Goal: Communication & Community: Ask a question

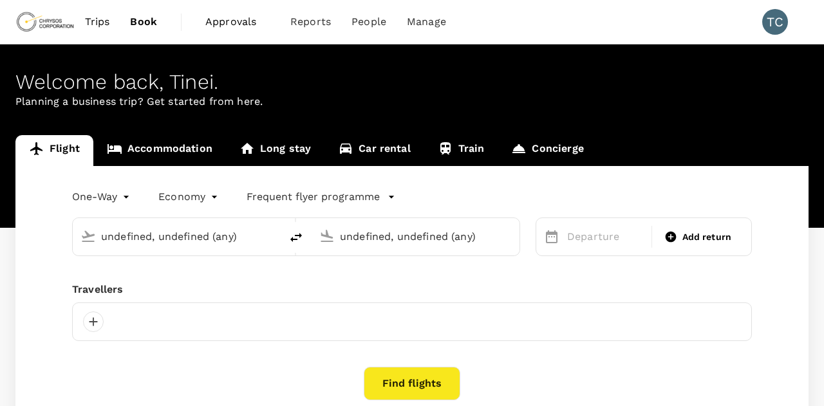
type input "[GEOGRAPHIC_DATA] ([GEOGRAPHIC_DATA])"
type input "OR Tambo Intl (JNB)"
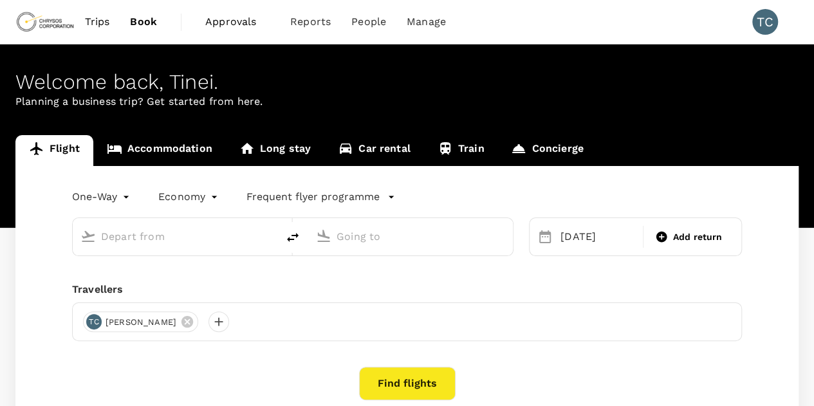
type input "[GEOGRAPHIC_DATA] ([GEOGRAPHIC_DATA])"
type input "OR Tambo Intl (JNB)"
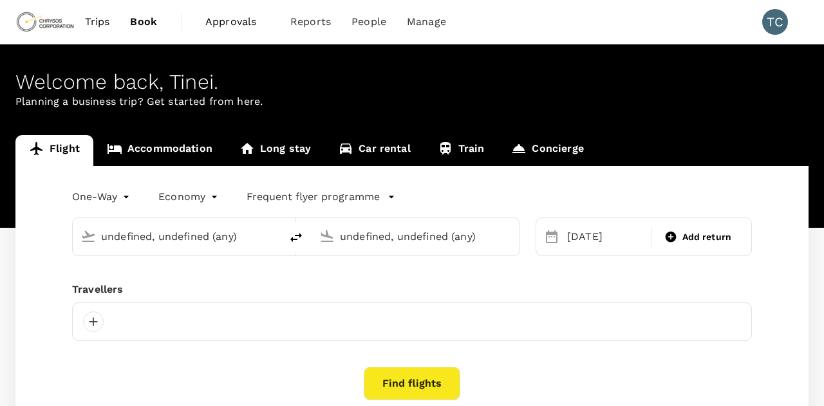
type input "[GEOGRAPHIC_DATA] ([GEOGRAPHIC_DATA])"
type input "OR Tambo Intl (JNB)"
type input "[GEOGRAPHIC_DATA] ([GEOGRAPHIC_DATA])"
type input "OR Tambo Intl (JNB)"
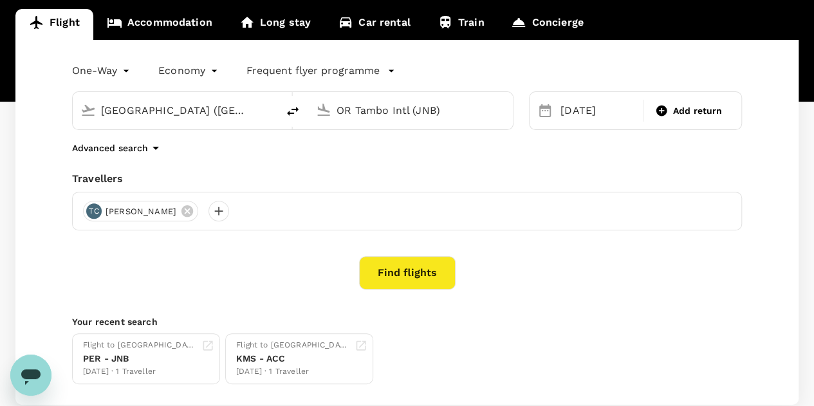
scroll to position [129, 0]
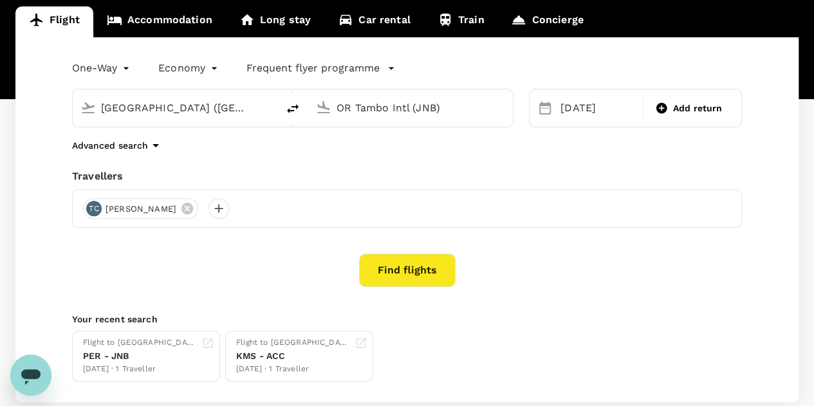
click at [417, 273] on button "Find flights" at bounding box center [407, 270] width 97 height 33
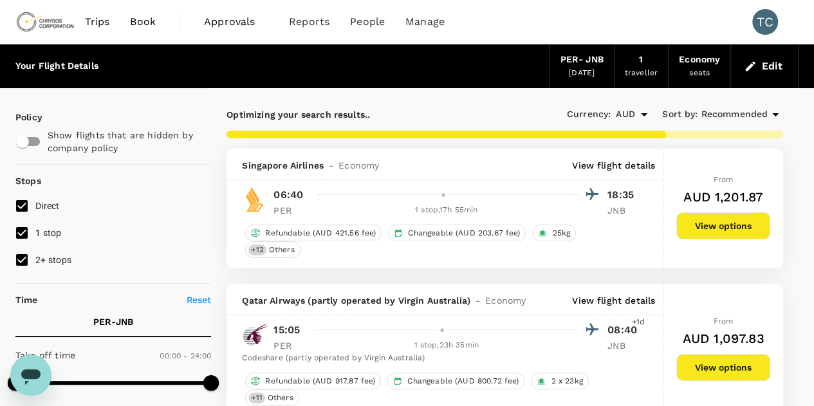
click at [24, 259] on input "2+ stops" at bounding box center [21, 259] width 27 height 27
checkbox input "false"
type input "2585"
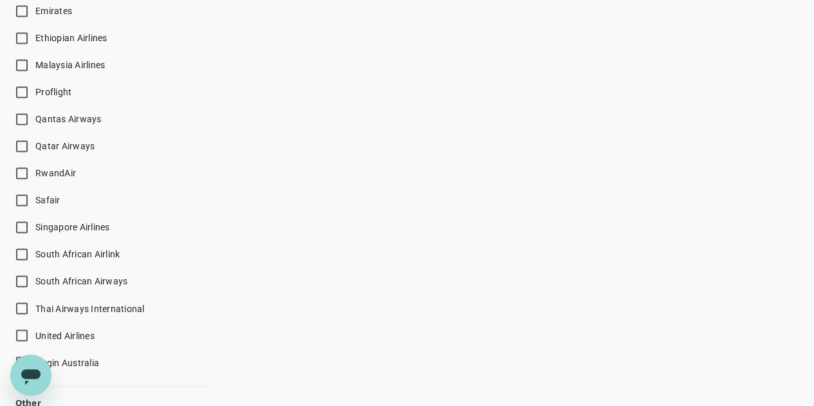
scroll to position [965, 0]
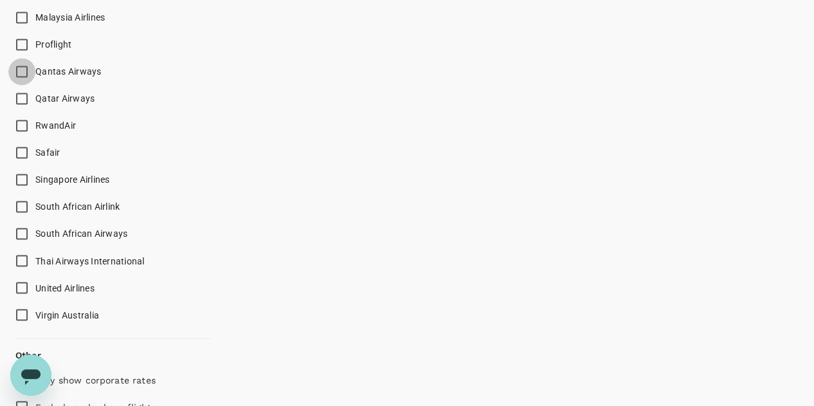
click at [23, 70] on input "Qantas Airways" at bounding box center [21, 71] width 27 height 27
checkbox input "true"
type input "2710"
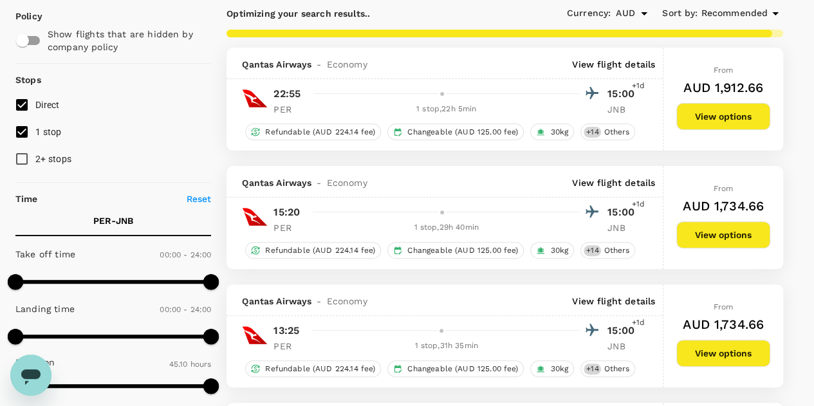
scroll to position [0, 0]
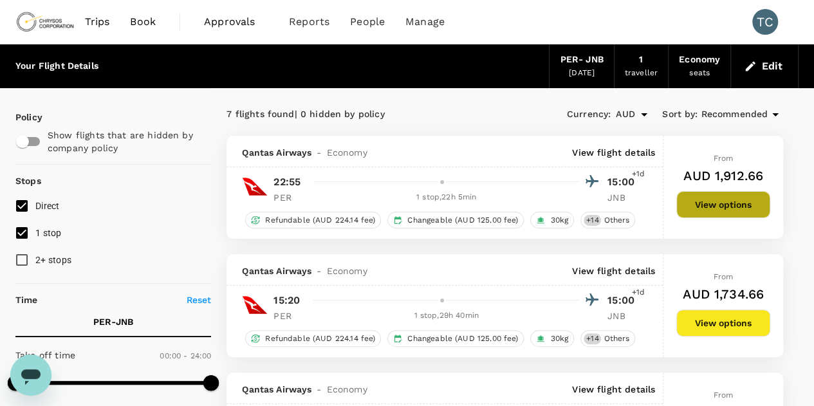
click at [726, 200] on button "View options" at bounding box center [723, 204] width 94 height 27
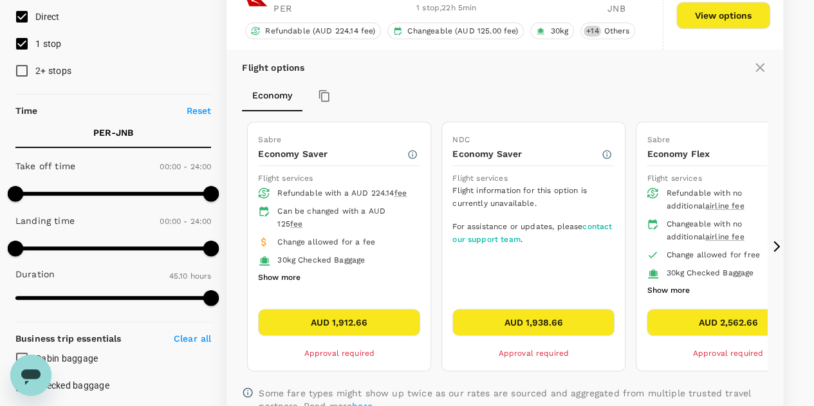
scroll to position [264, 0]
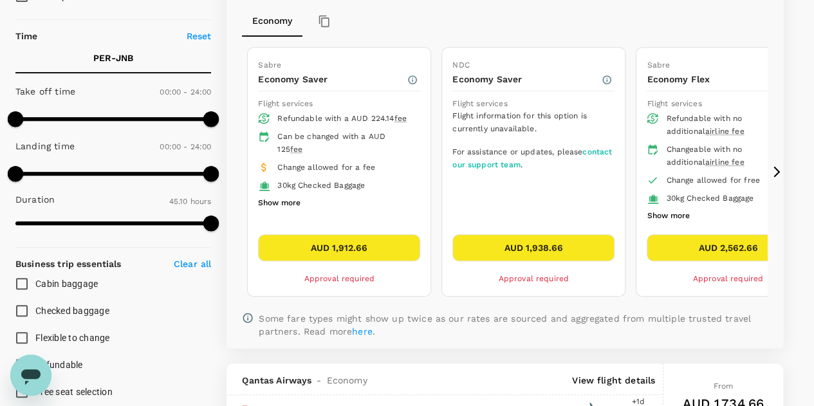
click at [698, 239] on button "AUD 2,562.66" at bounding box center [728, 247] width 162 height 27
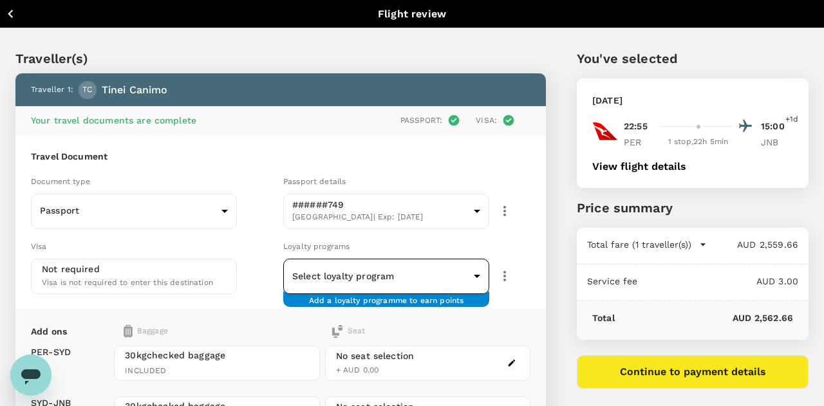
click at [465, 270] on body "Back to flight results Flight review Traveller(s) Traveller 1 : TC Tinei Canimo…" at bounding box center [412, 310] width 824 height 620
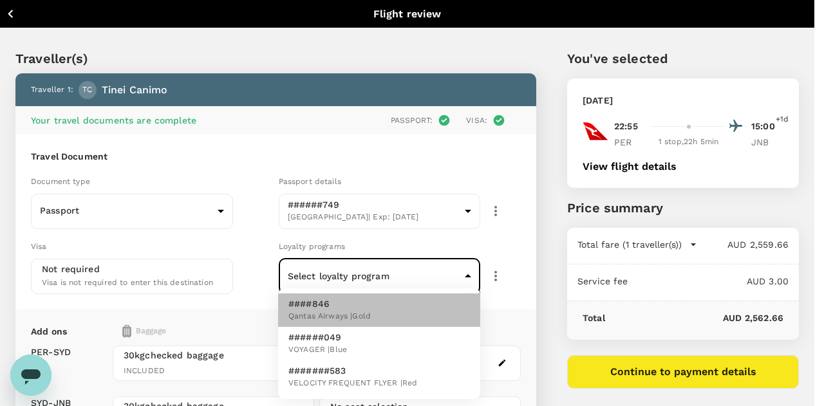
click at [377, 311] on li "####846 Qantas Airways | Gold" at bounding box center [379, 309] width 202 height 33
type input "325a1905-8107-4a07-9f4a-3e0338cd9e5f"
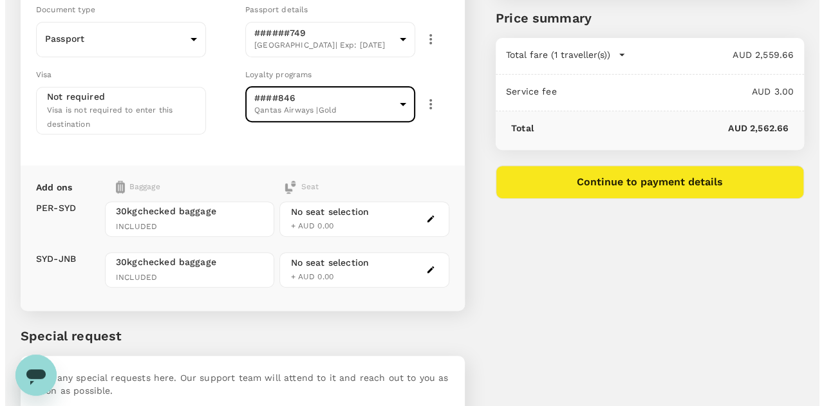
scroll to position [193, 0]
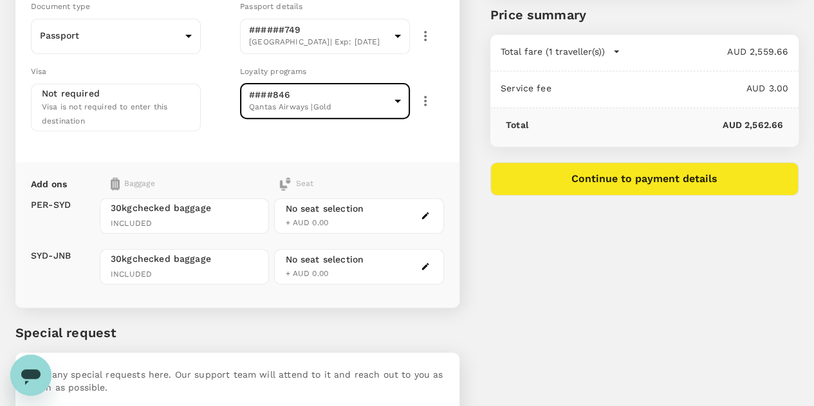
click at [654, 178] on button "Continue to payment details" at bounding box center [644, 178] width 308 height 33
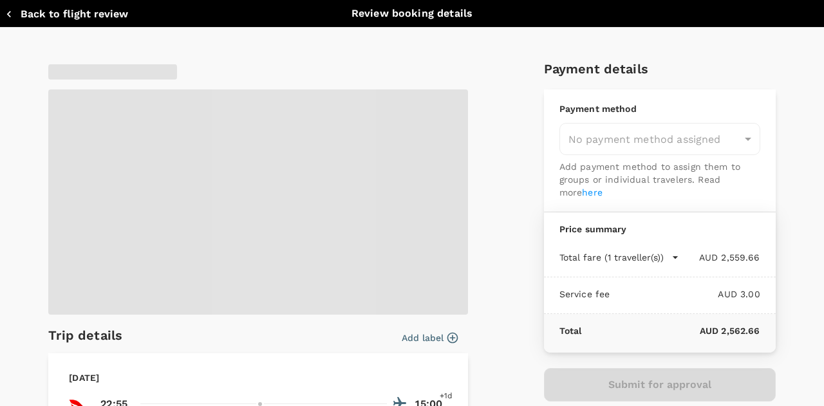
type input "9c4289b1-14a3-4119-8736-521306e5ca8f"
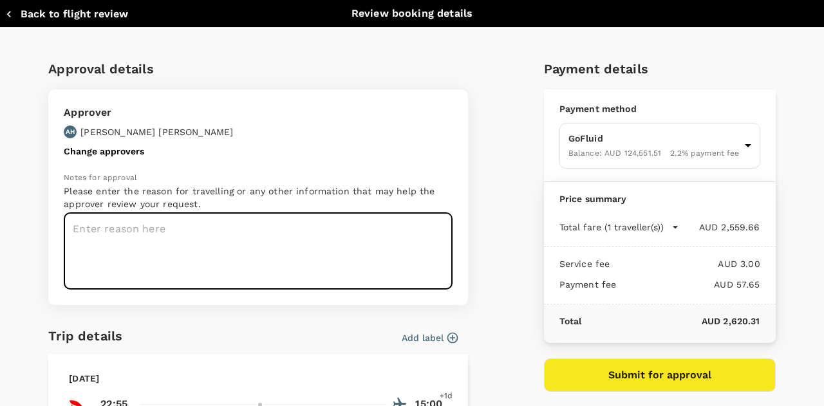
click at [232, 236] on textarea at bounding box center [258, 251] width 389 height 77
type textarea "Operations/Maintenance/EMEA/CMM visits"
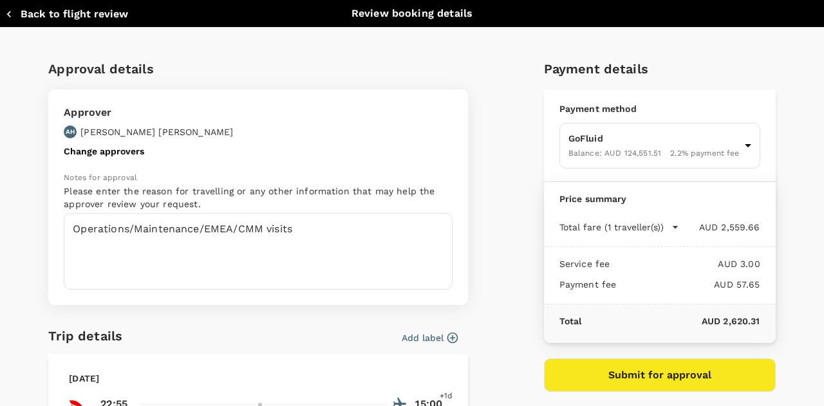
click at [448, 334] on icon "button" at bounding box center [452, 337] width 13 height 13
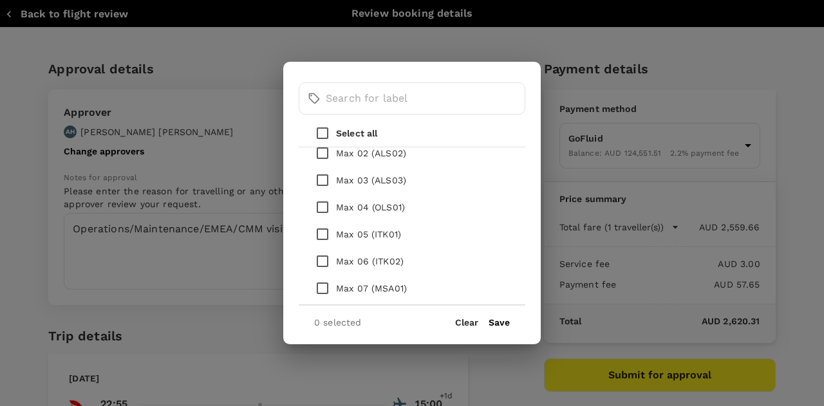
scroll to position [193, 0]
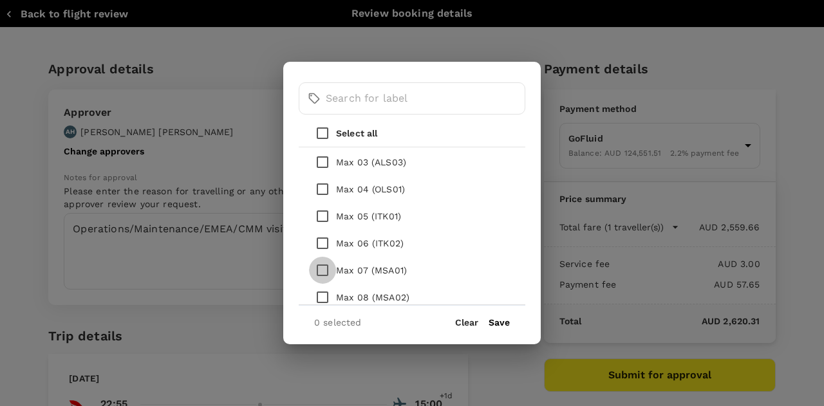
click at [320, 268] on input "checkbox" at bounding box center [322, 270] width 27 height 27
checkbox input "true"
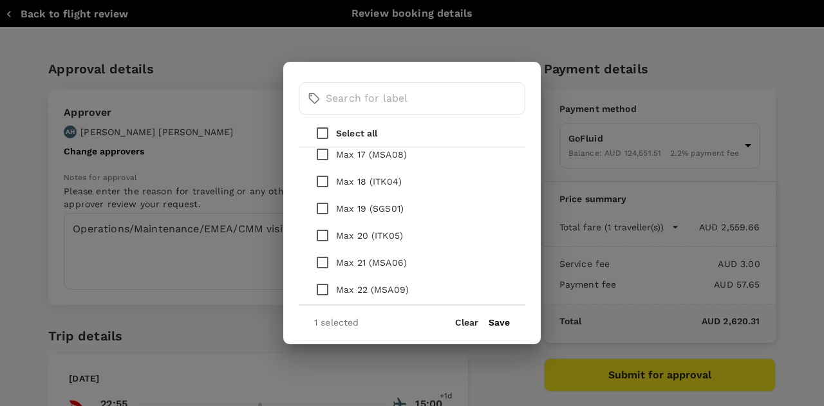
scroll to position [515, 0]
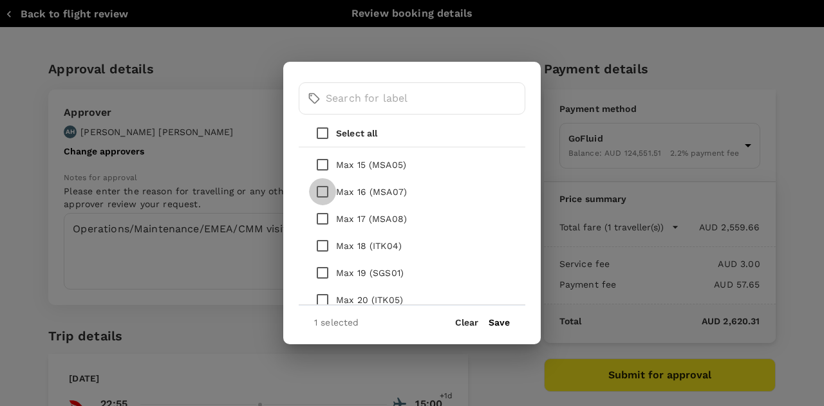
click at [322, 193] on input "checkbox" at bounding box center [322, 191] width 27 height 27
checkbox input "true"
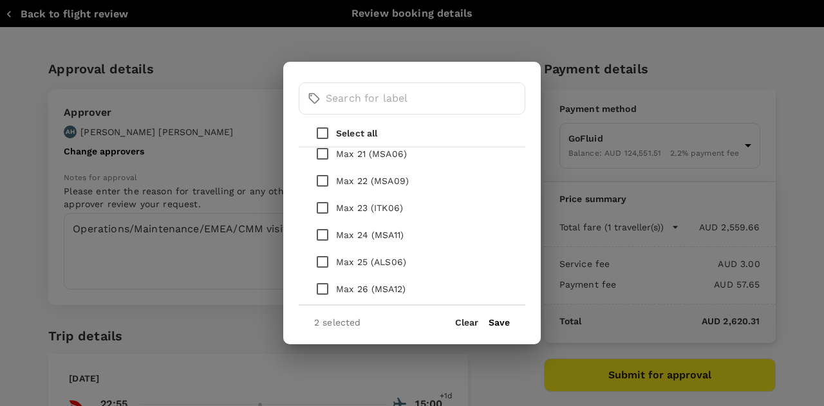
scroll to position [708, 0]
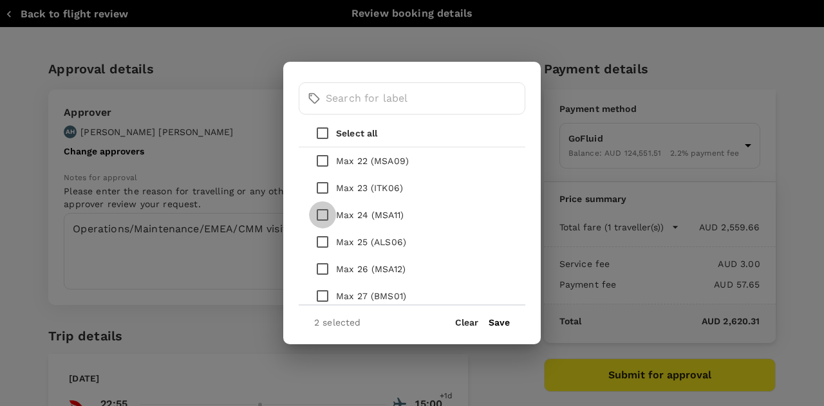
click at [322, 213] on input "checkbox" at bounding box center [322, 214] width 27 height 27
checkbox input "true"
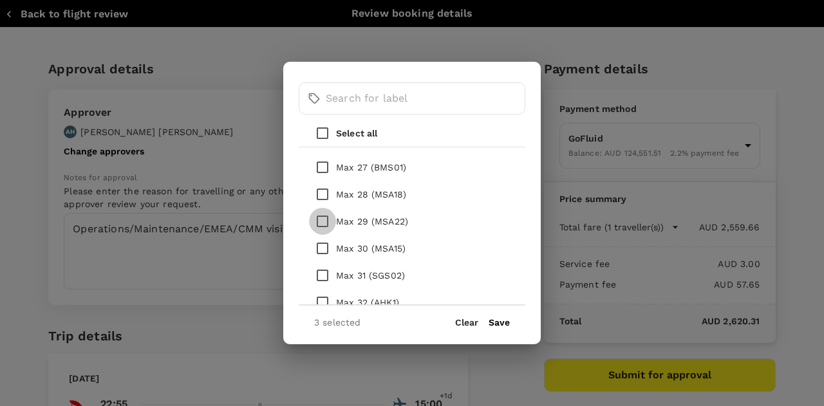
click at [322, 220] on input "checkbox" at bounding box center [322, 221] width 27 height 27
checkbox input "true"
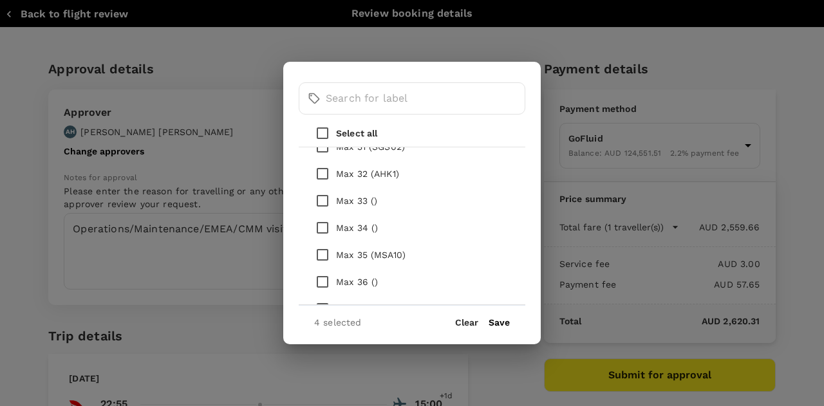
scroll to position [901, 0]
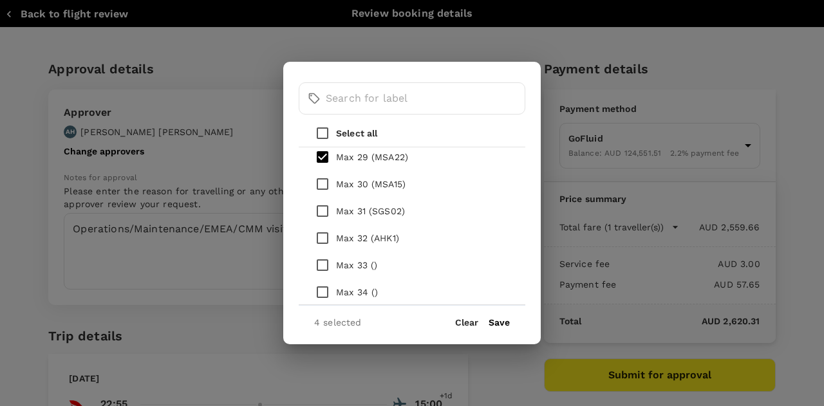
click at [325, 210] on input "checkbox" at bounding box center [322, 211] width 27 height 27
checkbox input "true"
click at [320, 236] on input "checkbox" at bounding box center [322, 238] width 27 height 27
checkbox input "true"
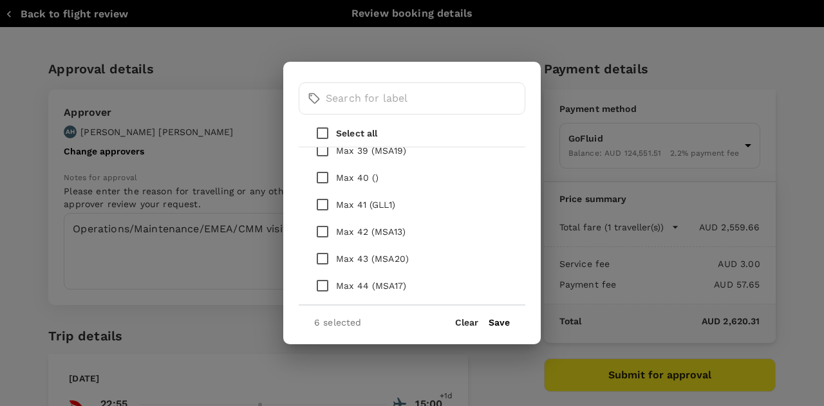
scroll to position [1158, 0]
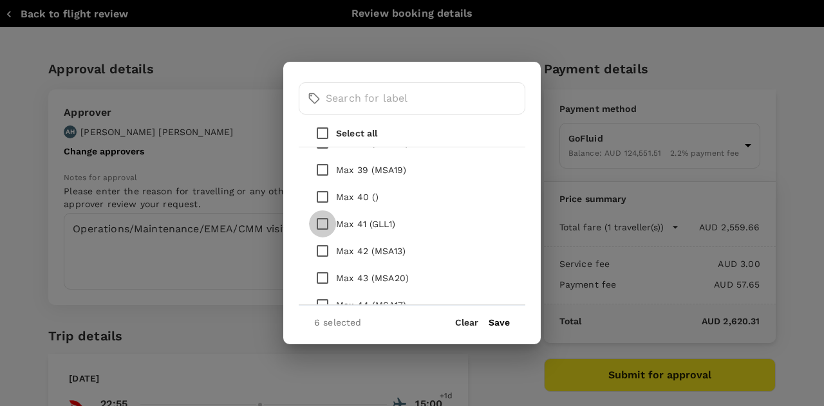
click at [324, 222] on input "checkbox" at bounding box center [322, 223] width 27 height 27
checkbox input "true"
click at [499, 320] on button "Save" at bounding box center [498, 322] width 21 height 10
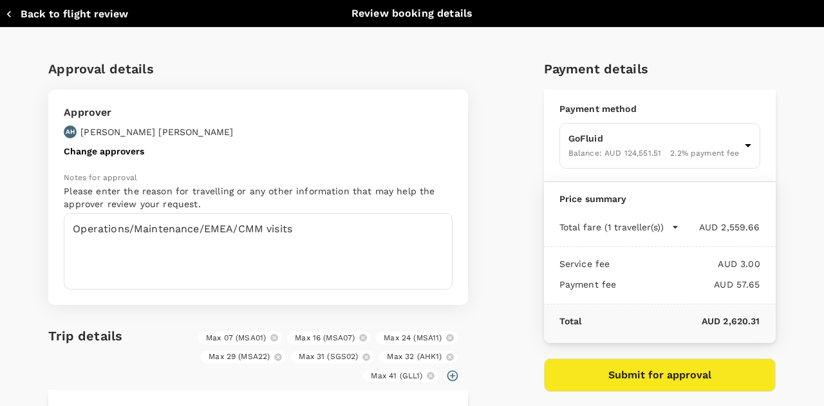
click at [651, 371] on button "Submit for approval" at bounding box center [660, 374] width 232 height 33
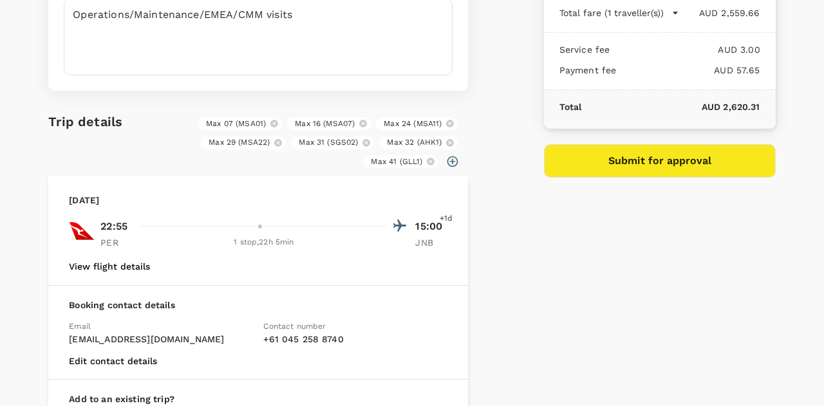
scroll to position [257, 0]
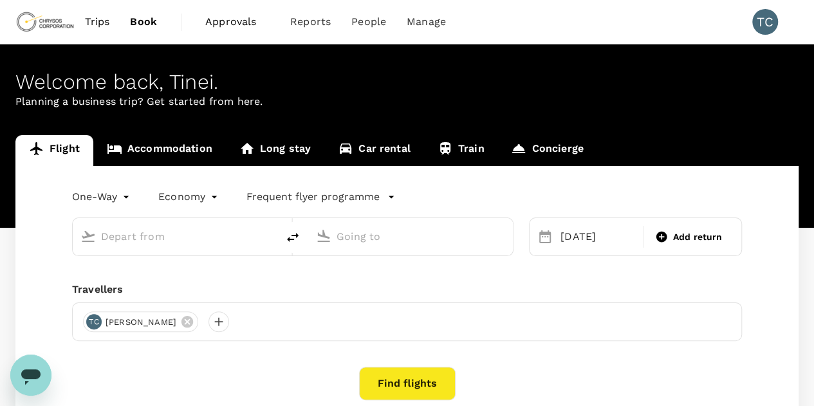
type input "Perth (PER)"
type input "OR Tambo Intl (JNB)"
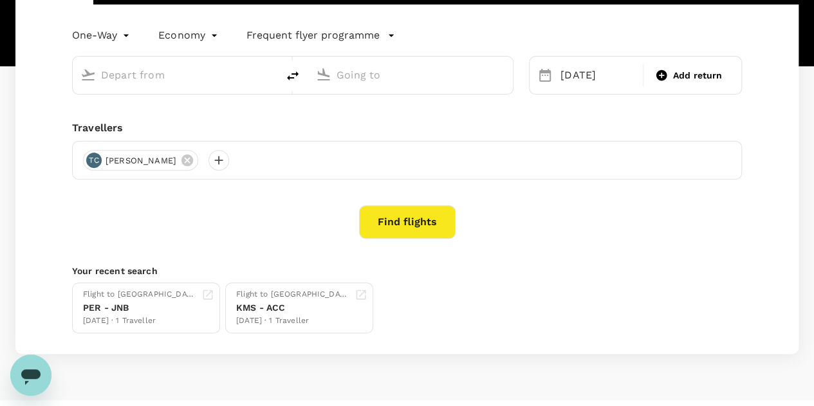
scroll to position [188, 0]
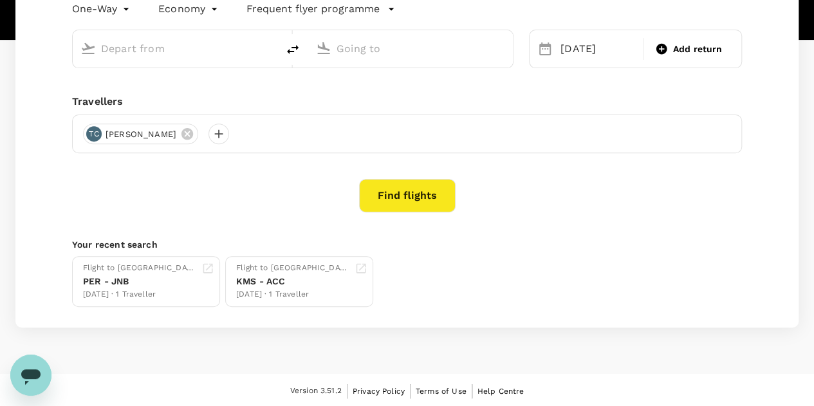
type input "[GEOGRAPHIC_DATA] ([GEOGRAPHIC_DATA])"
type input "OR Tambo Intl (JNB)"
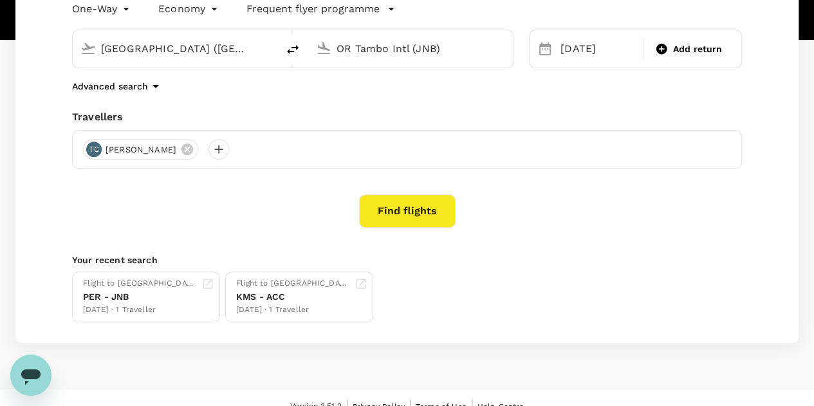
click at [18, 380] on div "Open messaging window" at bounding box center [31, 375] width 39 height 39
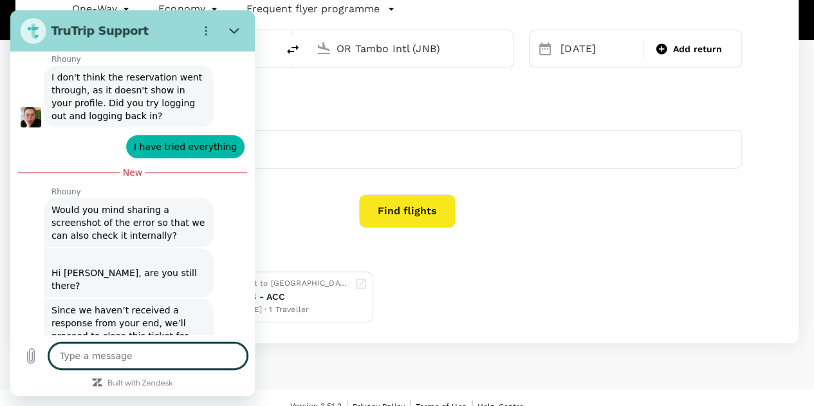
scroll to position [2010, 0]
click at [79, 358] on textarea at bounding box center [148, 356] width 198 height 26
type textarea "H"
type textarea "x"
type textarea "Hi"
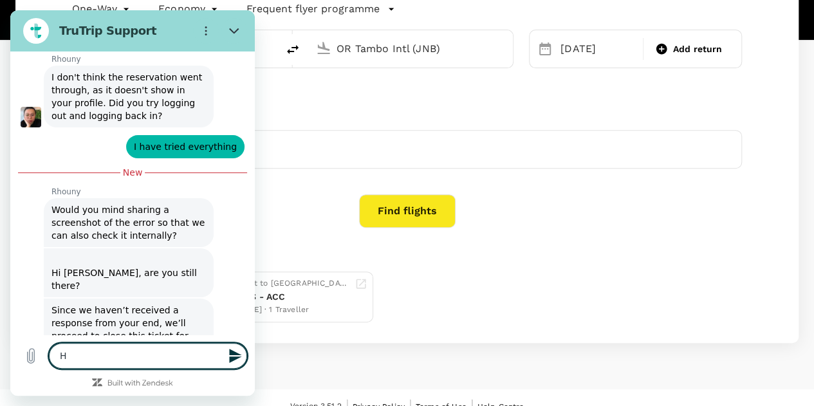
type textarea "x"
type textarea "Hi,"
type textarea "x"
type textarea "Hi,"
type textarea "x"
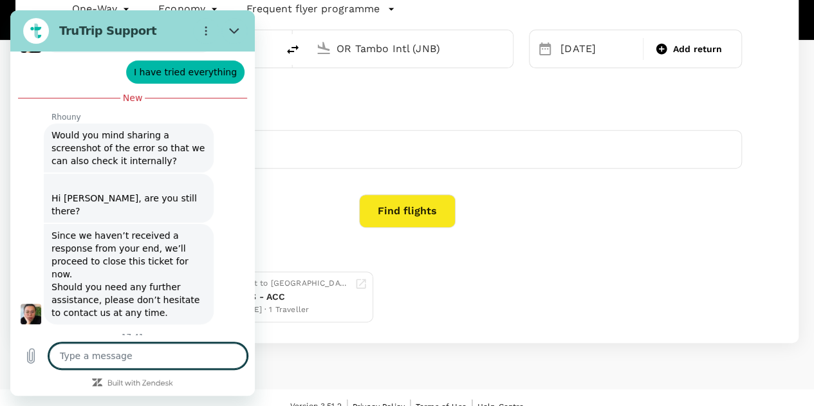
scroll to position [2084, 0]
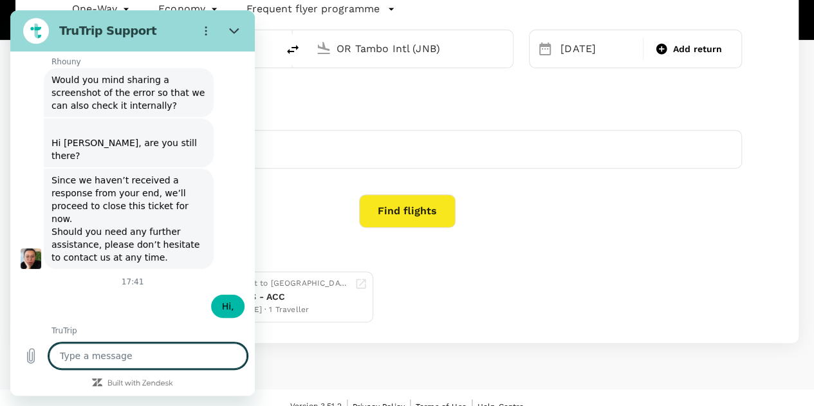
type textarea "x"
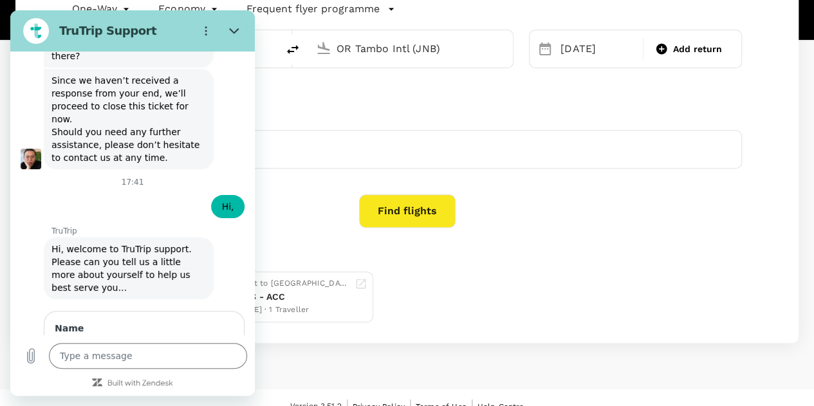
scroll to position [2239, 0]
type input "[PERSON_NAME]"
click at [201, 382] on span "Next" at bounding box center [211, 389] width 21 height 15
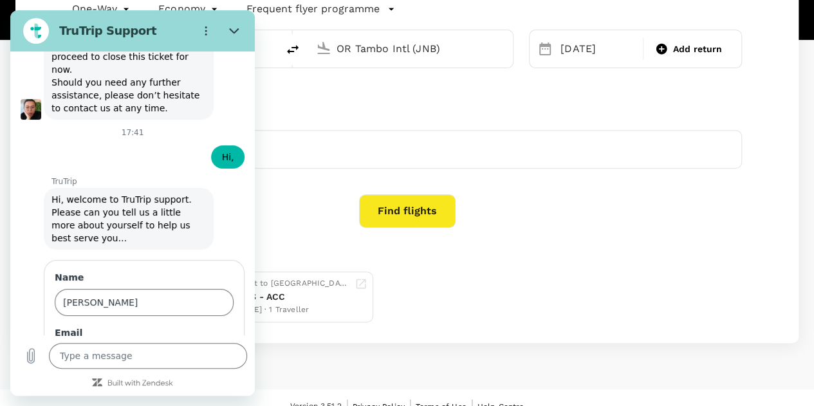
scroll to position [2293, 0]
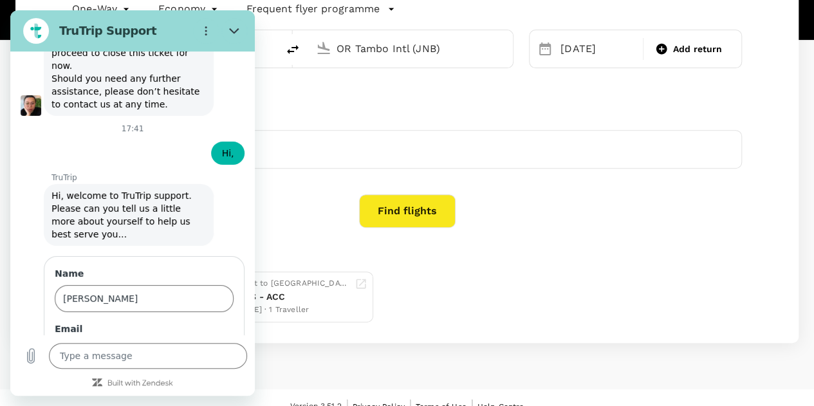
type input "tinei.canimo@chrysoscorp.com"
click at [118, 358] on textarea at bounding box center [148, 356] width 198 height 26
type textarea "M"
type textarea "x"
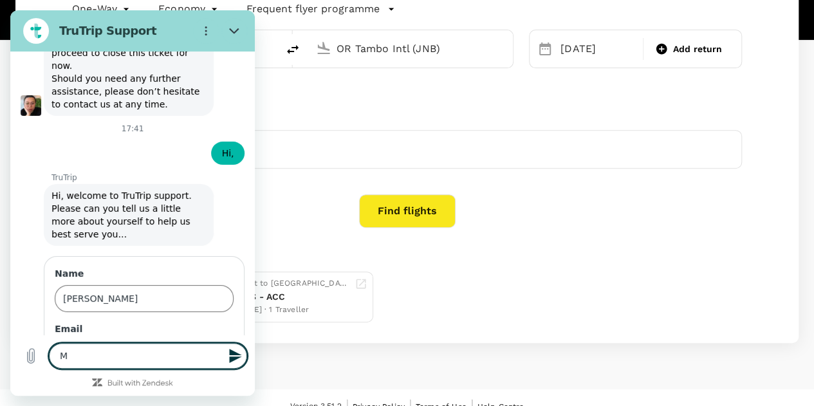
type textarea "My"
type textarea "x"
type textarea "My"
type textarea "x"
type textarea "My b"
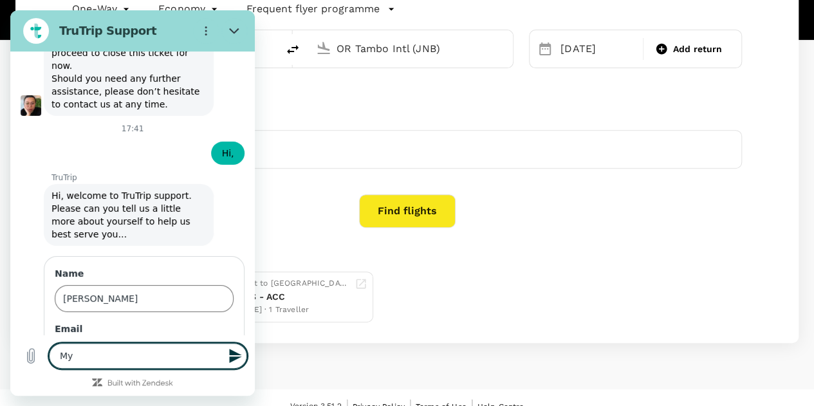
type textarea "x"
type textarea "My bo"
type textarea "x"
type textarea "My boo"
type textarea "x"
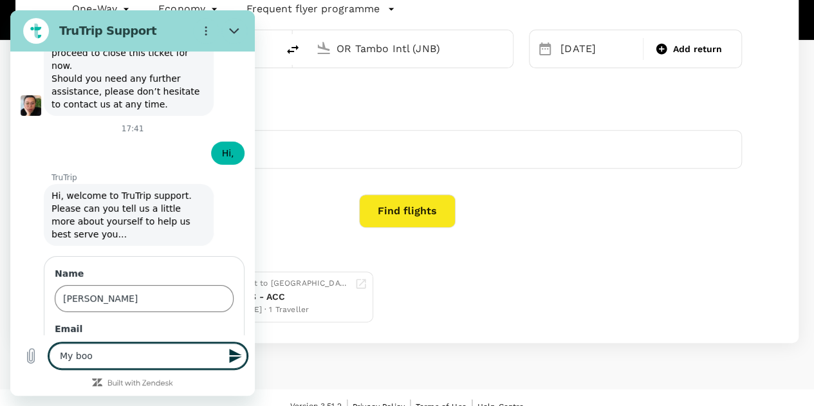
type textarea "My book"
type textarea "x"
type textarea "My booki"
type textarea "x"
type textarea "My bookig"
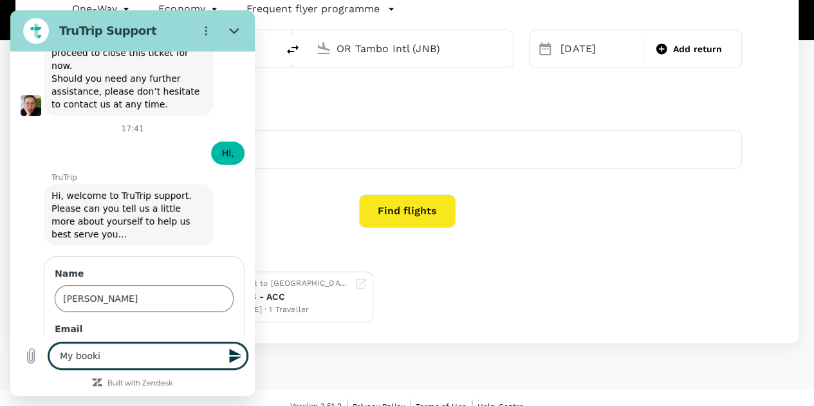
type textarea "x"
type textarea "My booki"
type textarea "x"
type textarea "My bookin"
type textarea "x"
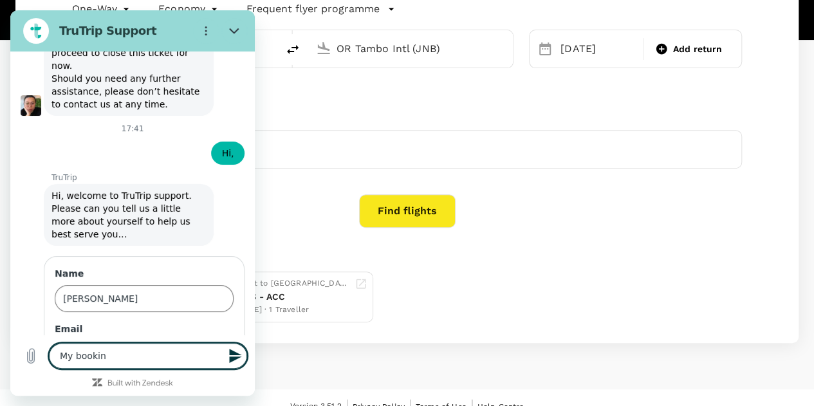
type textarea "My booking"
type textarea "x"
type textarea "My booking"
type textarea "x"
type textarea "My booking s"
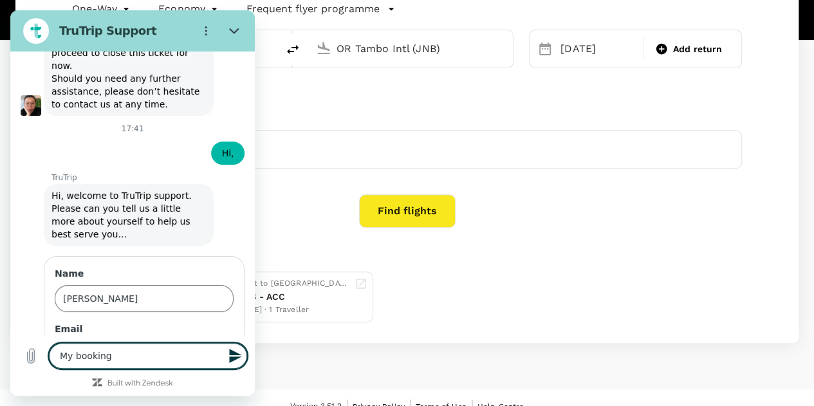
type textarea "x"
type textarea "My booking st"
type textarea "x"
type textarea "My booking sti"
type textarea "x"
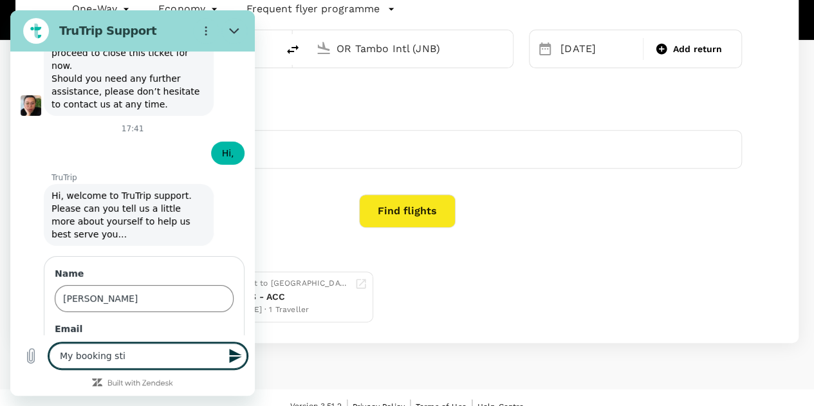
type textarea "My booking stil"
type textarea "x"
type textarea "My booking still"
type textarea "x"
type textarea "My booking still"
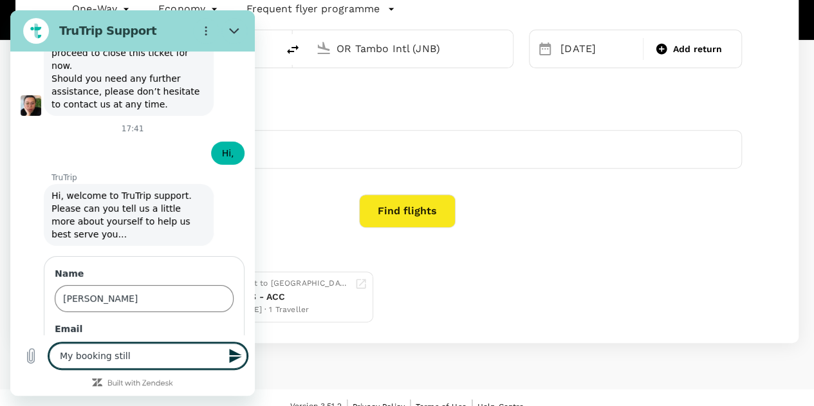
type textarea "x"
type textarea "My booking still n"
type textarea "x"
type textarea "My booking still no"
type textarea "x"
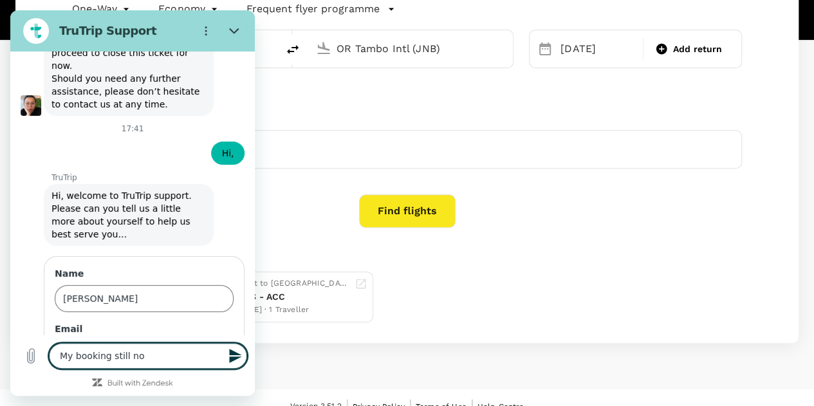
type textarea "My booking still not"
type textarea "x"
type textarea "My booking still not"
type textarea "x"
type textarea "My booking still not w"
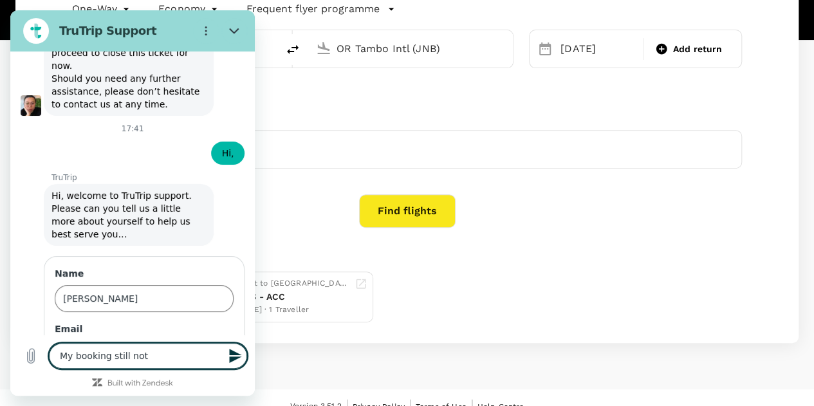
type textarea "x"
type textarea "My booking still not wo"
type textarea "x"
type textarea "My booking still not wor"
type textarea "x"
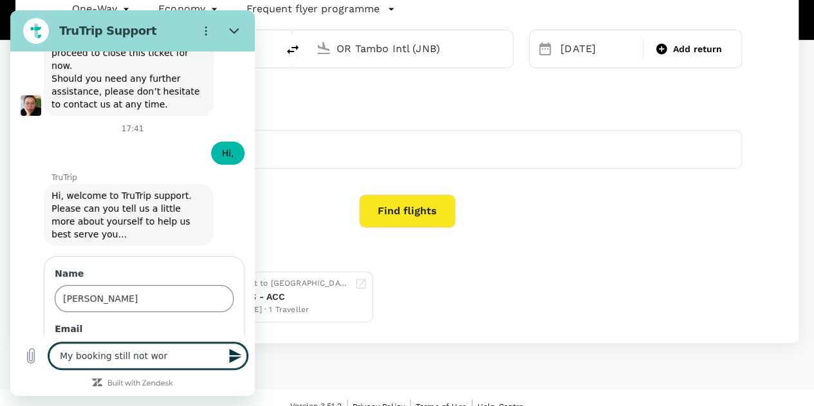
type textarea "My booking still not work"
type textarea "x"
type textarea "My booking still not worki"
type textarea "x"
type textarea "My booking still not workin"
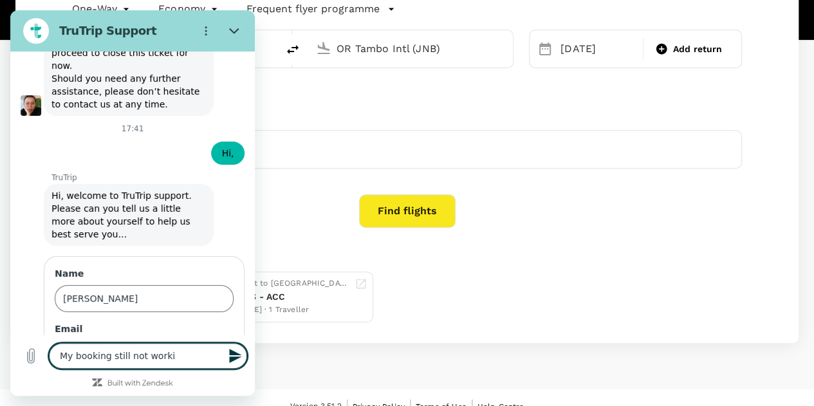
type textarea "x"
type textarea "My booking still not working"
type textarea "x"
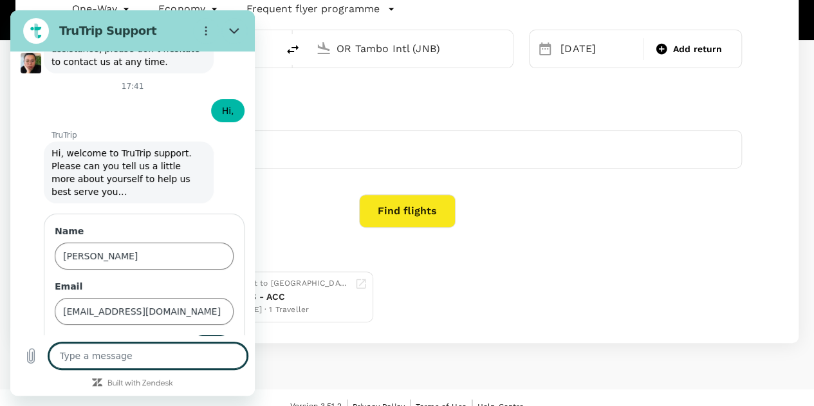
type textarea "x"
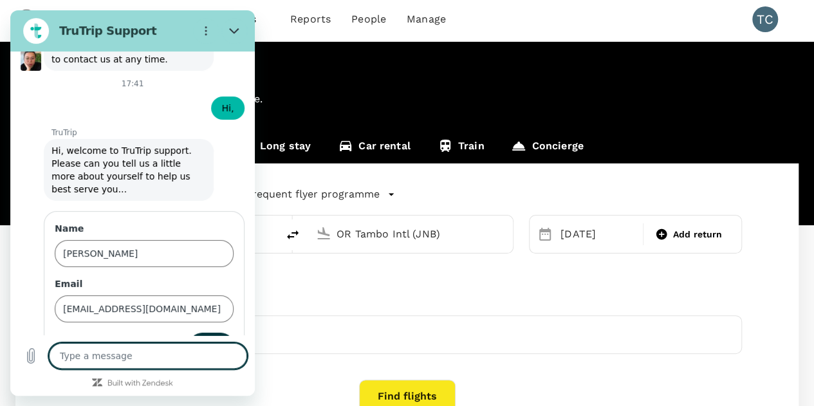
scroll to position [0, 0]
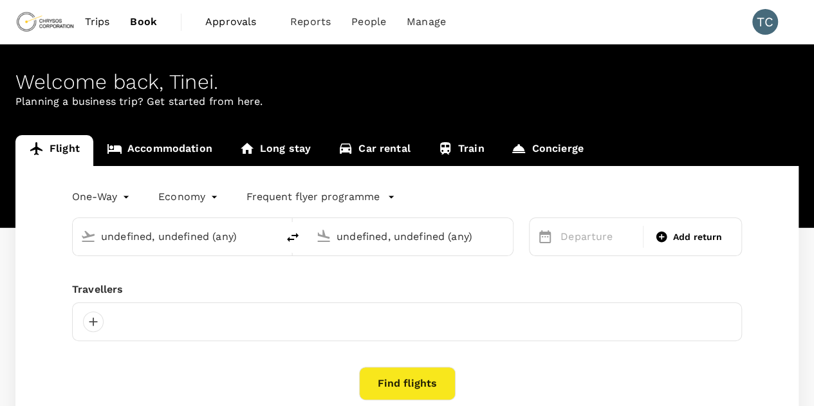
type input "[GEOGRAPHIC_DATA] ([GEOGRAPHIC_DATA])"
type input "OR Tambo Intl (JNB)"
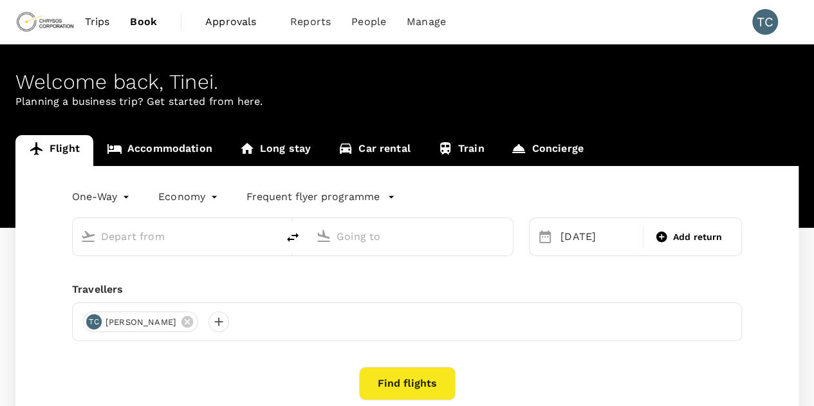
type input "[GEOGRAPHIC_DATA] ([GEOGRAPHIC_DATA])"
type input "OR Tambo Intl (JNB)"
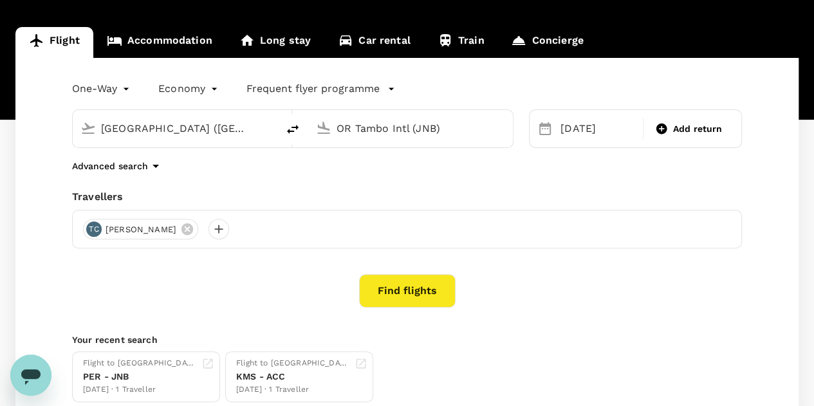
scroll to position [129, 0]
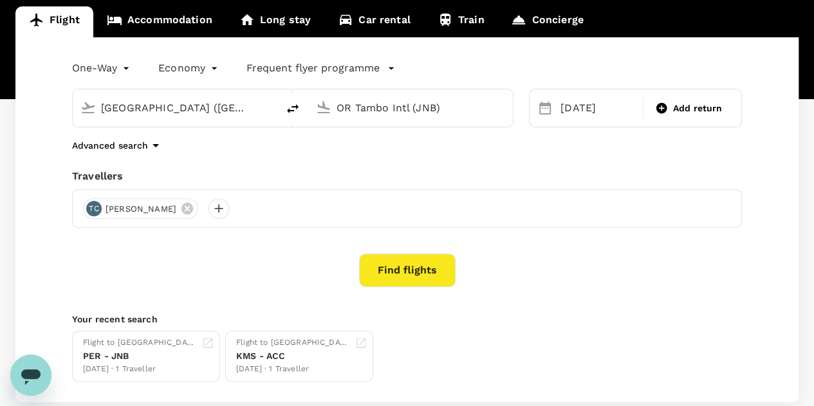
click at [391, 67] on icon "button" at bounding box center [391, 68] width 13 height 13
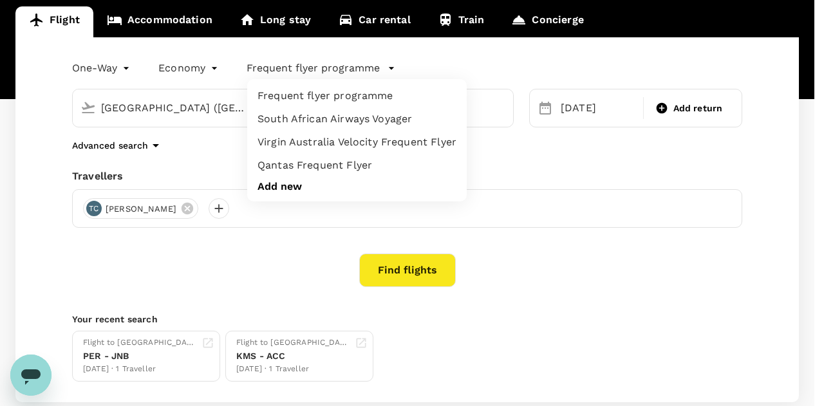
click at [328, 162] on li "Qantas Frequent Flyer" at bounding box center [356, 165] width 219 height 23
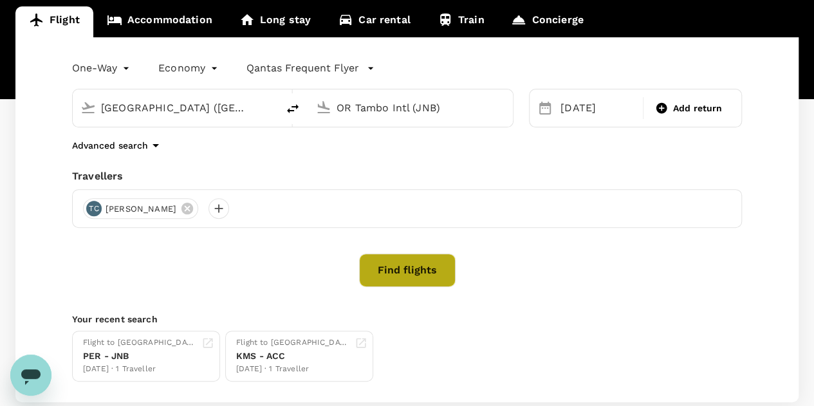
click at [411, 271] on button "Find flights" at bounding box center [407, 270] width 97 height 33
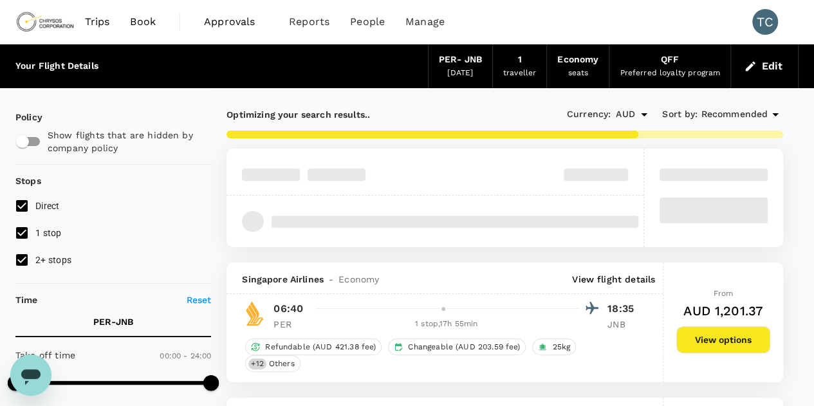
click at [25, 259] on input "2+ stops" at bounding box center [21, 259] width 27 height 27
checkbox input "false"
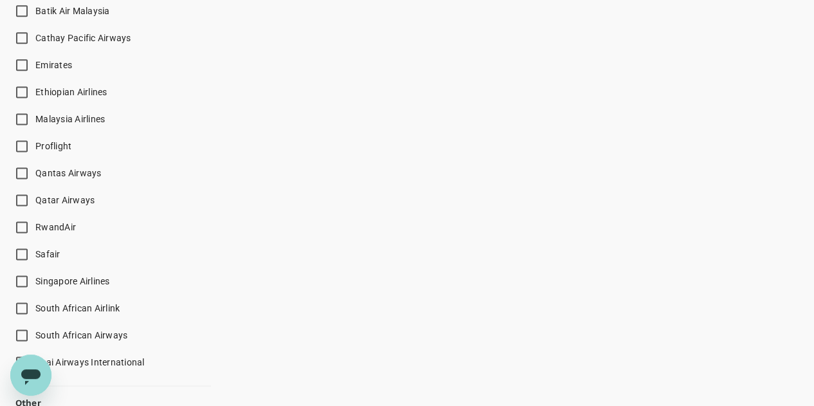
type input "2585"
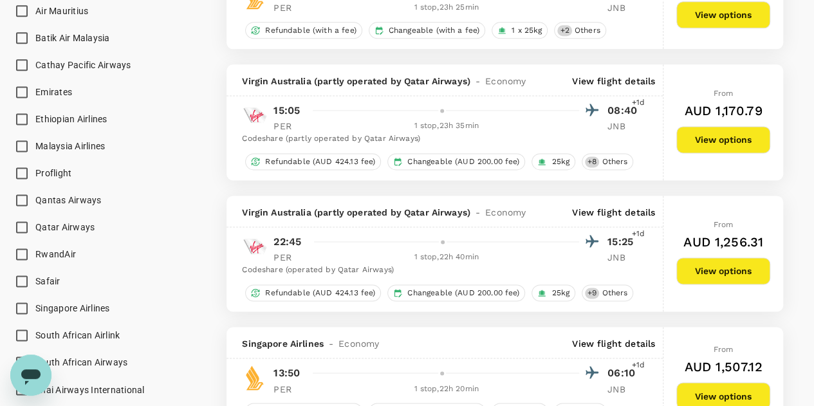
scroll to position [928, 0]
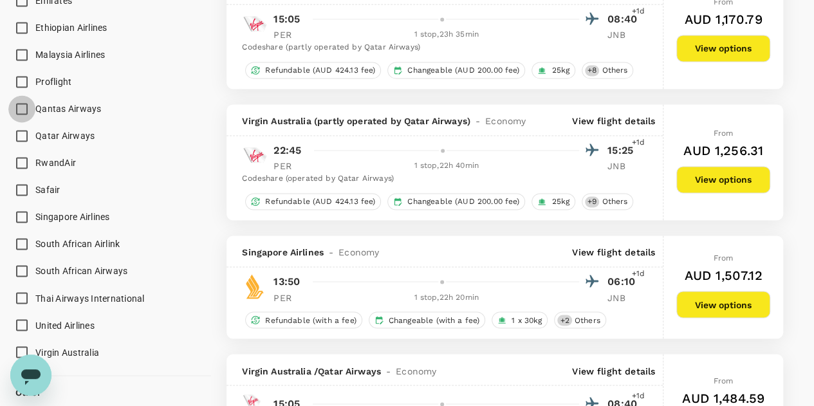
click at [22, 104] on input "Qantas Airways" at bounding box center [21, 108] width 27 height 27
checkbox input "true"
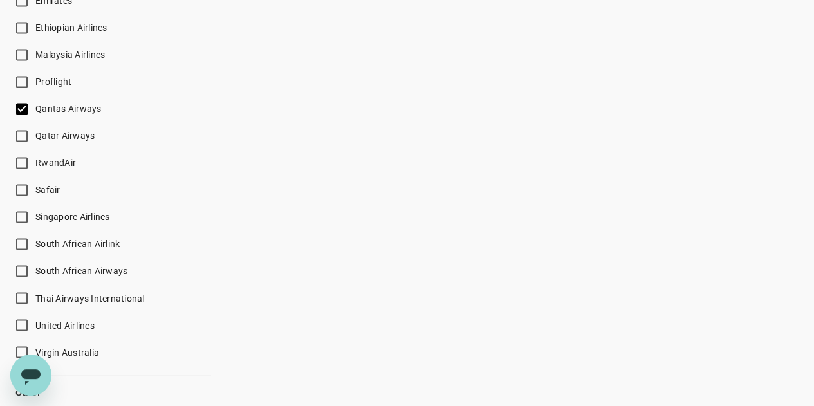
type input "2710"
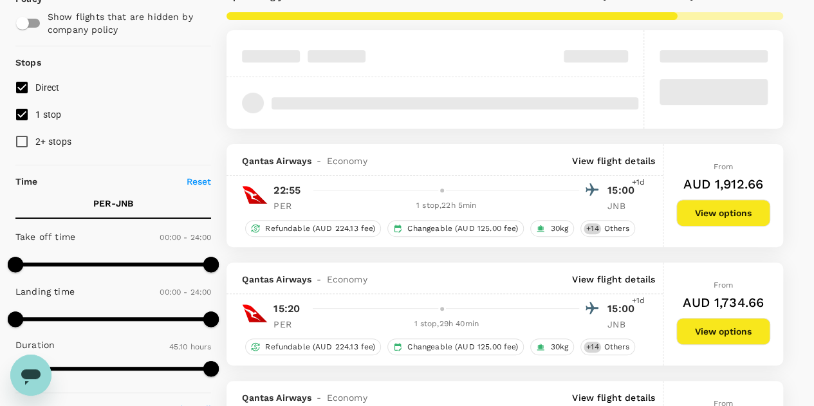
scroll to position [0, 0]
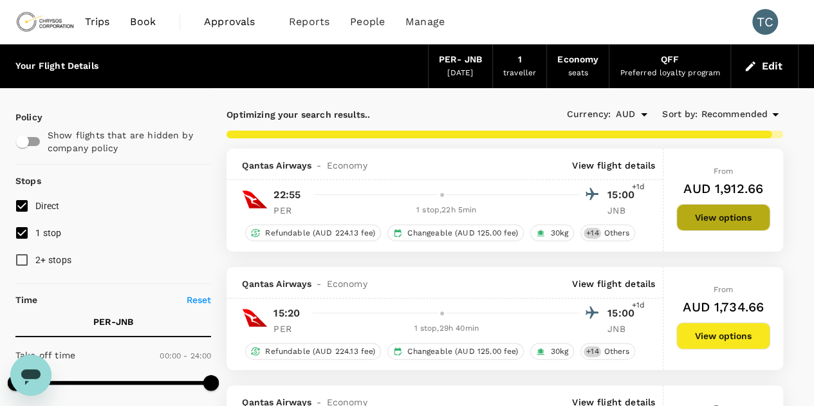
click at [720, 212] on button "View options" at bounding box center [723, 217] width 94 height 27
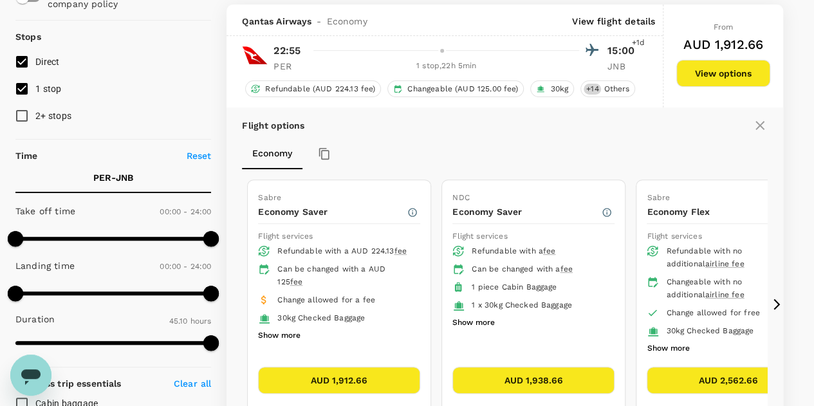
scroll to position [148, 0]
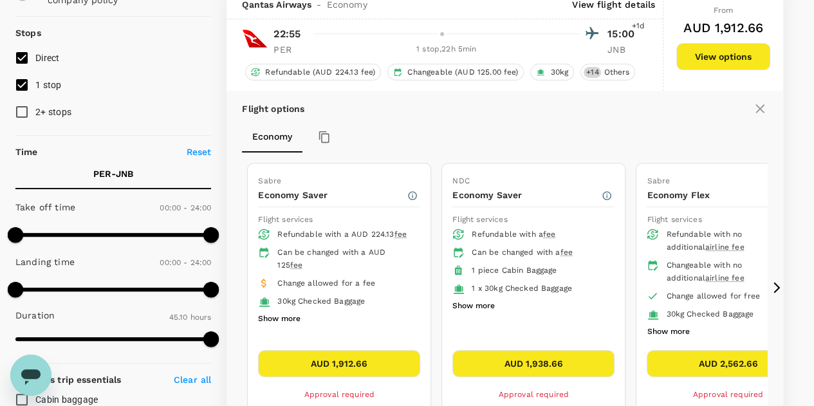
click at [692, 358] on button "AUD 2,562.66" at bounding box center [728, 363] width 162 height 27
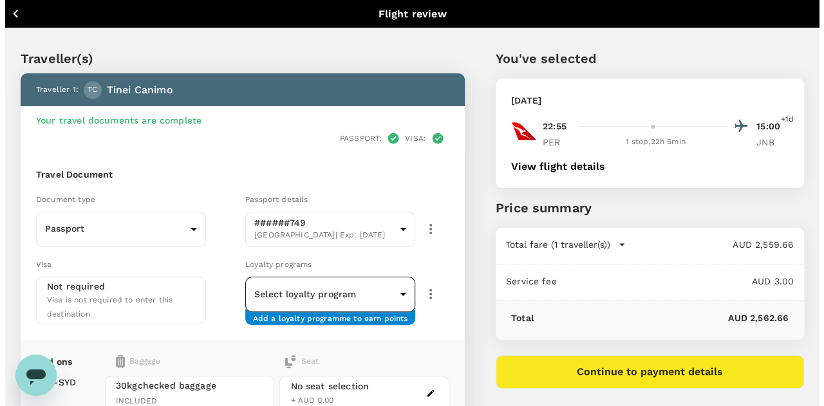
click at [467, 269] on body "Back to flight results Flight review Traveller(s) Traveller 1 : TC [PERSON_NAME…" at bounding box center [407, 331] width 814 height 663
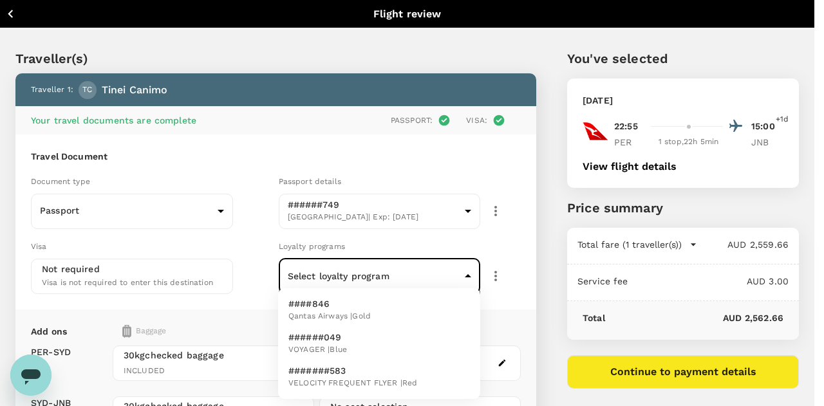
click at [366, 311] on span "Qantas Airways | Gold" at bounding box center [329, 316] width 82 height 13
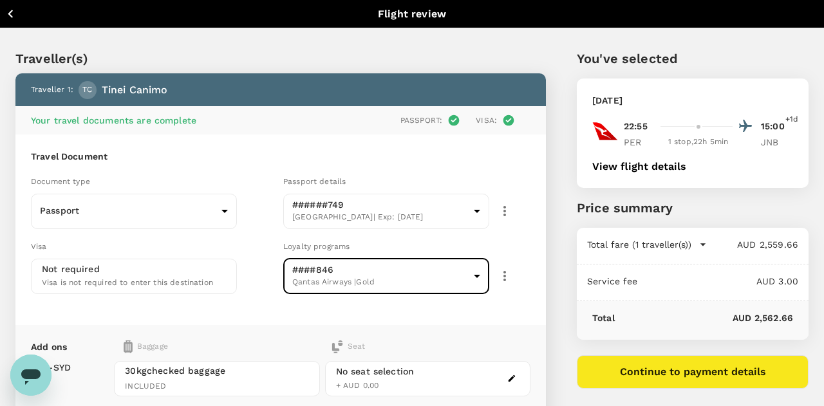
type input "325a1905-8107-4a07-9f4a-3e0338cd9e5f"
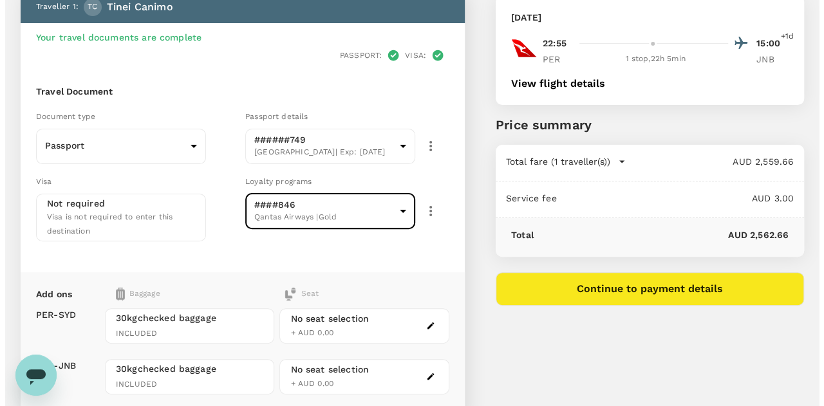
scroll to position [129, 0]
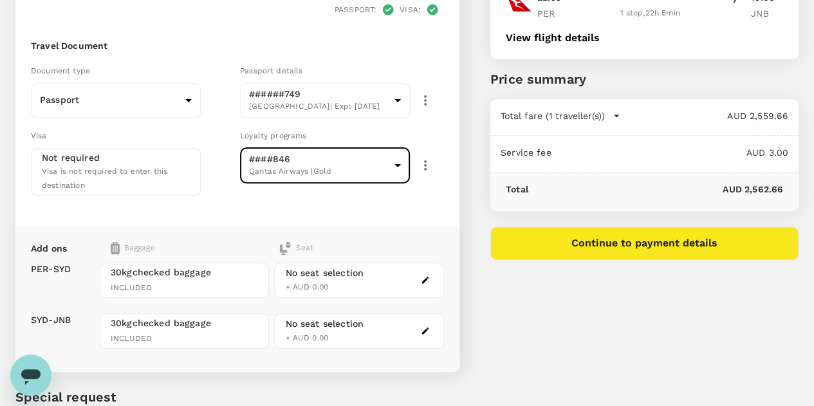
click at [692, 239] on button "Continue to payment details" at bounding box center [644, 243] width 308 height 33
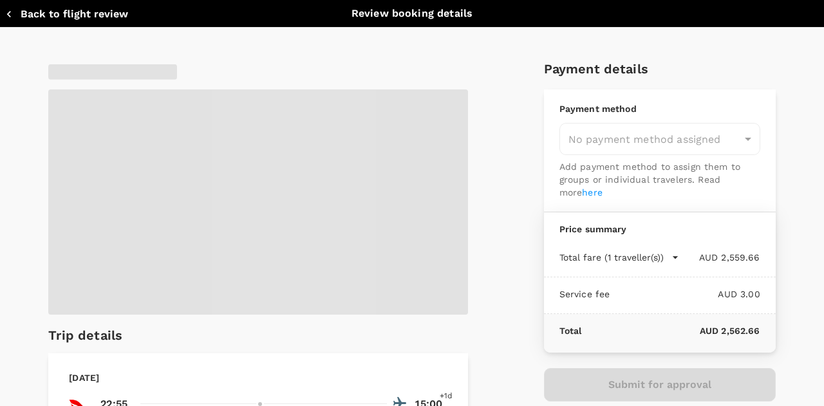
type input "9c4289b1-14a3-4119-8736-521306e5ca8f"
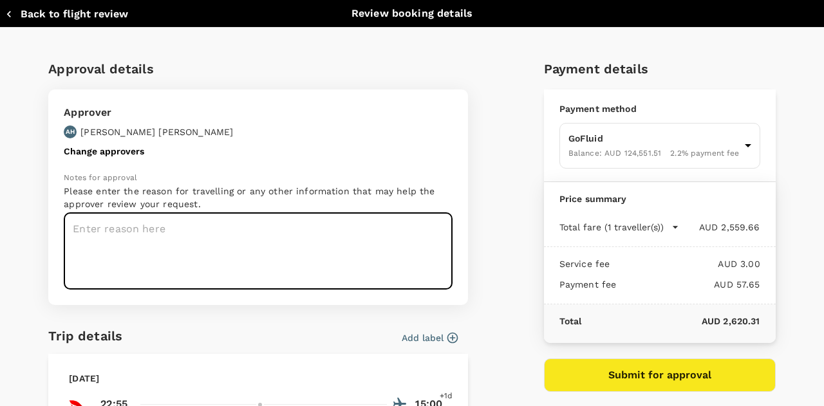
click at [267, 227] on textarea at bounding box center [258, 251] width 389 height 77
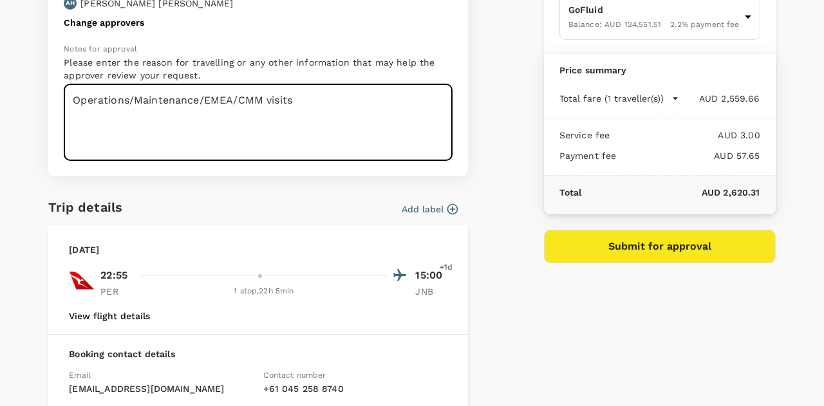
type textarea "Operations/Maintenance/EMEA/CMM visits"
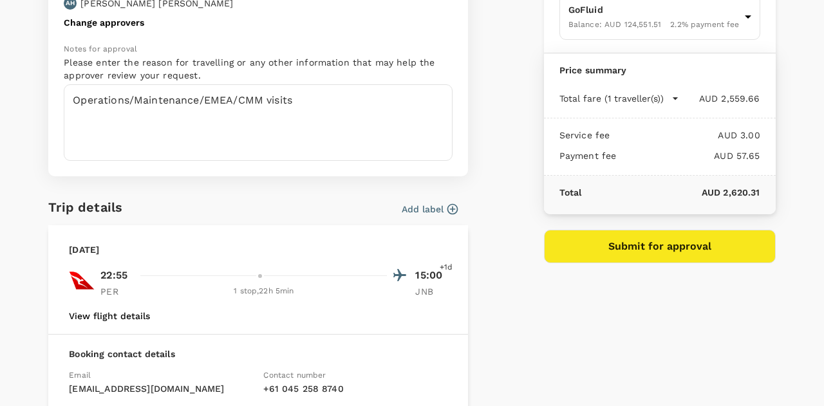
click at [446, 207] on icon "button" at bounding box center [452, 209] width 13 height 13
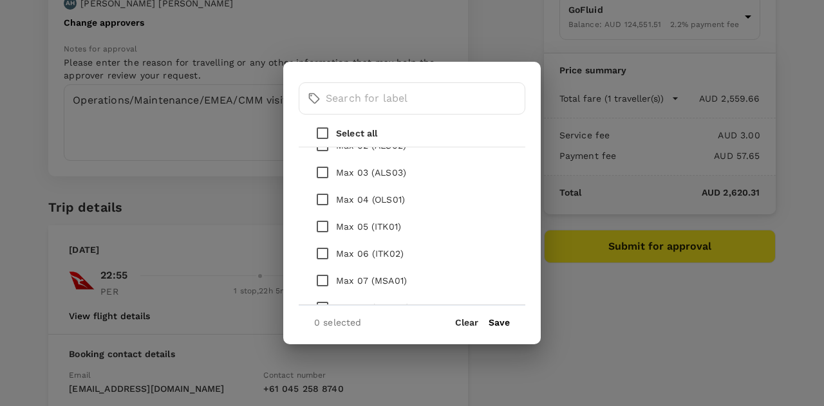
scroll to position [257, 0]
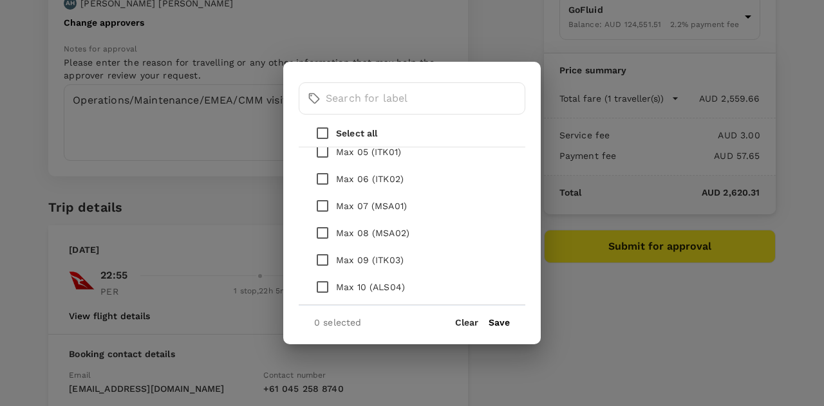
click at [323, 205] on input "checkbox" at bounding box center [322, 205] width 27 height 27
checkbox input "true"
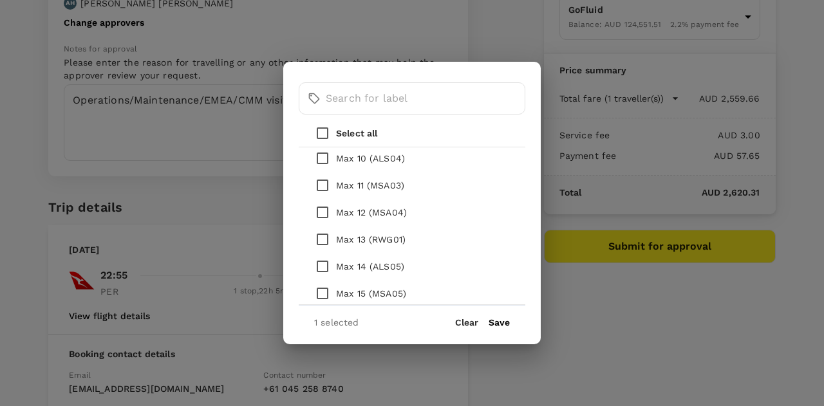
scroll to position [450, 0]
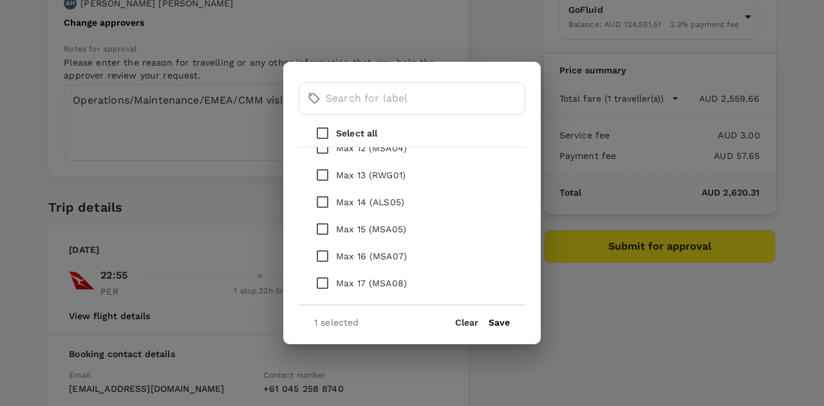
click at [324, 254] on input "checkbox" at bounding box center [322, 256] width 27 height 27
checkbox input "true"
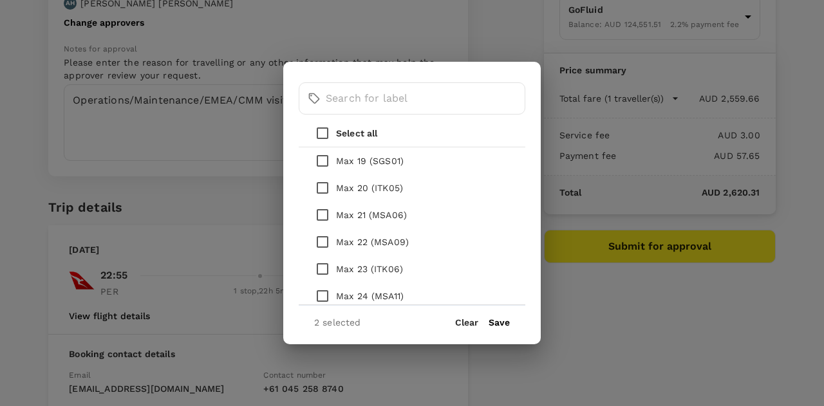
scroll to position [643, 0]
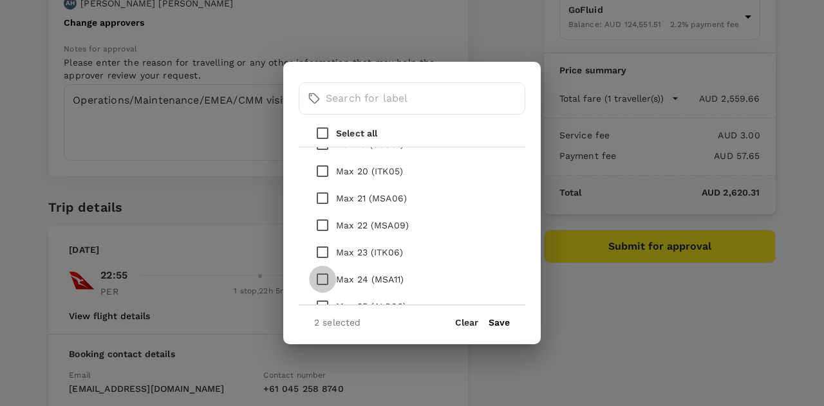
click at [322, 277] on input "checkbox" at bounding box center [322, 279] width 27 height 27
checkbox input "true"
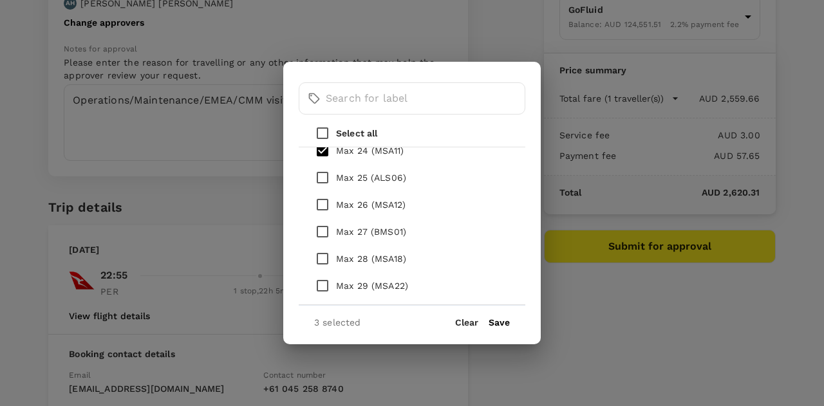
scroll to position [837, 0]
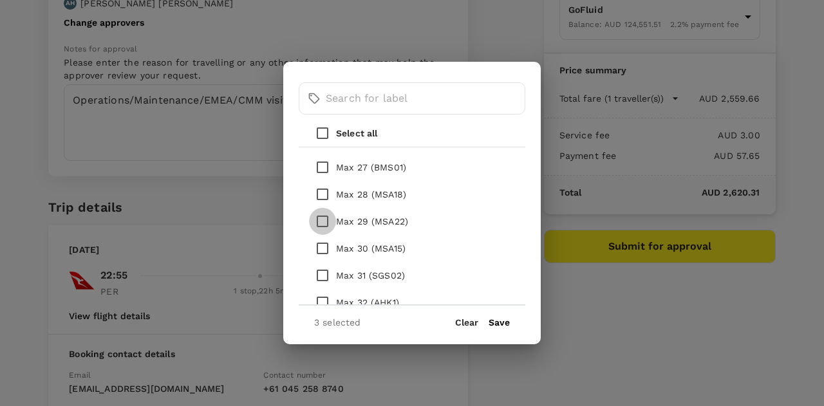
click at [322, 223] on input "checkbox" at bounding box center [322, 221] width 27 height 27
checkbox input "true"
click at [323, 273] on input "checkbox" at bounding box center [322, 275] width 27 height 27
checkbox input "true"
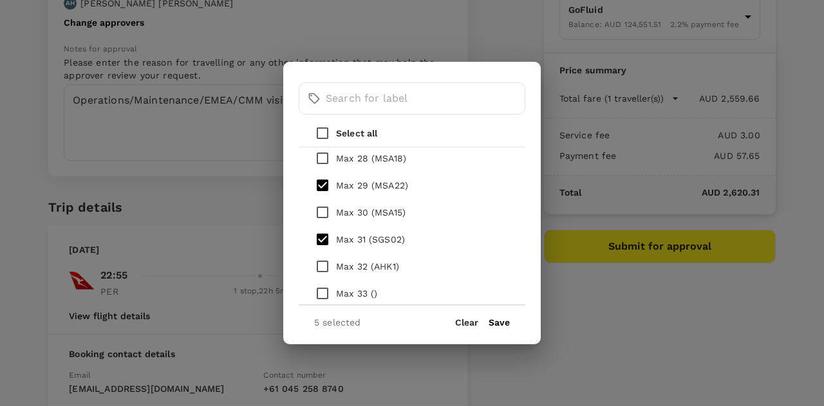
scroll to position [901, 0]
click at [326, 238] on input "checkbox" at bounding box center [322, 238] width 27 height 27
checkbox input "true"
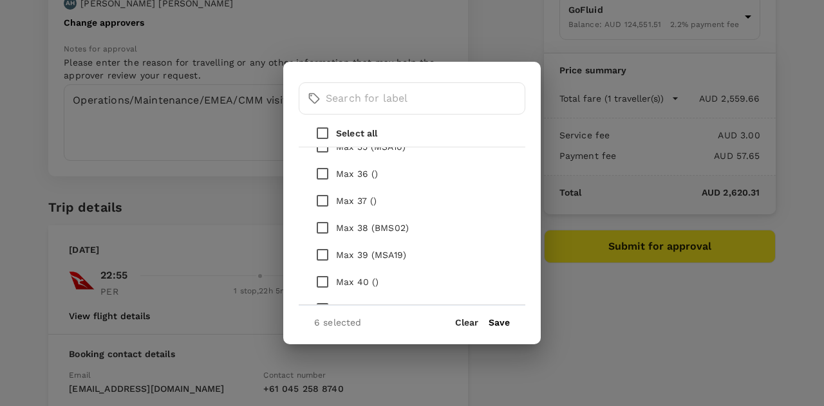
scroll to position [1094, 0]
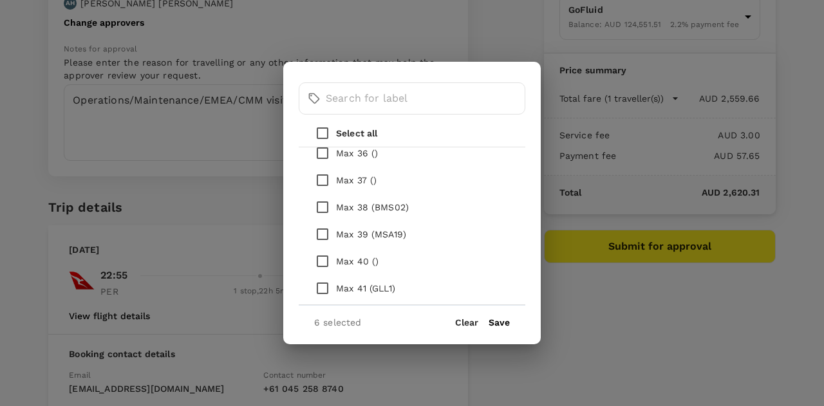
click at [324, 285] on input "checkbox" at bounding box center [322, 288] width 27 height 27
checkbox input "true"
click at [499, 317] on button "Save" at bounding box center [498, 322] width 21 height 10
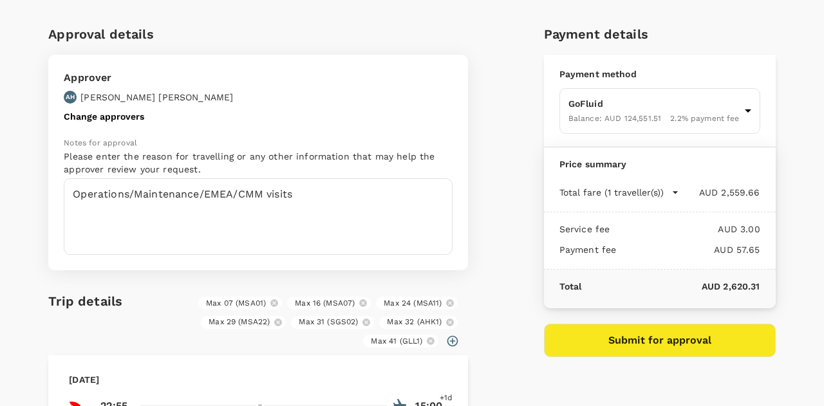
scroll to position [64, 0]
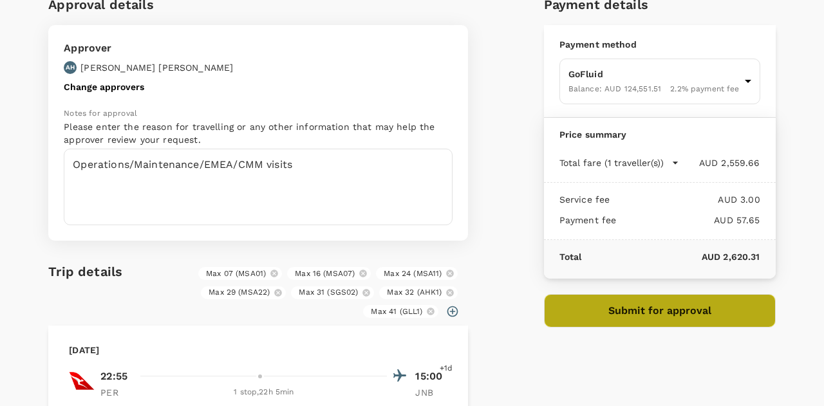
click at [643, 308] on button "Submit for approval" at bounding box center [660, 310] width 232 height 33
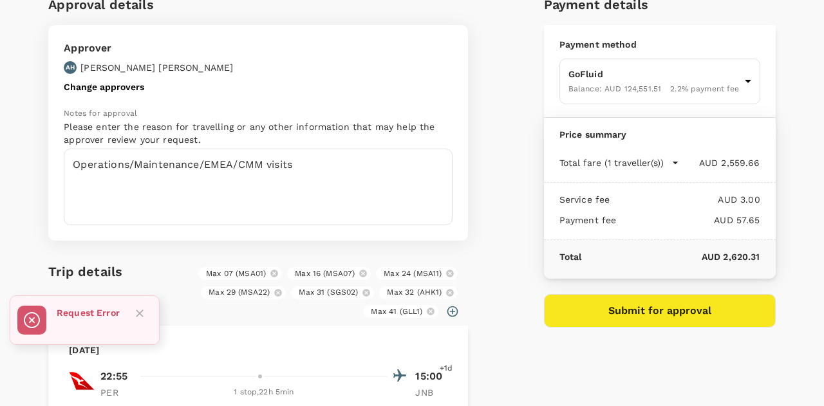
click at [138, 307] on icon "Close" at bounding box center [139, 313] width 13 height 13
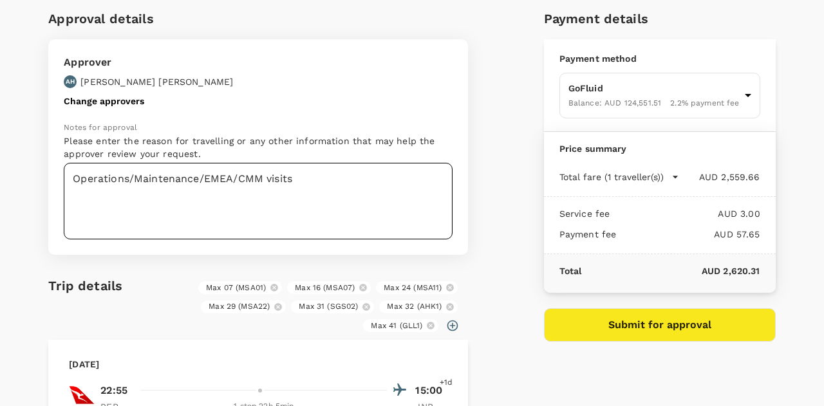
scroll to position [193, 0]
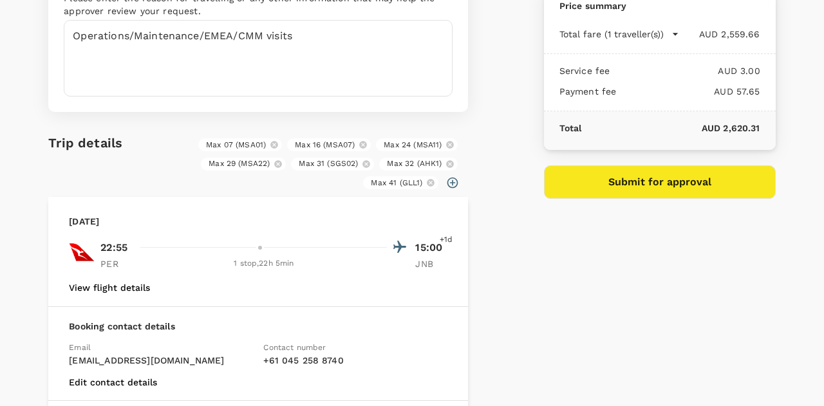
click at [618, 180] on button "Submit for approval" at bounding box center [660, 181] width 232 height 33
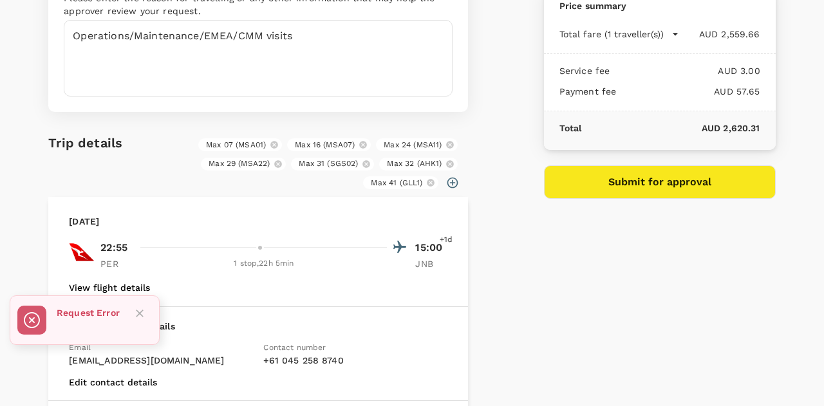
scroll to position [0, 0]
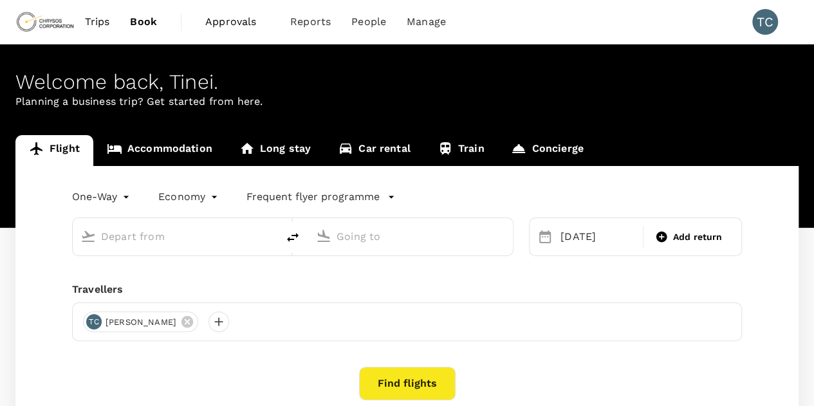
scroll to position [120, 0]
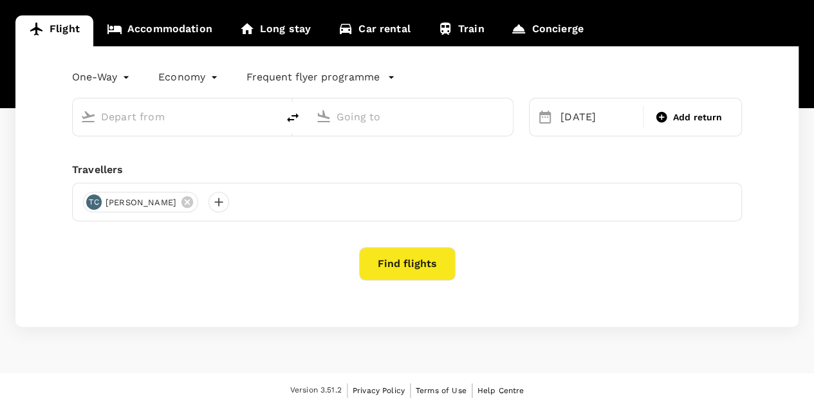
type input "[GEOGRAPHIC_DATA] ([GEOGRAPHIC_DATA])"
type input "OR Tambo Intl (JNB)"
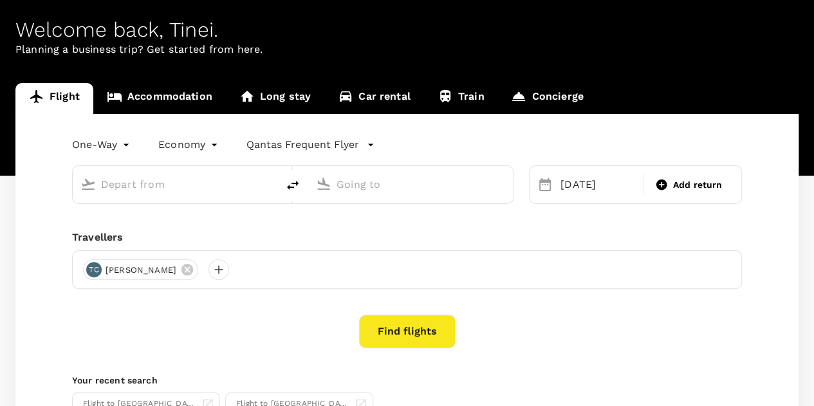
scroll to position [12, 0]
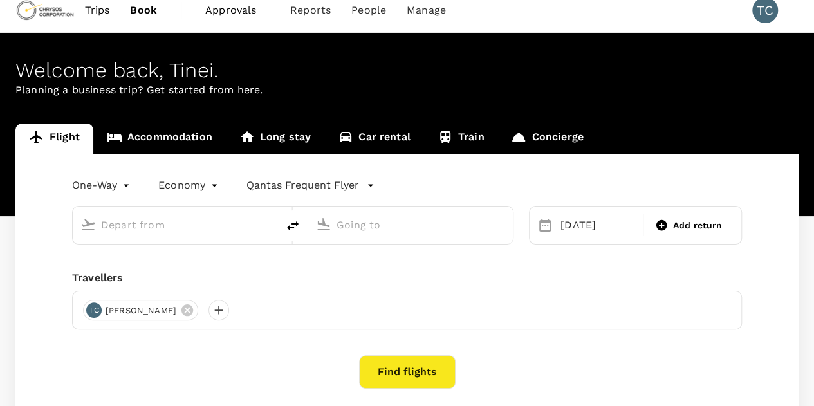
type input "[GEOGRAPHIC_DATA] ([GEOGRAPHIC_DATA])"
type input "OR Tambo Intl (JNB)"
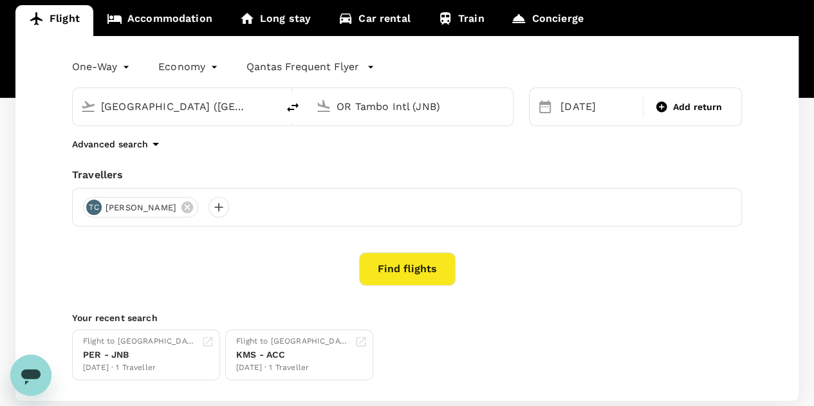
scroll to position [203, 0]
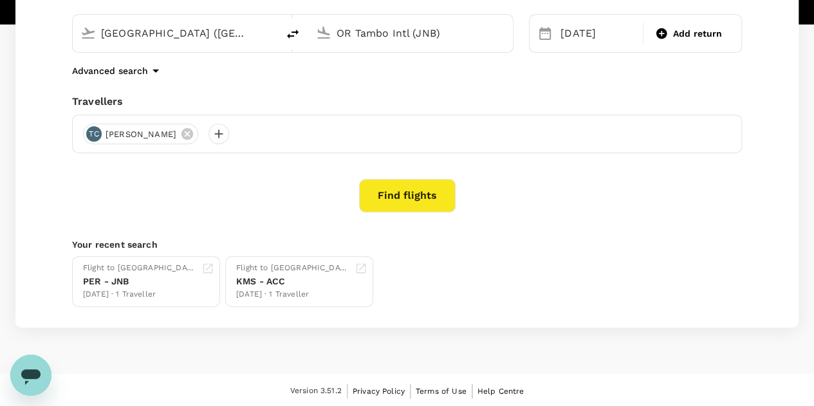
click at [29, 371] on icon "Open messaging window" at bounding box center [30, 376] width 19 height 15
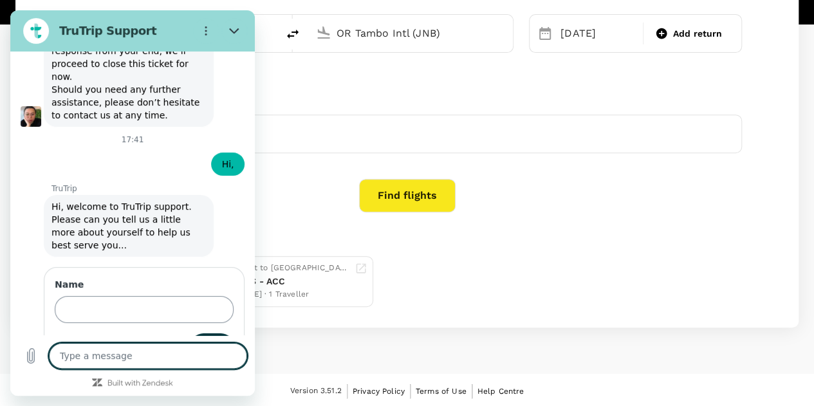
scroll to position [2263, 0]
click at [120, 295] on input "Name" at bounding box center [144, 308] width 179 height 27
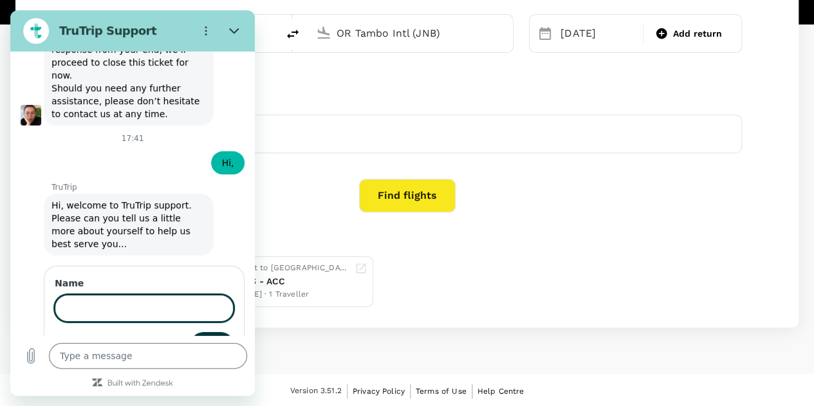
click at [122, 295] on input "Name" at bounding box center [144, 308] width 179 height 27
type input "[PERSON_NAME]"
click at [201, 337] on span "Next" at bounding box center [211, 344] width 21 height 15
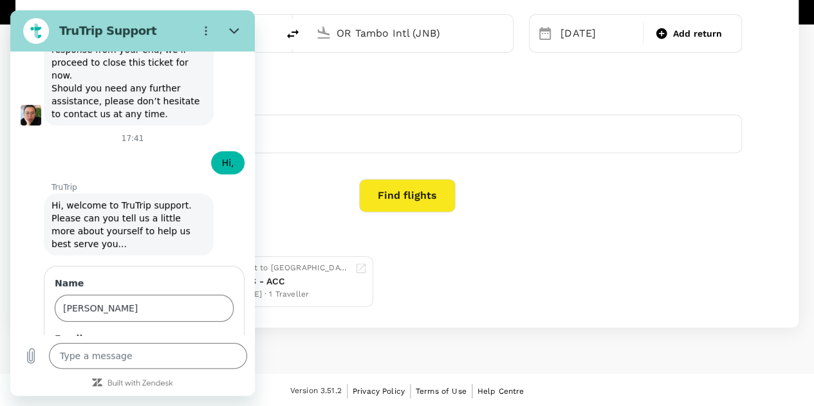
scroll to position [2318, 0]
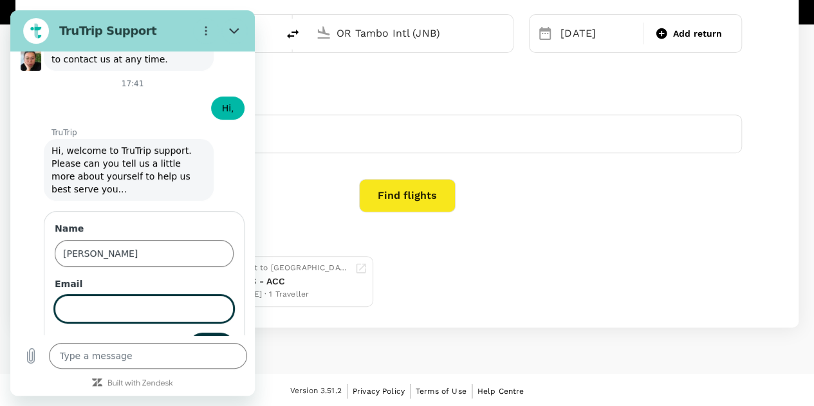
click at [131, 295] on input "Email" at bounding box center [144, 308] width 179 height 27
type input "tinei.canimo@chrysoscorp.com"
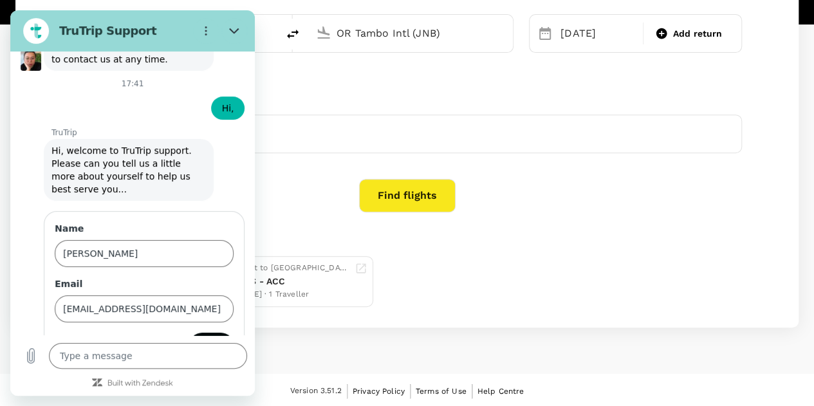
click at [200, 338] on span "Send" at bounding box center [211, 345] width 23 height 15
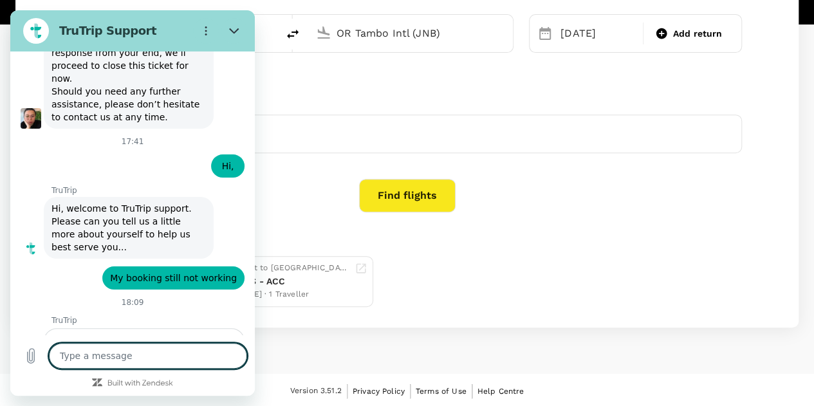
scroll to position [2287, 0]
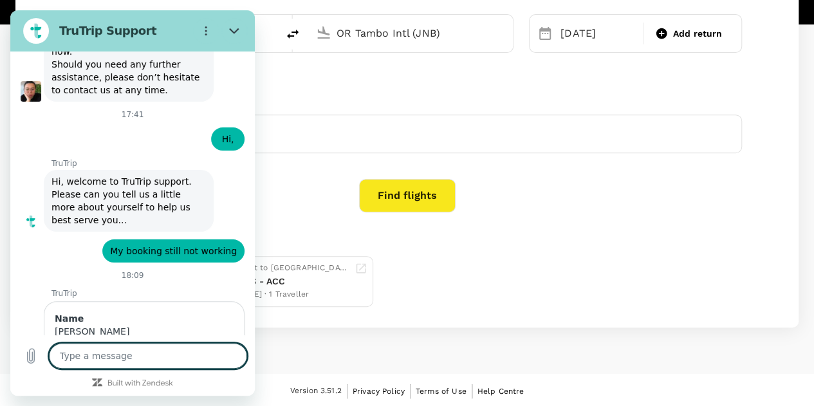
type textarea "x"
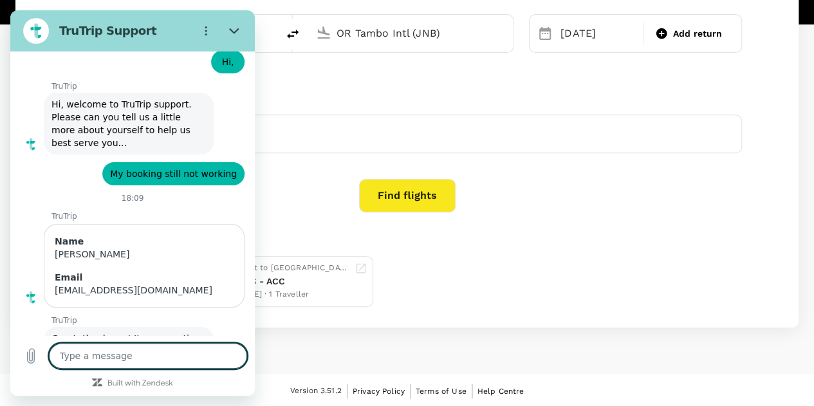
scroll to position [2367, 0]
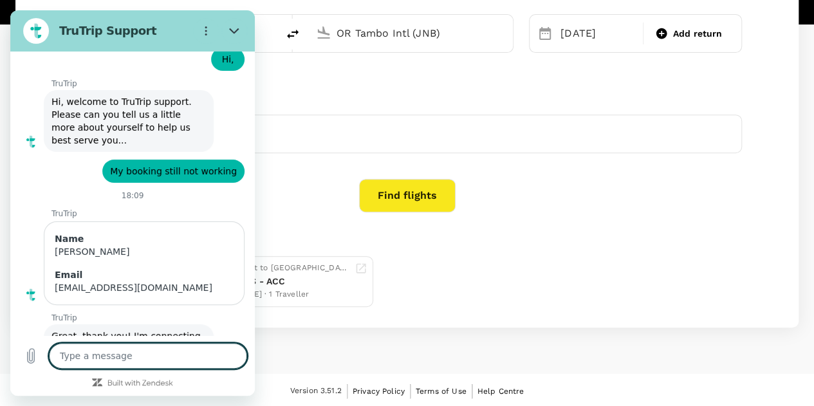
click at [126, 354] on textarea at bounding box center [148, 356] width 198 height 26
type textarea "M"
type textarea "x"
type textarea "My"
type textarea "x"
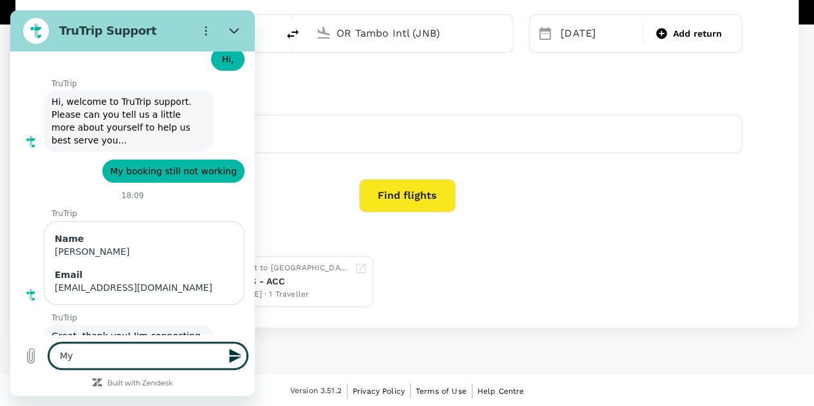
type textarea "My"
type textarea "x"
type textarea "My b"
type textarea "x"
type textarea "My bo"
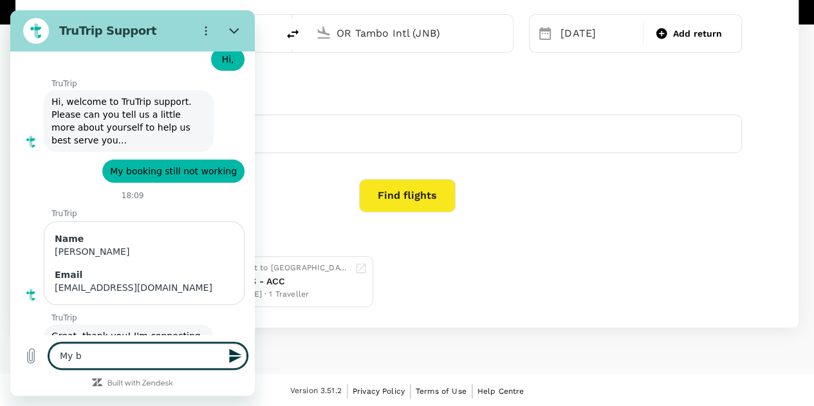
type textarea "x"
type textarea "My boo"
type textarea "x"
type textarea "My book"
type textarea "x"
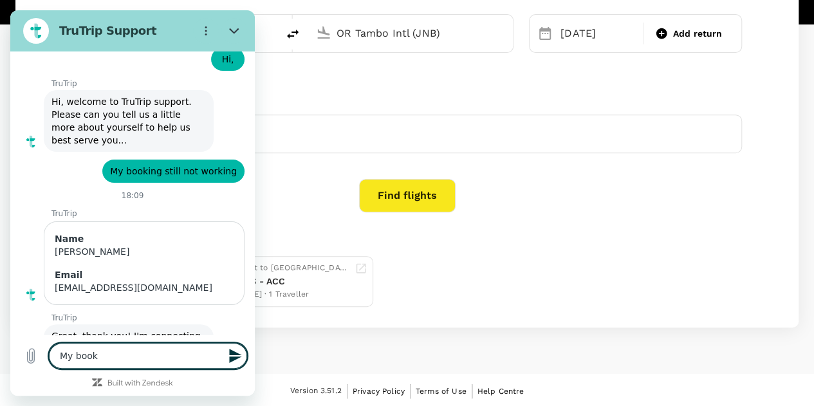
type textarea "My booki"
type textarea "x"
type textarea "My bookin"
type textarea "x"
type textarea "My booking"
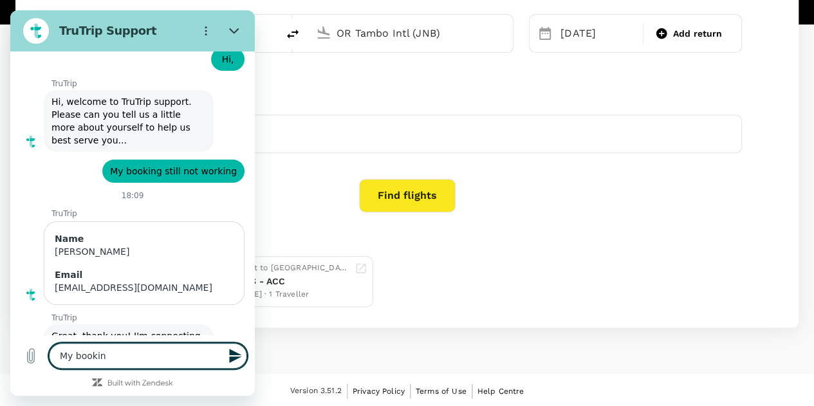
type textarea "x"
type textarea "My bookings"
type textarea "x"
type textarea "My bookings"
type textarea "x"
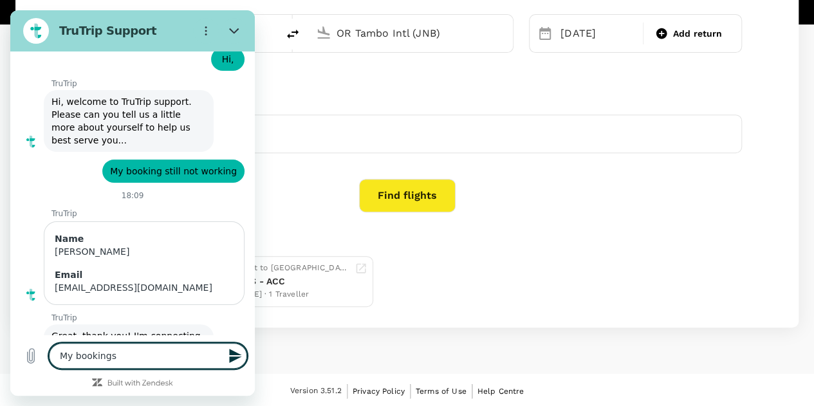
type textarea "My bookings a"
type textarea "x"
type textarea "My bookings ar"
type textarea "x"
type textarea "My bookings are"
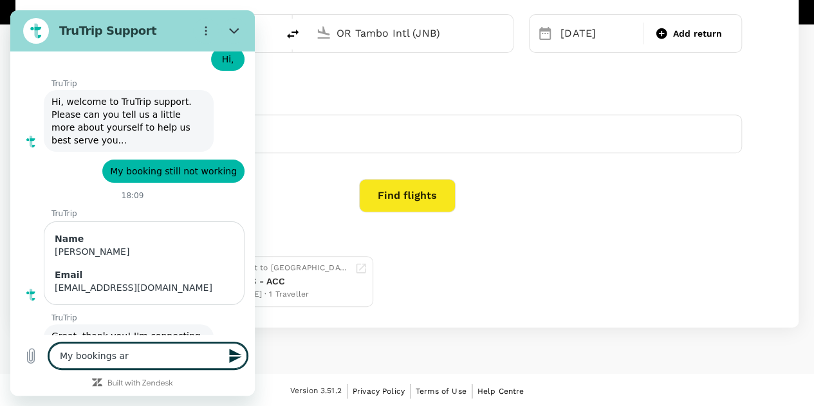
type textarea "x"
type textarea "My bookings are"
type textarea "x"
type textarea "My bookings are n"
type textarea "x"
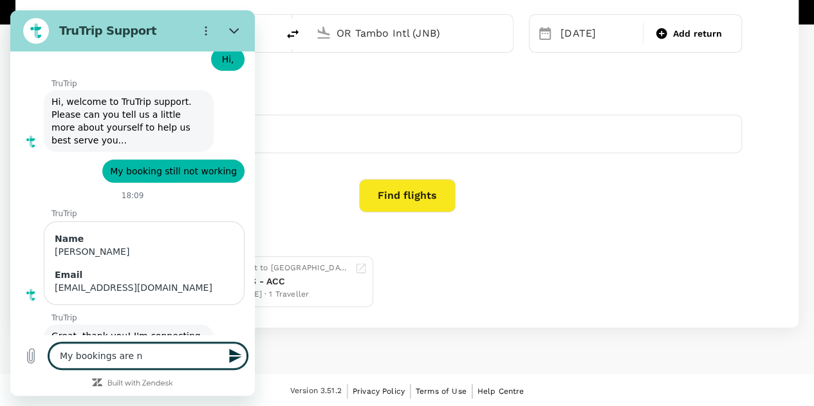
type textarea "My bookings are nt"
type textarea "x"
type textarea "My bookings are n"
type textarea "x"
type textarea "My bookings are no"
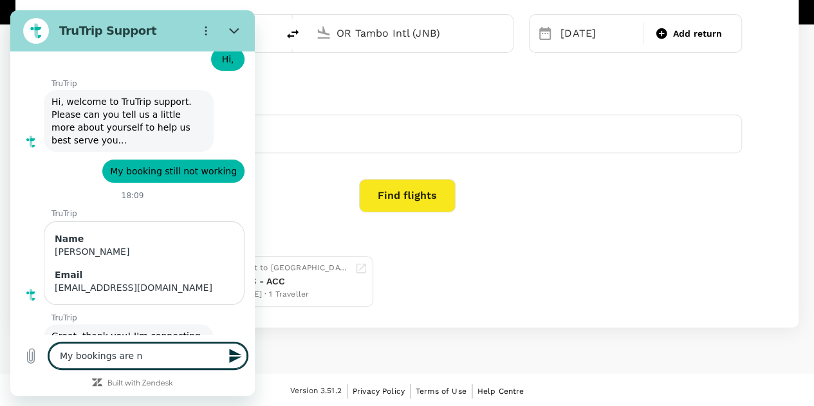
type textarea "x"
type textarea "My bookings are not"
type textarea "x"
type textarea "My bookings are not"
type textarea "x"
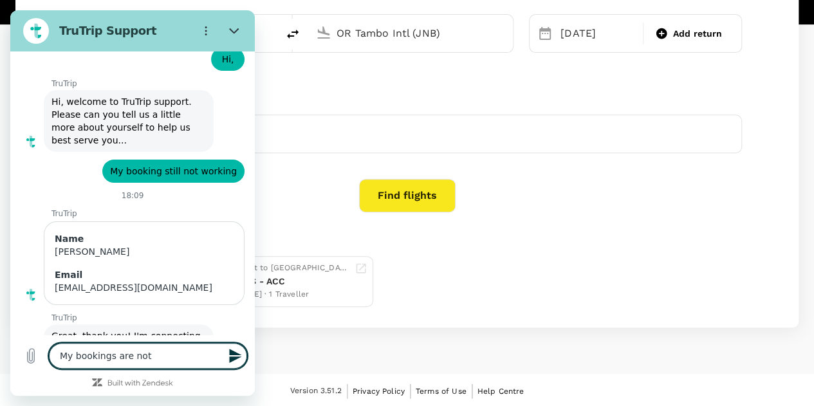
type textarea "My bookings are not g"
type textarea "x"
type textarea "My bookings are not go"
type textarea "x"
type textarea "My bookings are not goi"
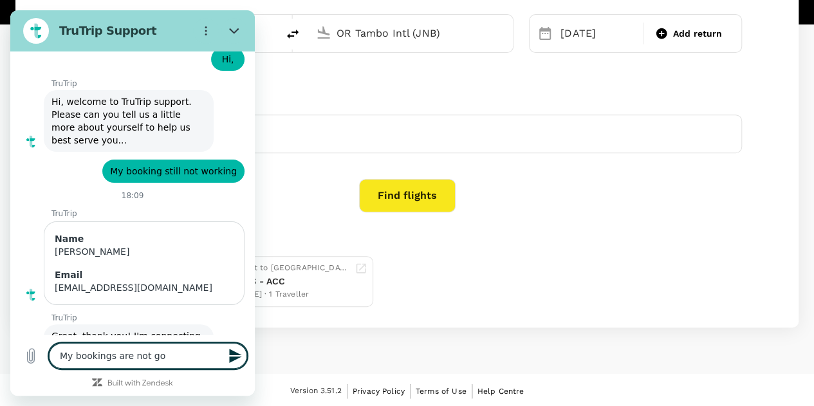
type textarea "x"
type textarea "My bookings are not goin"
type textarea "x"
type textarea "My bookings are not going"
type textarea "x"
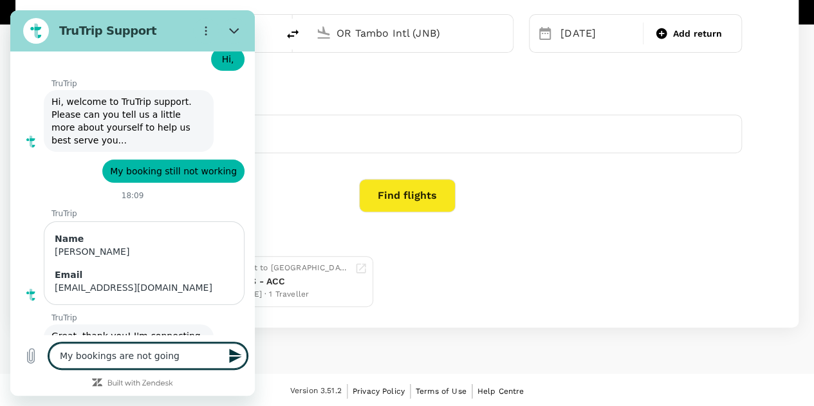
type textarea "My bookings are not going"
type textarea "x"
type textarea "My bookings are not going t"
type textarea "x"
type textarea "My bookings are not going th"
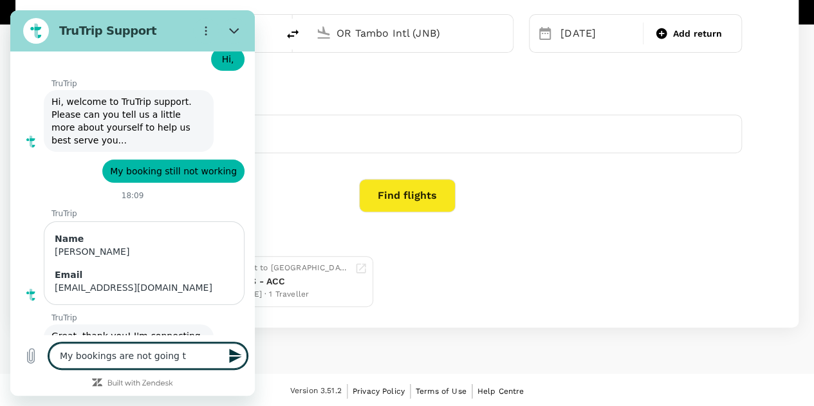
type textarea "x"
type textarea "My bookings are not going thr"
type textarea "x"
type textarea "My bookings are not going thro"
type textarea "x"
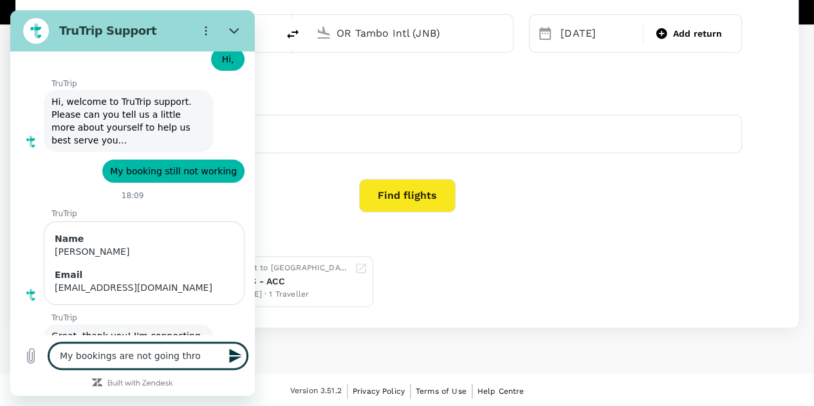
type textarea "My bookings are not going throu"
type textarea "x"
type textarea "My bookings are not going throug"
type textarea "x"
type textarea "My bookings are not going through"
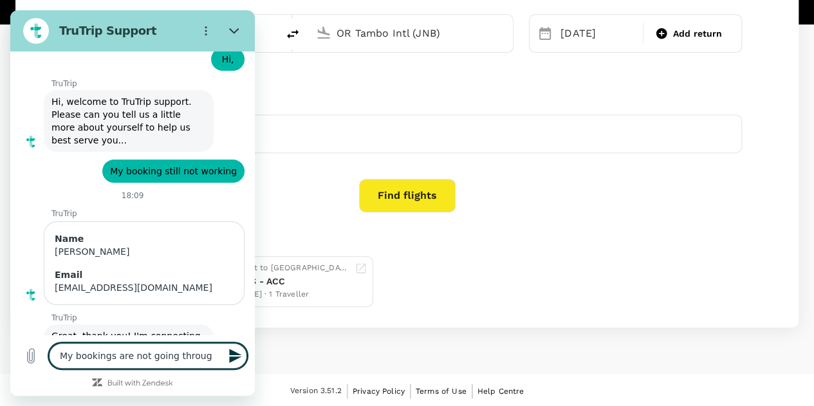
type textarea "x"
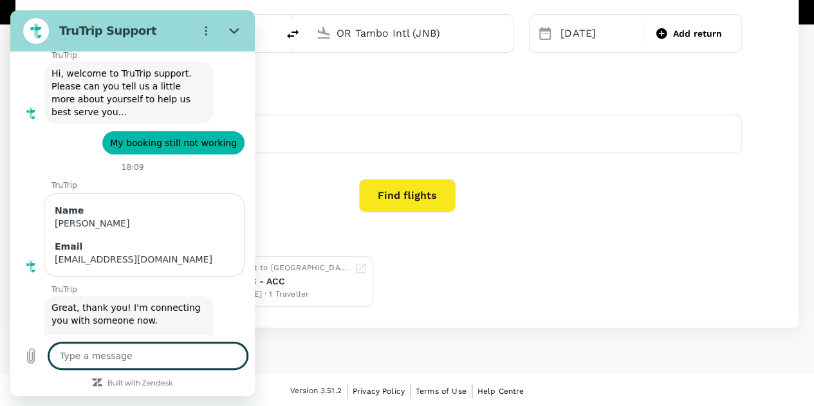
type textarea "x"
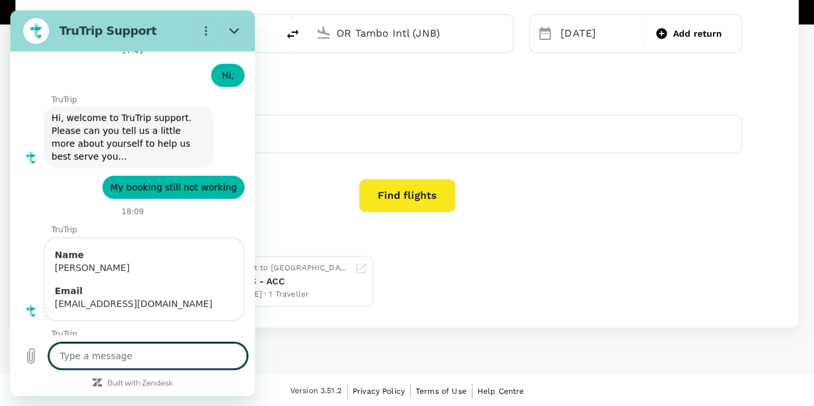
scroll to position [2398, 0]
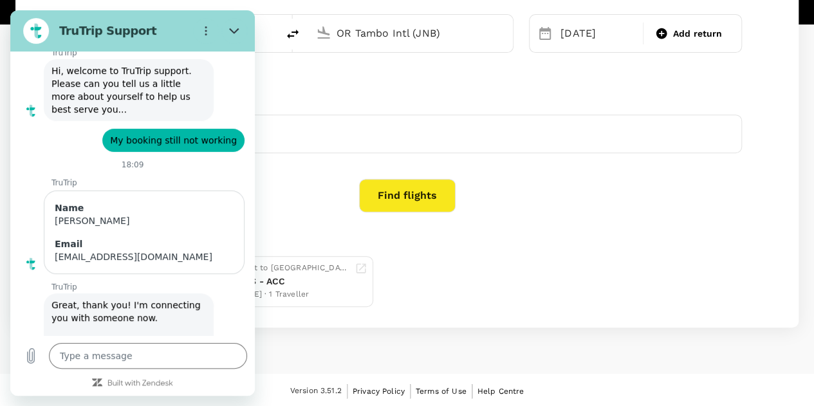
click at [328, 77] on div "Advanced search" at bounding box center [407, 70] width 670 height 15
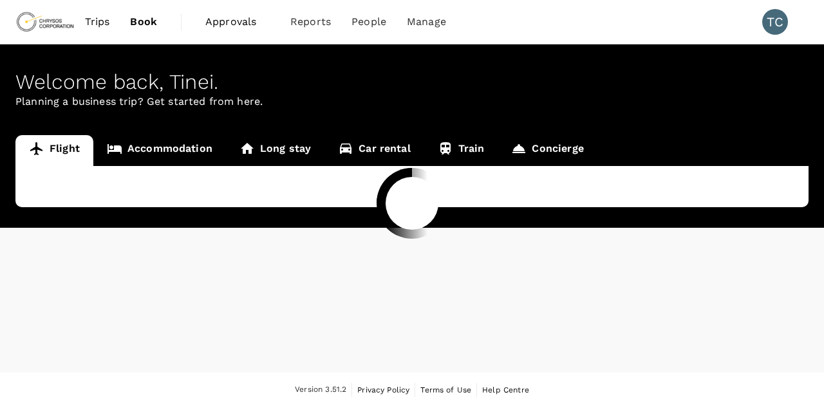
click at [782, 23] on div at bounding box center [412, 203] width 824 height 406
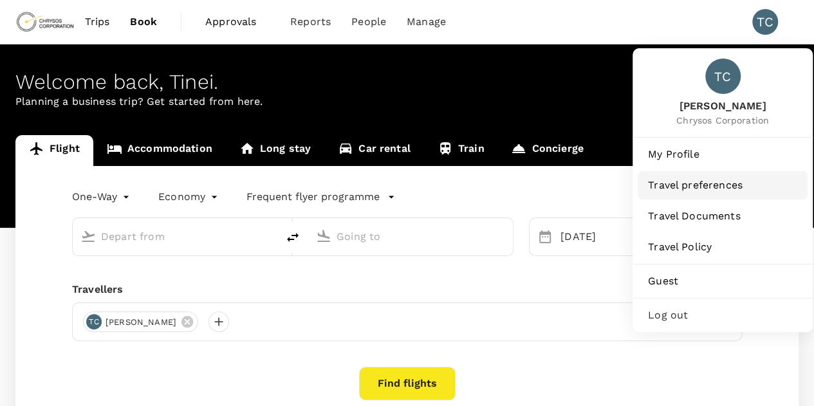
type input "[GEOGRAPHIC_DATA] ([GEOGRAPHIC_DATA])"
type input "OR Tambo Intl (JNB)"
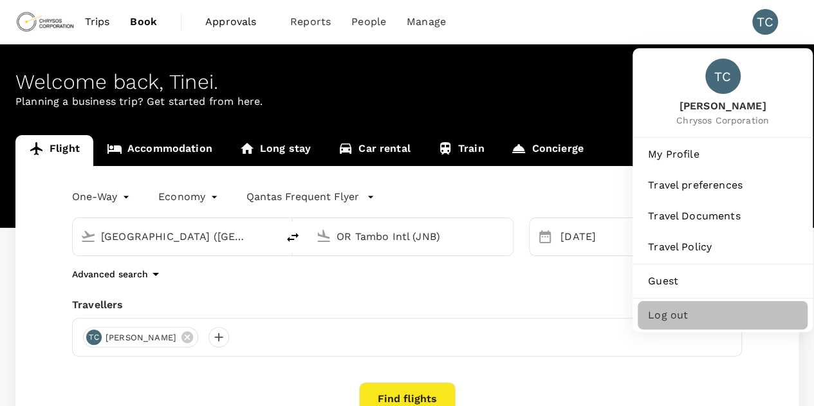
click at [674, 313] on span "Log out" at bounding box center [722, 315] width 149 height 15
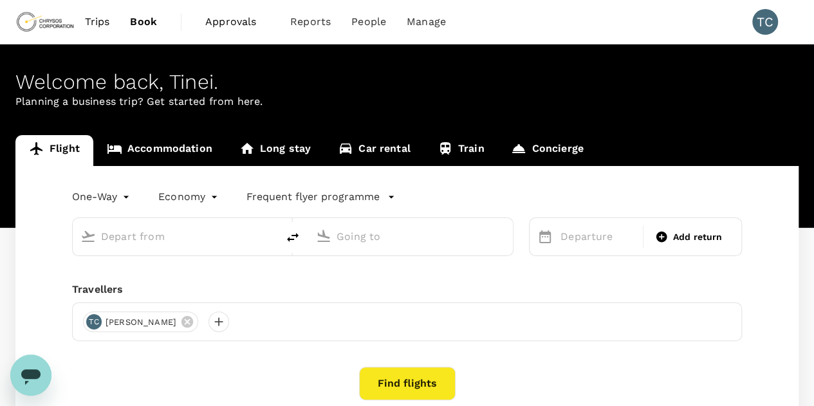
type input "[GEOGRAPHIC_DATA] ([GEOGRAPHIC_DATA])"
type input "OR Tambo Intl (JNB)"
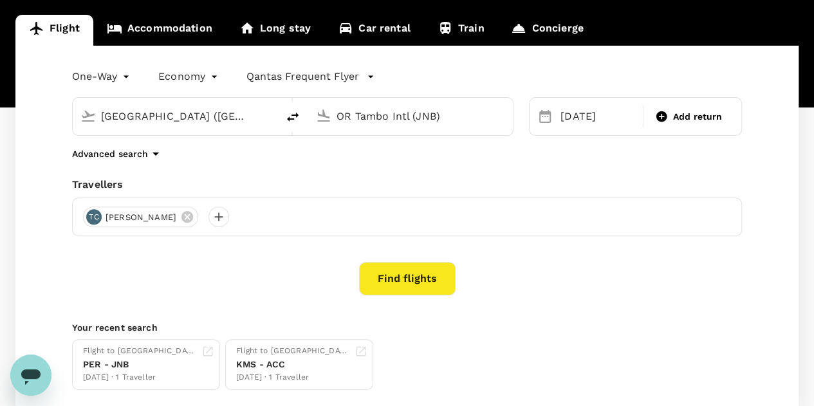
scroll to position [129, 0]
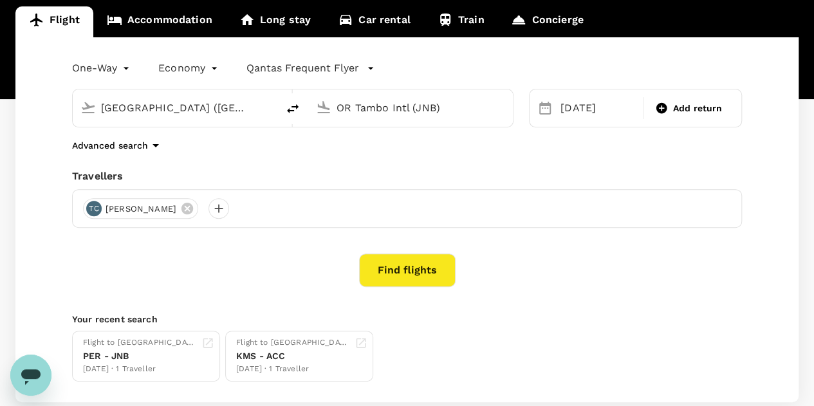
click at [407, 273] on button "Find flights" at bounding box center [407, 270] width 97 height 33
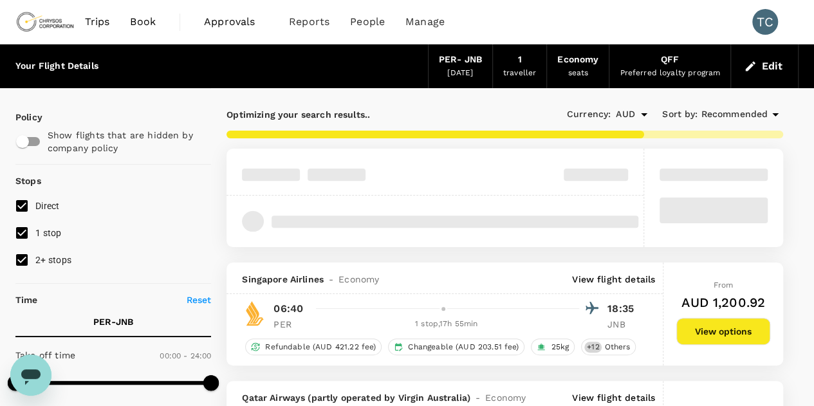
click at [22, 261] on input "2+ stops" at bounding box center [21, 259] width 27 height 27
checkbox input "false"
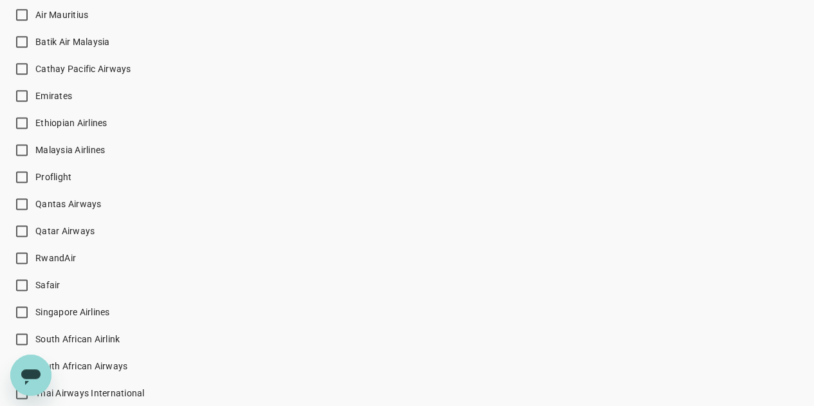
type input "2585"
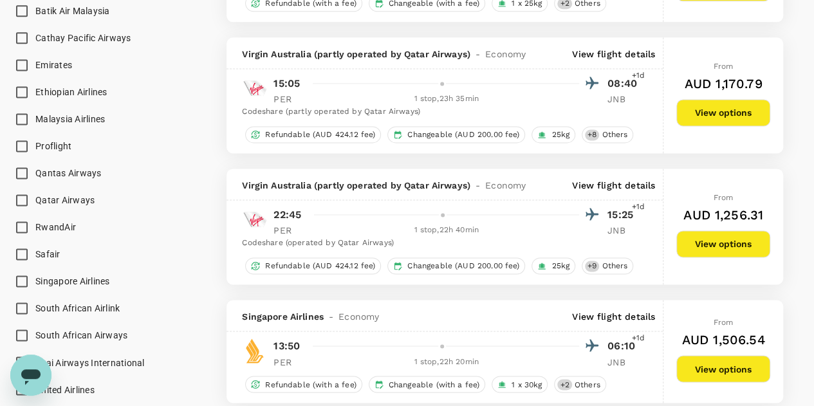
click at [22, 168] on input "Qantas Airways" at bounding box center [21, 173] width 27 height 27
checkbox input "true"
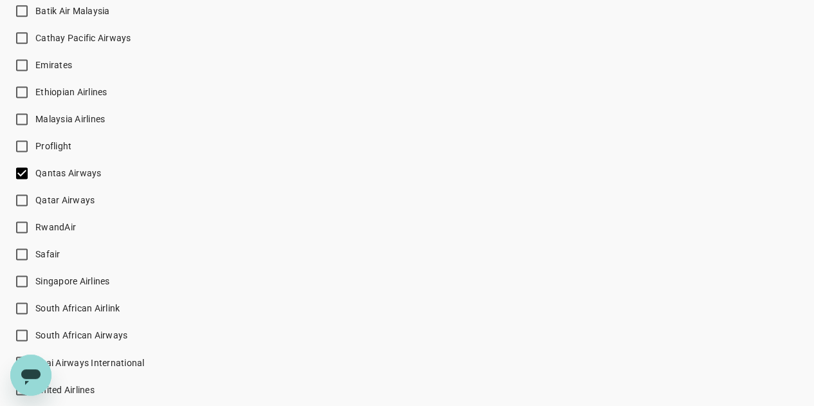
type input "2710"
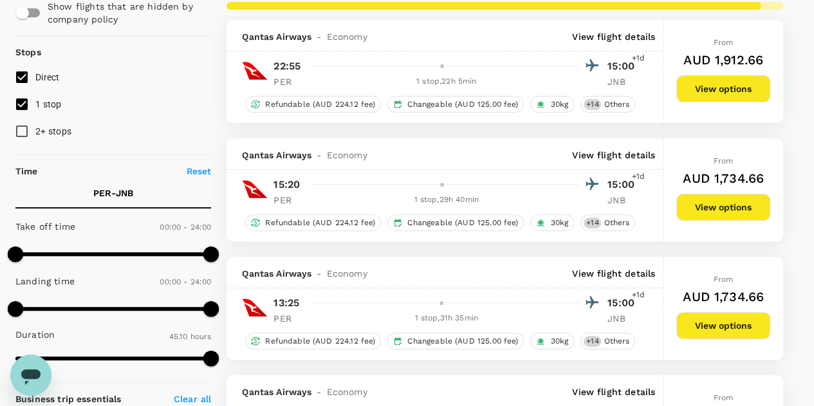
scroll to position [0, 0]
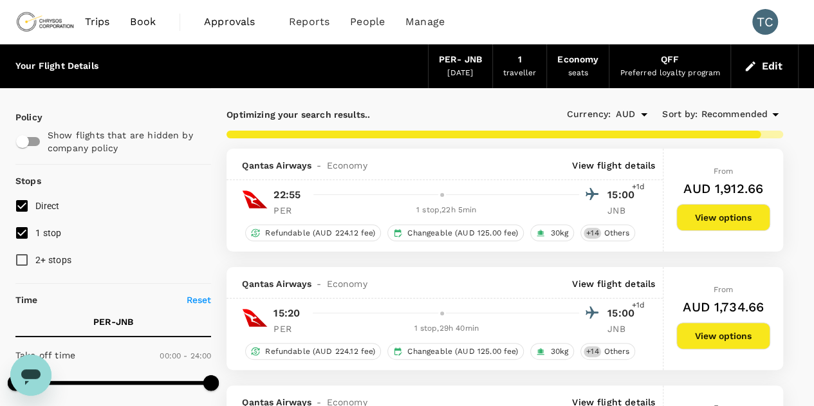
click at [726, 217] on button "View options" at bounding box center [723, 217] width 94 height 27
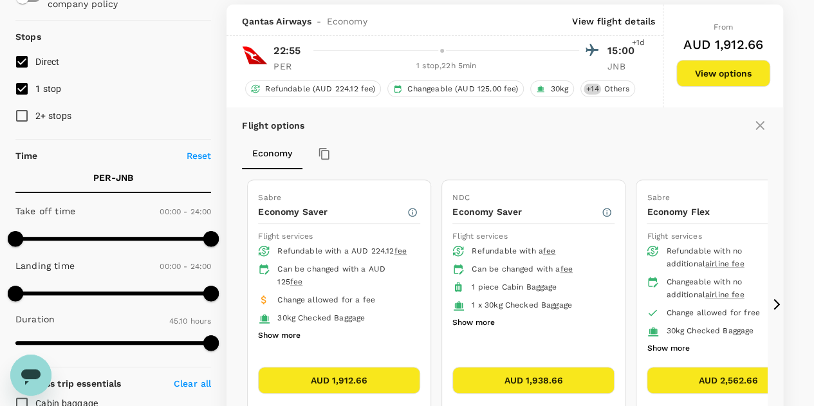
scroll to position [148, 0]
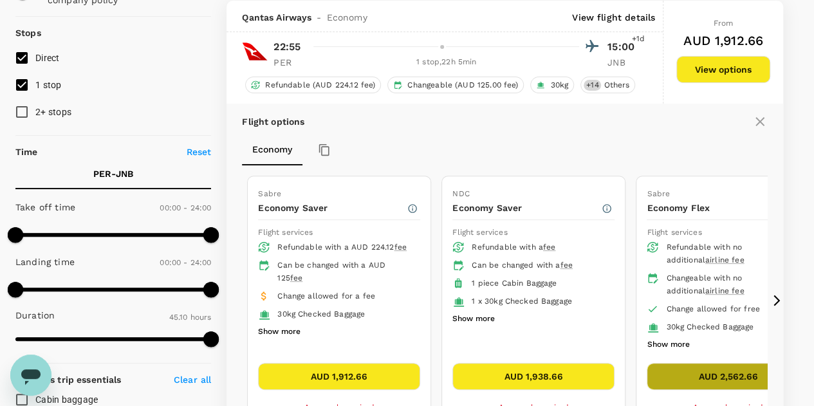
click at [706, 366] on button "AUD 2,562.66" at bounding box center [728, 376] width 162 height 27
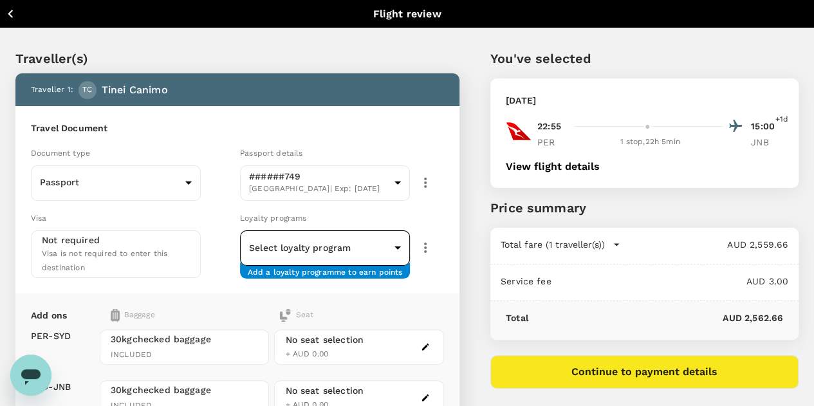
click at [444, 225] on div "Loyalty programs" at bounding box center [342, 218] width 204 height 14
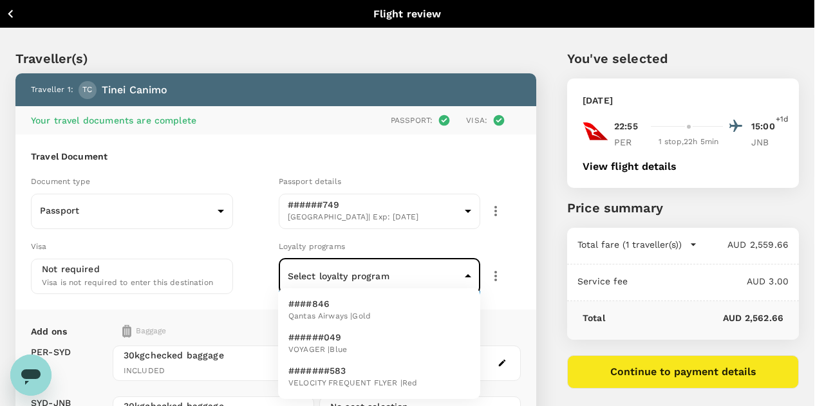
click at [468, 271] on body "Back to flight results Flight review Traveller(s) Traveller 1 : TC [PERSON_NAME…" at bounding box center [412, 316] width 824 height 633
click at [373, 309] on li "####846 Qantas Airways | Gold" at bounding box center [379, 309] width 202 height 33
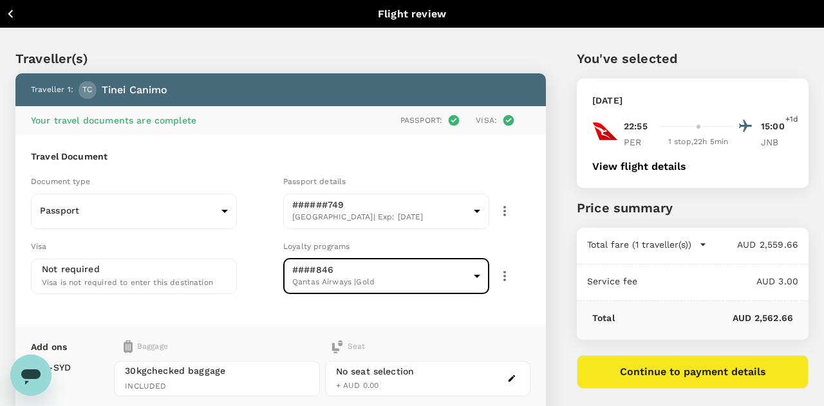
type input "325a1905-8107-4a07-9f4a-3e0338cd9e5f"
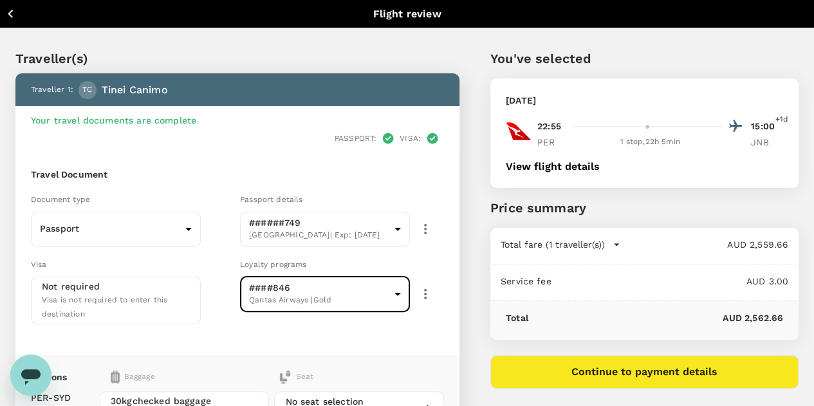
click at [459, 248] on div "Travel Document Document type Passport Passport ​ Passport details ######749 [G…" at bounding box center [237, 254] width 444 height 203
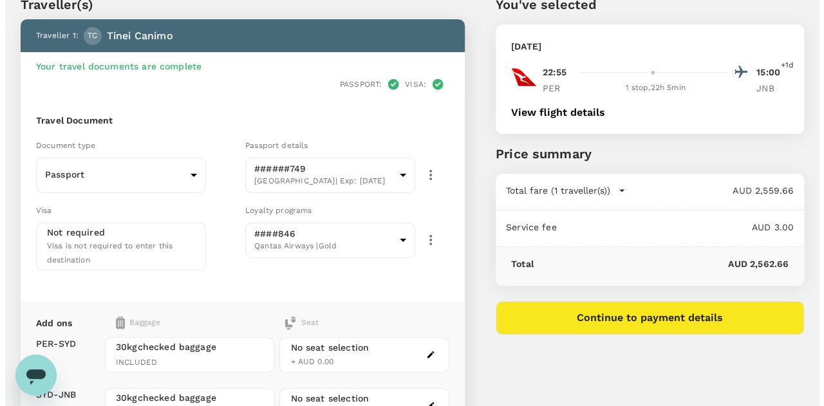
scroll to position [129, 0]
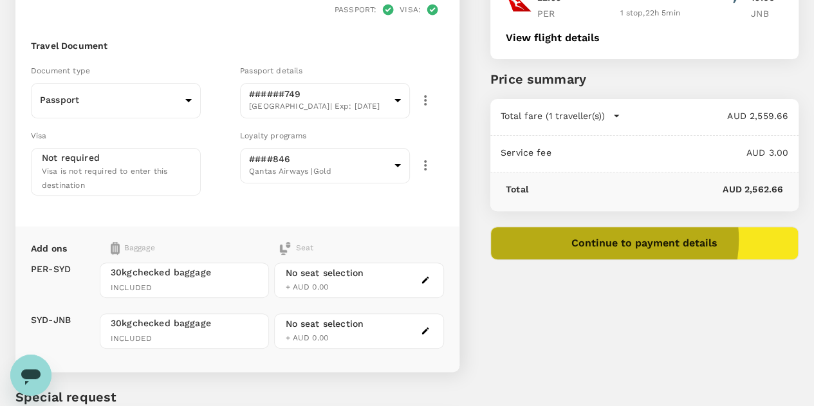
click at [690, 239] on button "Continue to payment details" at bounding box center [644, 243] width 308 height 33
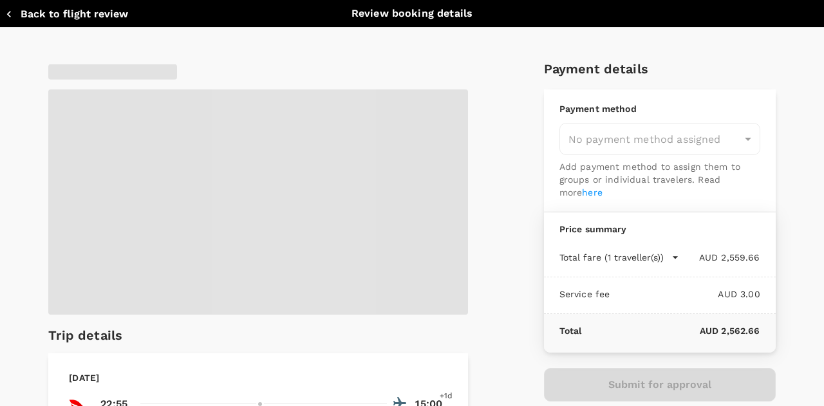
type input "9c4289b1-14a3-4119-8736-521306e5ca8f"
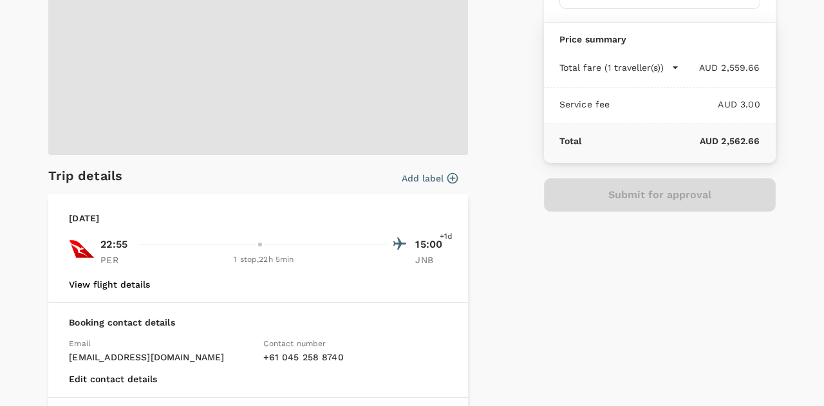
scroll to position [193, 0]
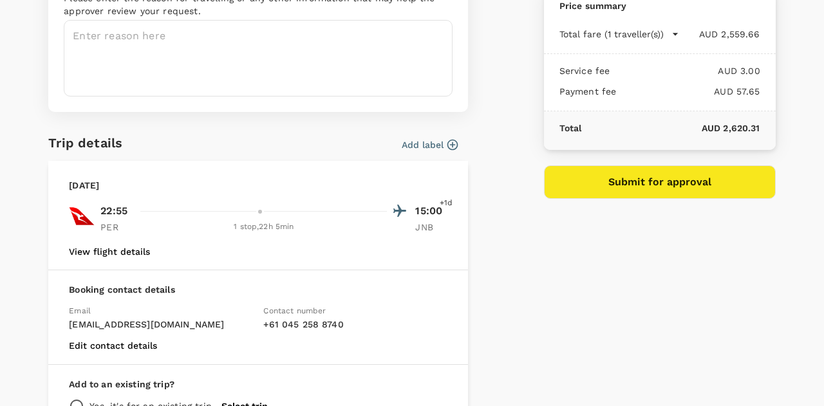
click at [447, 142] on icon "button" at bounding box center [452, 145] width 11 height 11
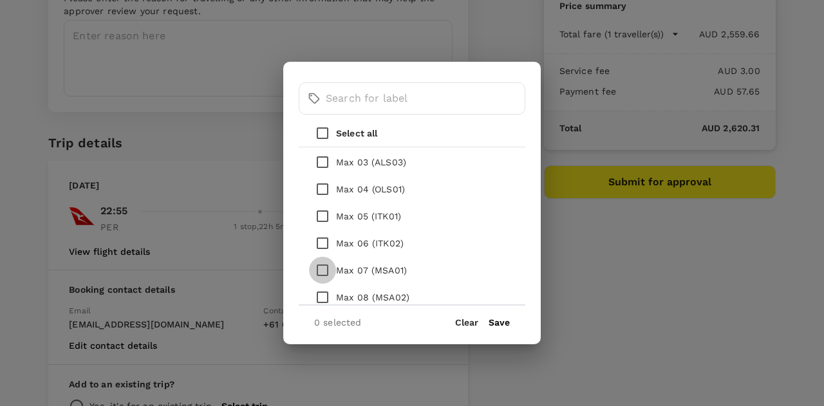
click at [320, 272] on input "checkbox" at bounding box center [322, 270] width 27 height 27
checkbox input "true"
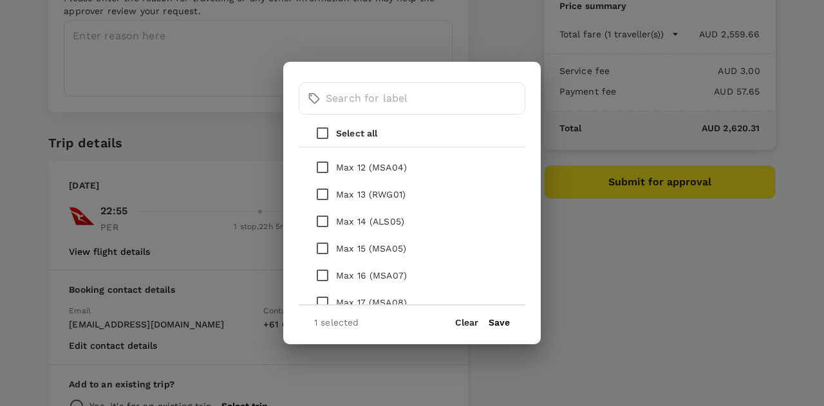
scroll to position [450, 0]
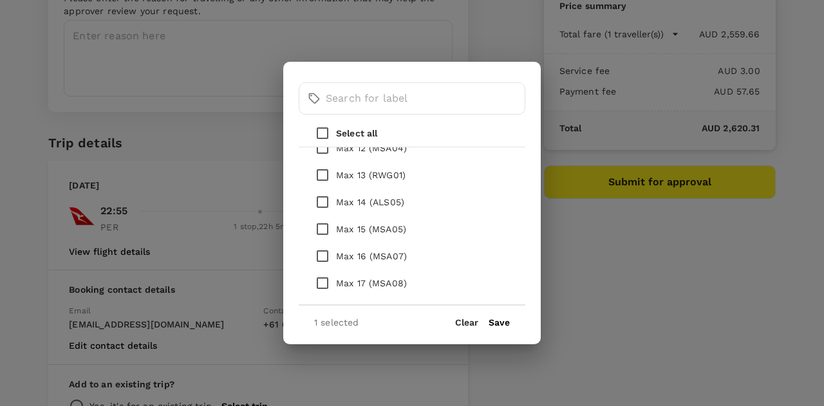
click at [322, 254] on input "checkbox" at bounding box center [322, 256] width 27 height 27
checkbox input "true"
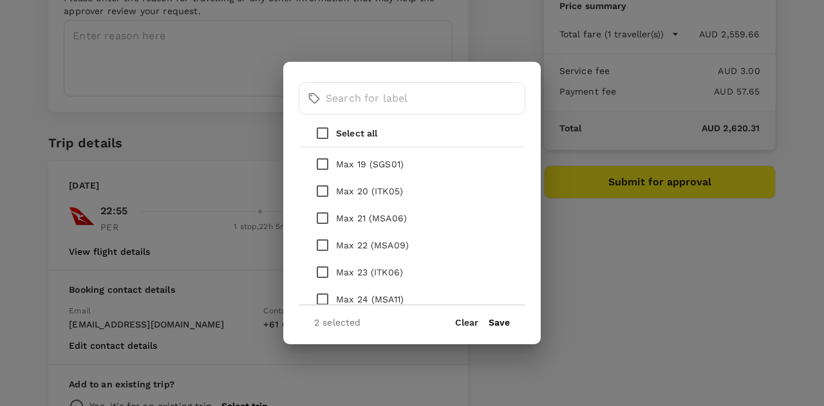
scroll to position [643, 0]
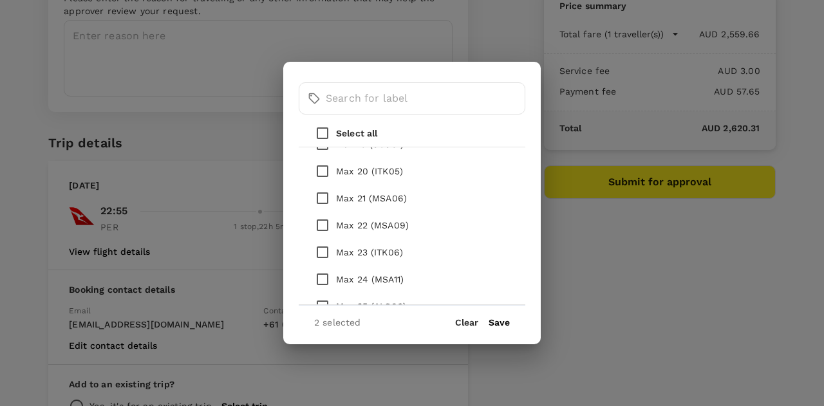
click at [322, 279] on input "checkbox" at bounding box center [322, 279] width 27 height 27
checkbox input "true"
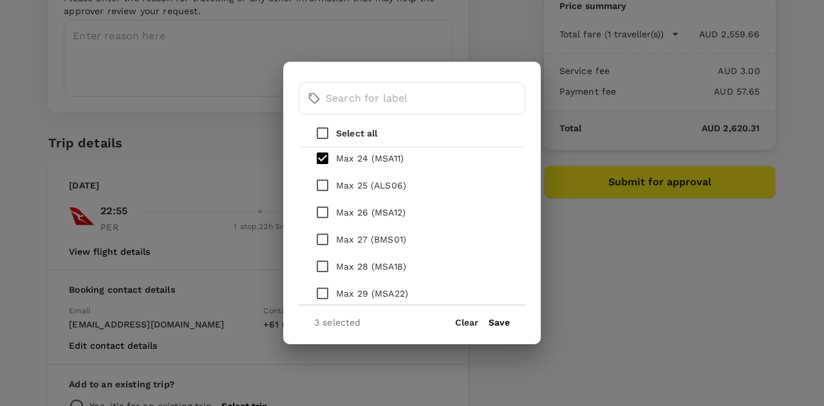
scroll to position [772, 0]
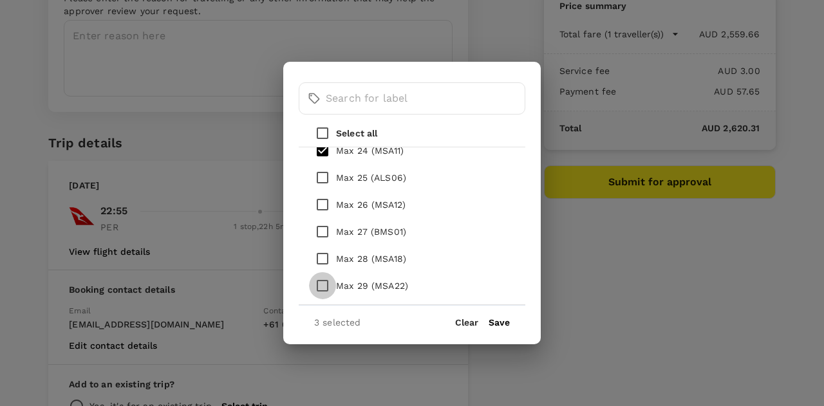
click at [325, 284] on input "checkbox" at bounding box center [322, 285] width 27 height 27
checkbox input "true"
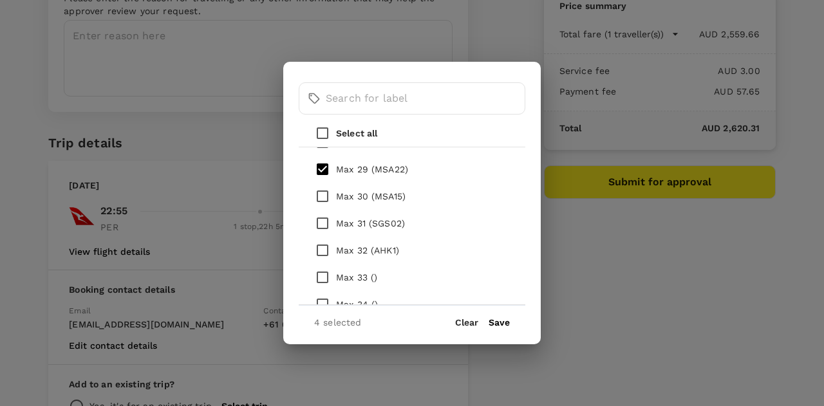
scroll to position [901, 0]
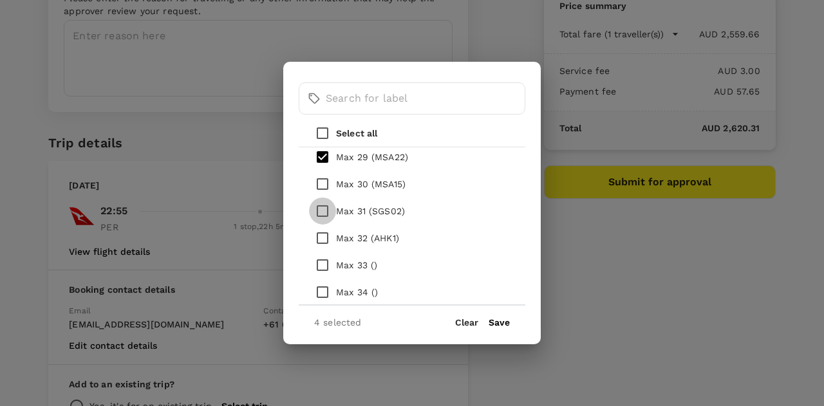
click at [324, 208] on input "checkbox" at bounding box center [322, 211] width 27 height 27
checkbox input "true"
click at [321, 237] on input "checkbox" at bounding box center [322, 238] width 27 height 27
checkbox input "true"
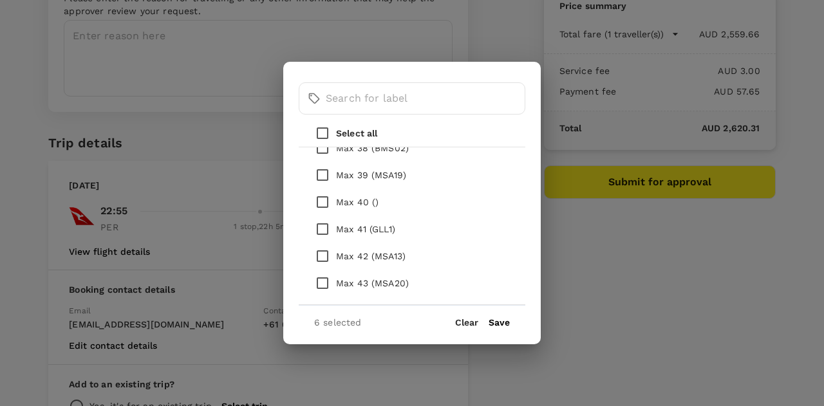
scroll to position [1158, 0]
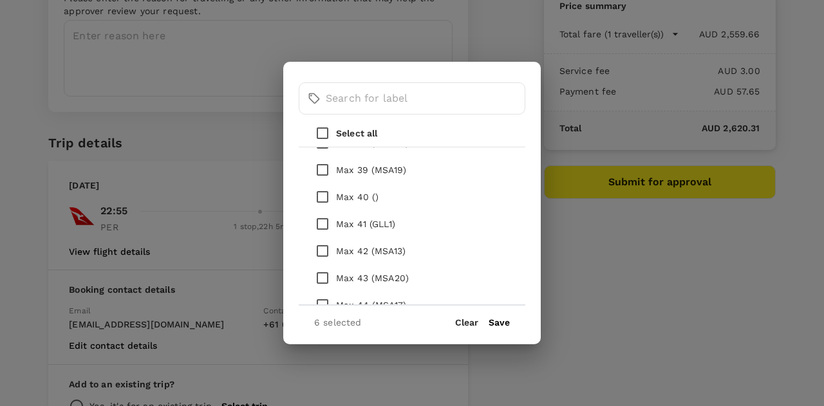
click at [322, 223] on input "checkbox" at bounding box center [322, 223] width 27 height 27
checkbox input "true"
click at [499, 317] on button "Save" at bounding box center [498, 322] width 21 height 10
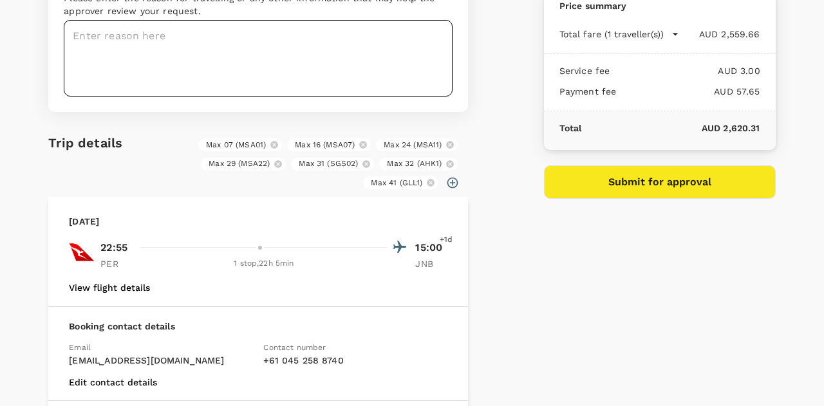
click at [188, 44] on textarea at bounding box center [258, 58] width 389 height 77
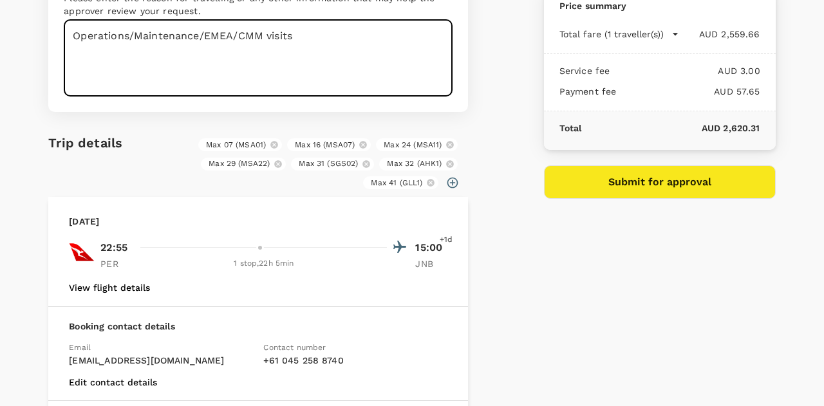
type textarea "Operations/Maintenance/EMEA/CMM visits"
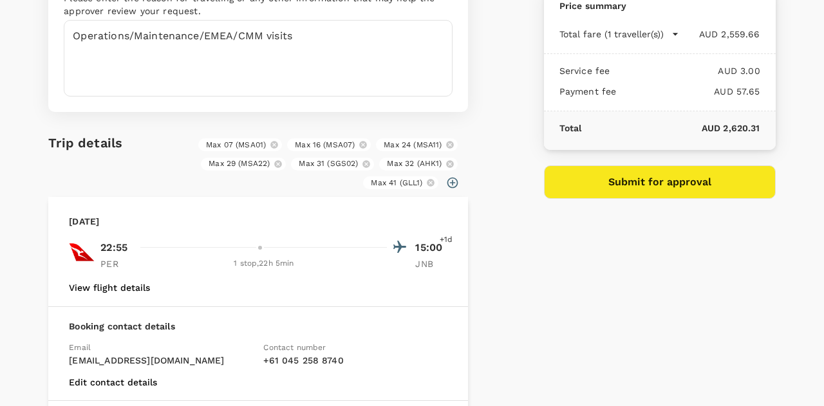
click at [543, 236] on div "Payment details Payment method GoFluid Balance : AUD 124,551.51 2.2 % payment f…" at bounding box center [654, 179] width 242 height 648
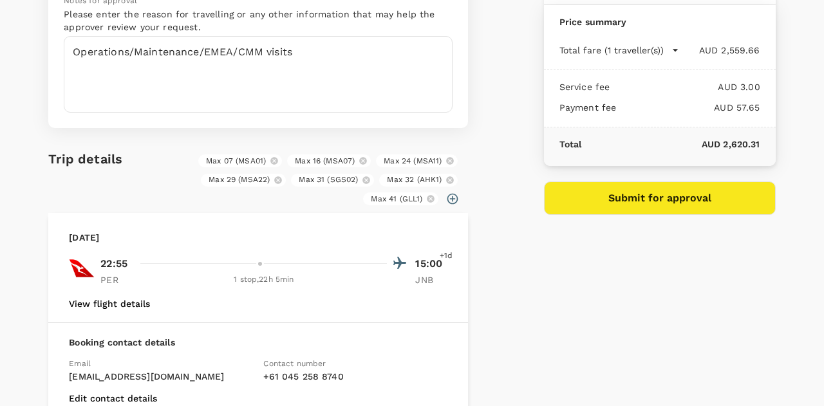
scroll to position [322, 0]
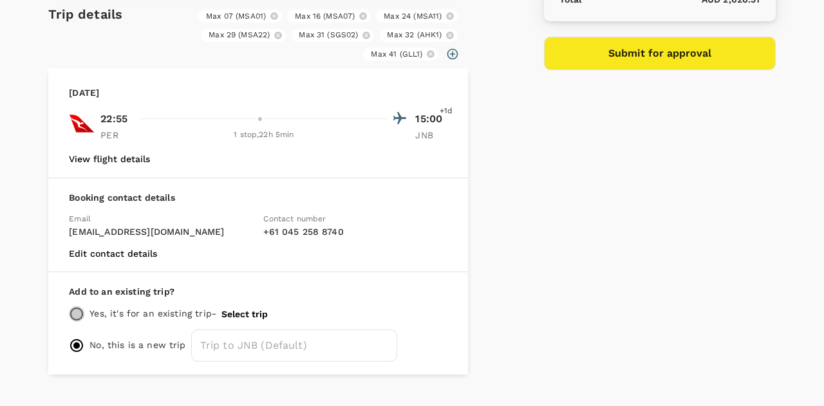
click at [77, 311] on input "radio" at bounding box center [76, 313] width 15 height 15
radio input "true"
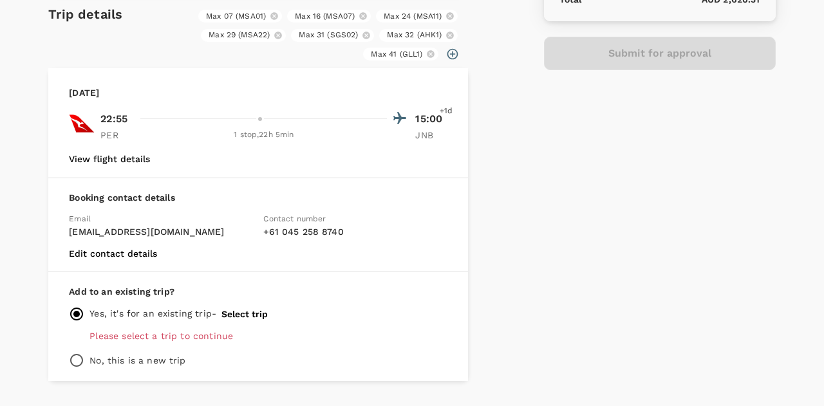
click at [73, 355] on input "radio" at bounding box center [76, 360] width 15 height 15
radio input "true"
radio input "false"
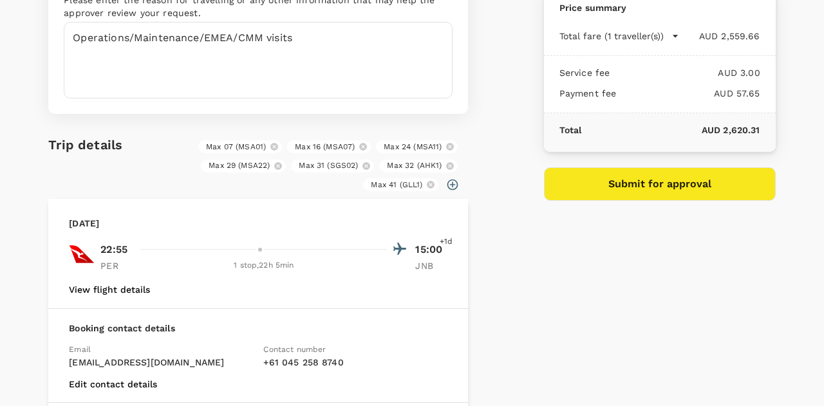
scroll to position [193, 0]
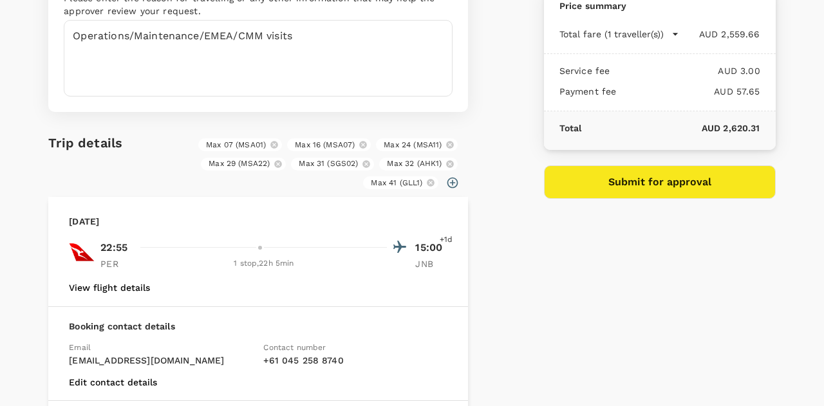
click at [611, 182] on button "Submit for approval" at bounding box center [660, 181] width 232 height 33
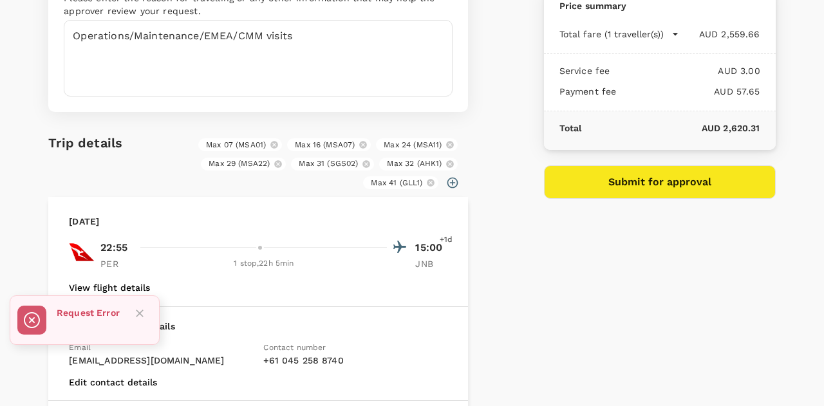
click at [30, 320] on rect at bounding box center [31, 320] width 29 height 29
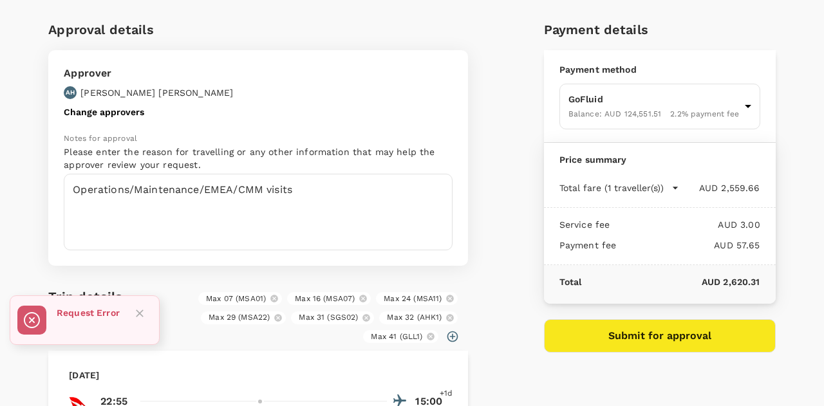
scroll to position [0, 0]
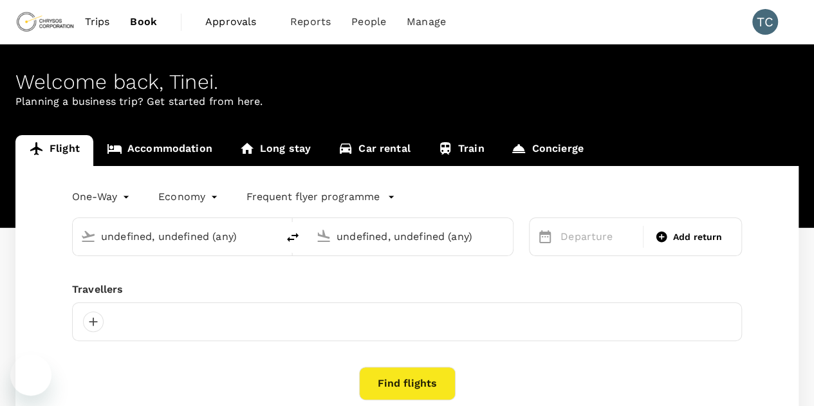
type input "[GEOGRAPHIC_DATA] ([GEOGRAPHIC_DATA])"
type input "OR Tambo Intl (JNB)"
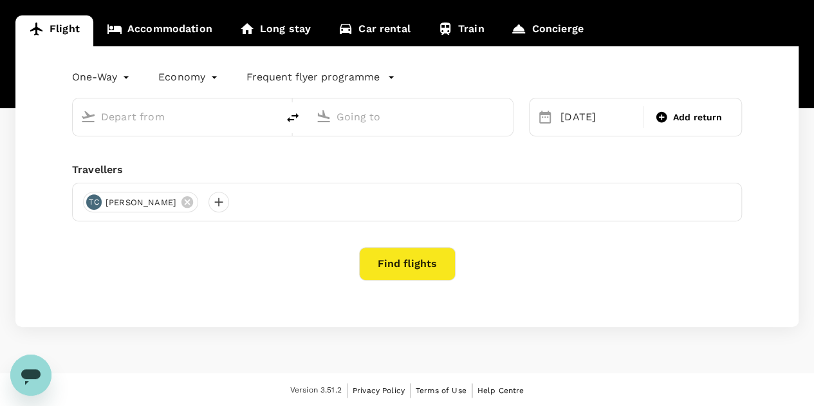
type input "[GEOGRAPHIC_DATA] ([GEOGRAPHIC_DATA])"
type input "OR Tambo Intl (JNB)"
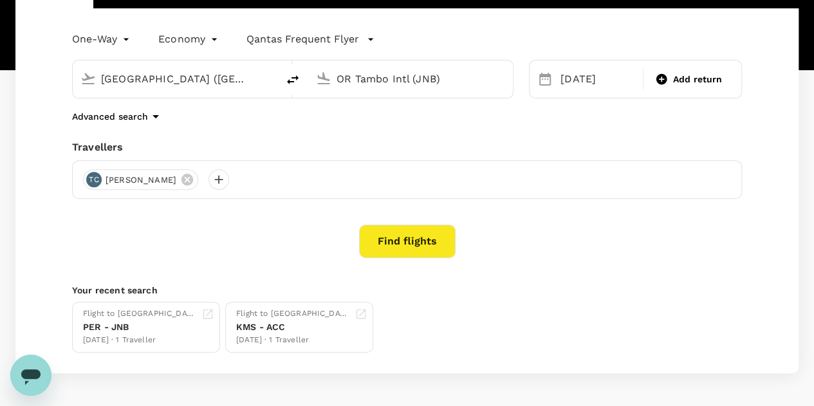
scroll to position [184, 0]
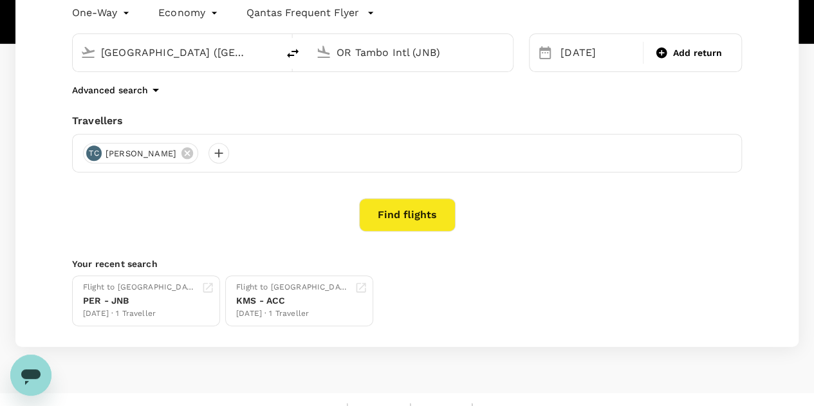
click at [21, 367] on icon "Open messaging window" at bounding box center [30, 375] width 23 height 23
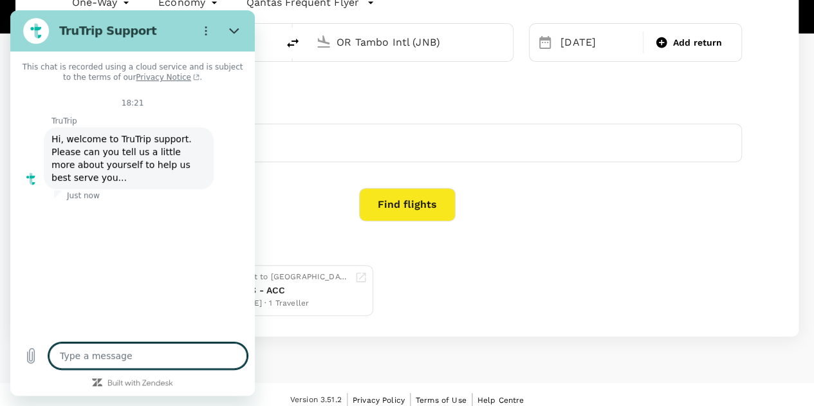
scroll to position [203, 0]
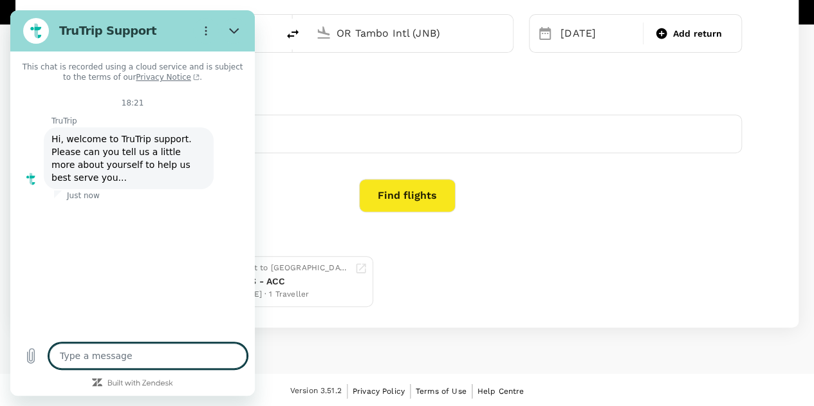
type textarea "x"
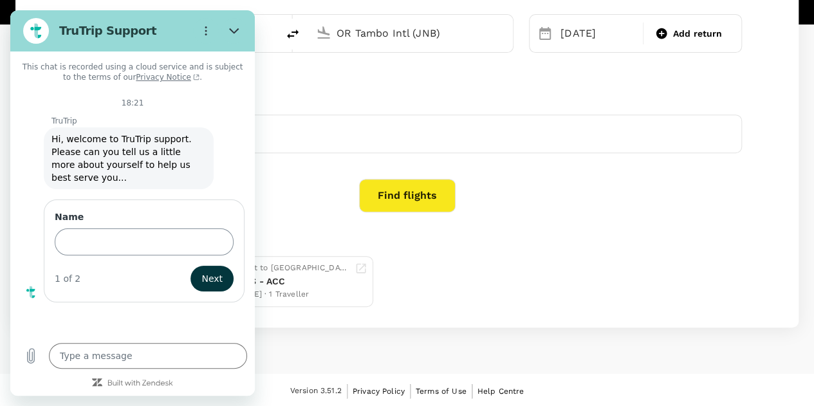
click at [108, 228] on input "Name" at bounding box center [144, 241] width 179 height 27
type input "[PERSON_NAME]"
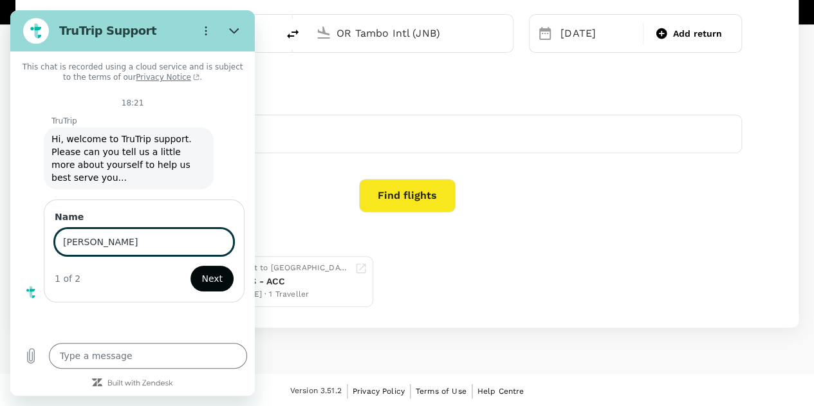
click at [203, 266] on button "Next" at bounding box center [211, 279] width 43 height 26
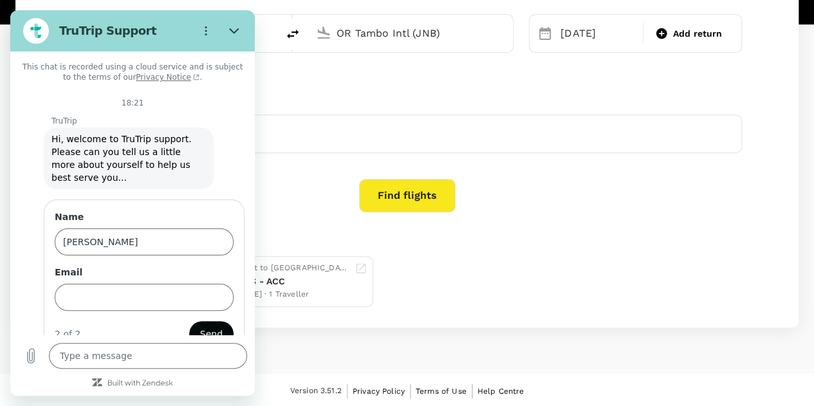
scroll to position [22, 0]
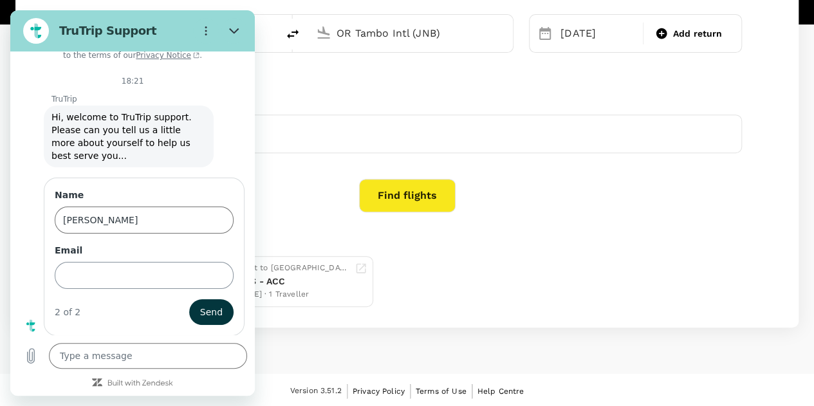
click at [116, 281] on input "Email" at bounding box center [144, 275] width 179 height 27
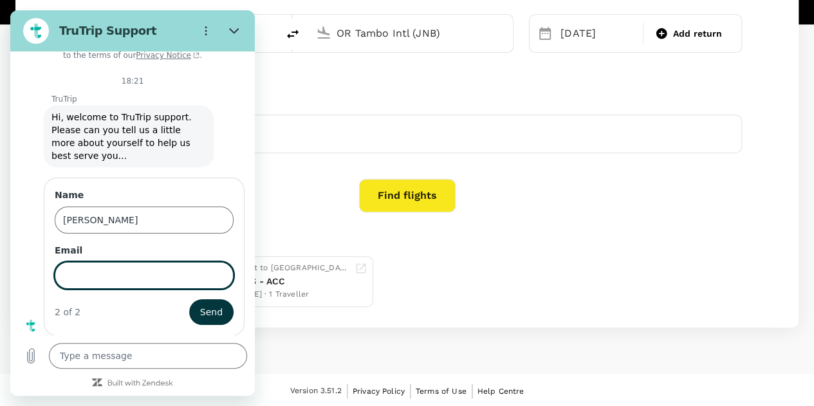
type input "[EMAIL_ADDRESS][DOMAIN_NAME]"
click at [206, 310] on span "Send" at bounding box center [211, 311] width 23 height 15
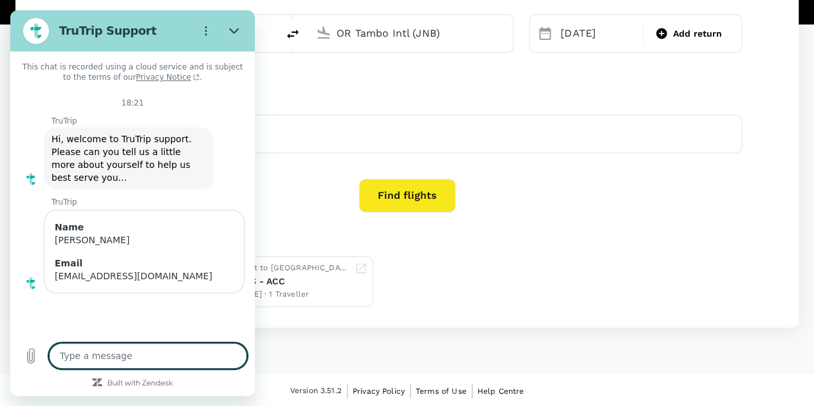
scroll to position [0, 0]
click at [92, 351] on textarea at bounding box center [148, 356] width 198 height 26
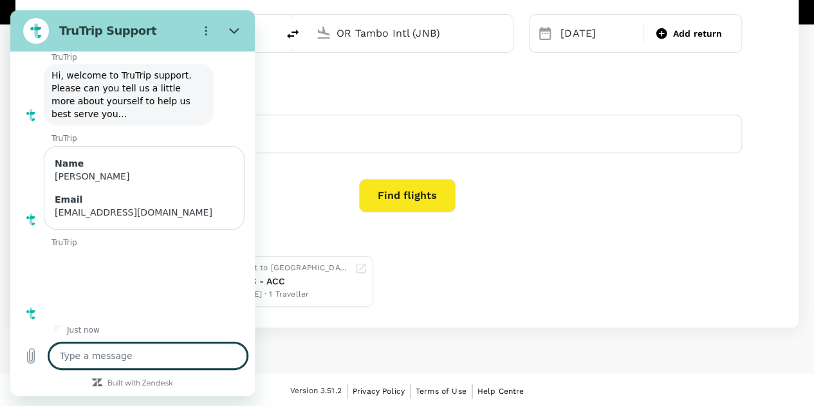
scroll to position [66, 0]
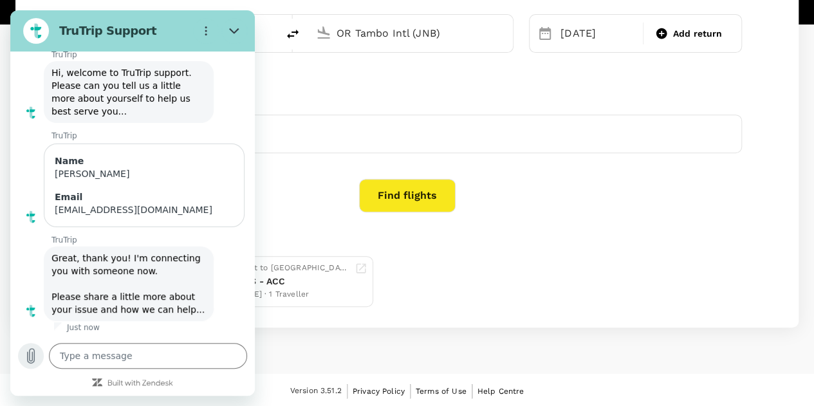
click at [28, 352] on icon "Upload file" at bounding box center [31, 356] width 7 height 15
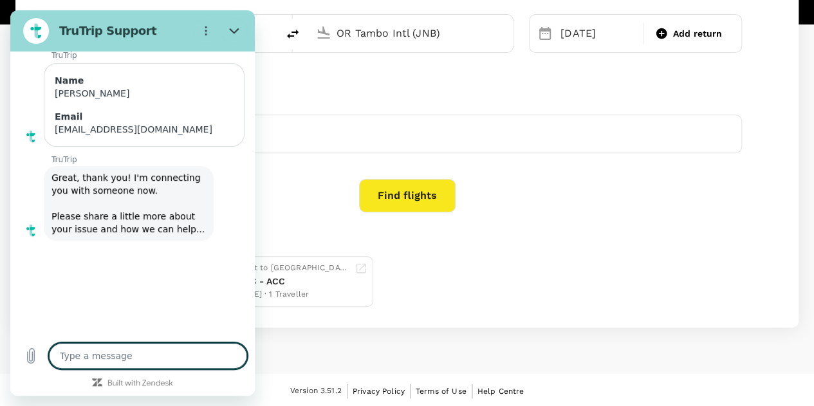
scroll to position [146, 0]
click at [116, 351] on textarea at bounding box center [148, 356] width 198 height 26
type textarea "x"
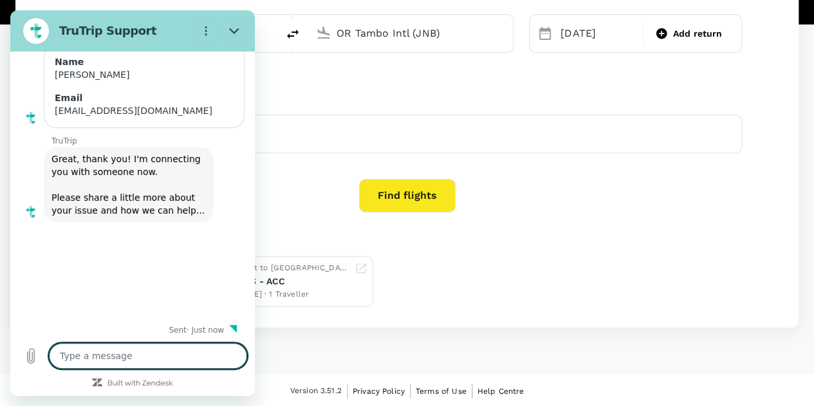
type textarea "I"
type textarea "x"
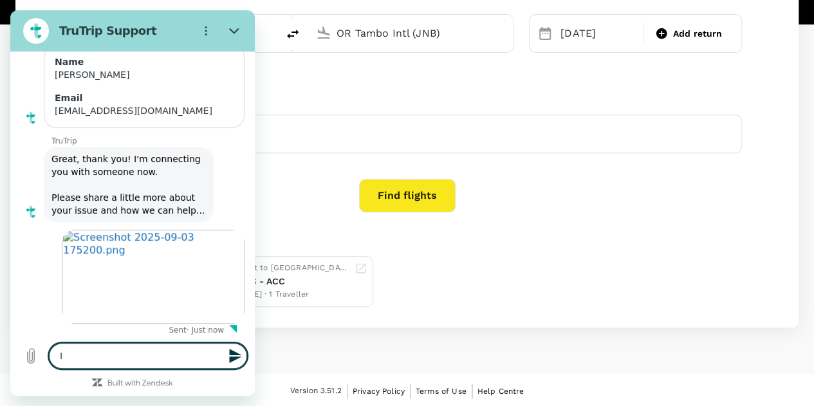
type textarea "I"
type textarea "x"
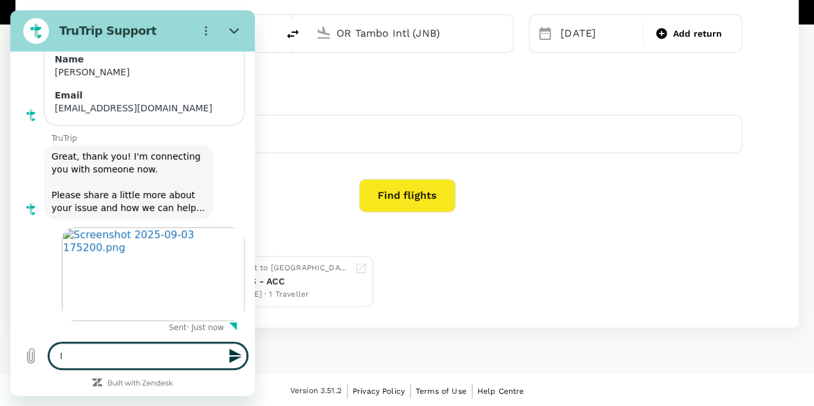
type textarea "I a"
type textarea "x"
type textarea "I am"
type textarea "x"
type textarea "I am"
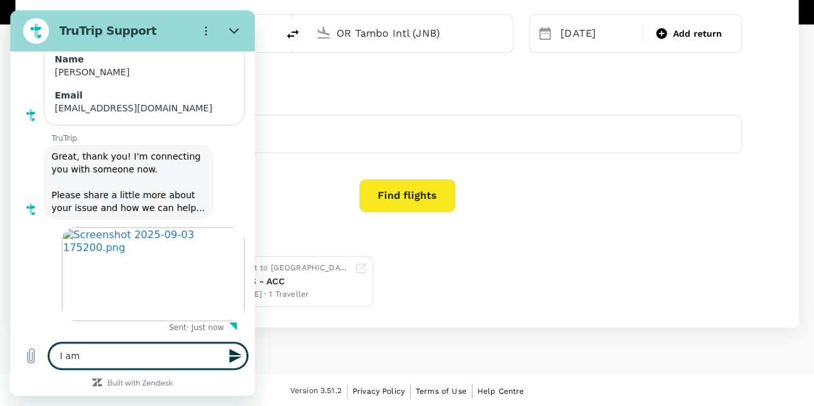
type textarea "x"
type textarea "I am g"
type textarea "x"
type textarea "I am ge"
type textarea "x"
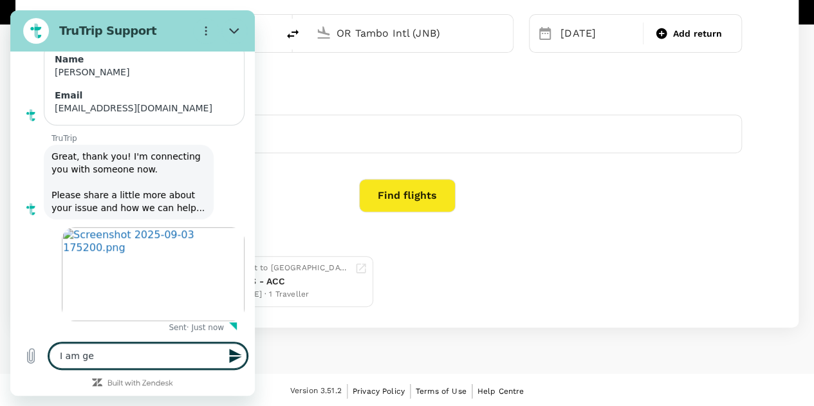
type textarea "I am ger"
type textarea "x"
type textarea "I am ge"
type textarea "x"
type textarea "I am get"
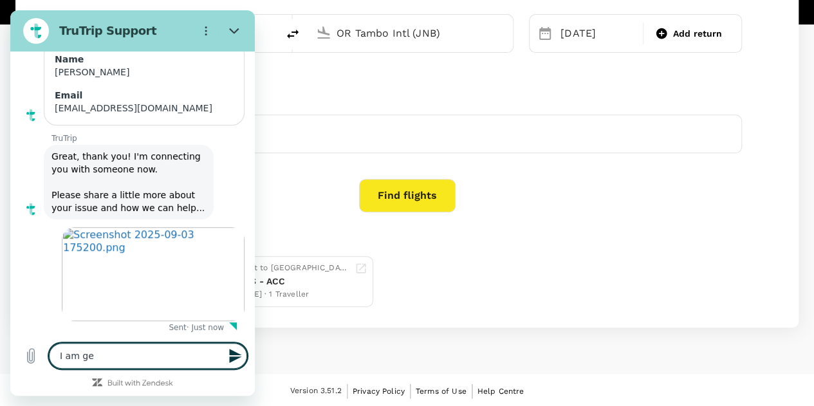
type textarea "x"
type textarea "I am gett"
type textarea "x"
type textarea "I am getti"
type textarea "x"
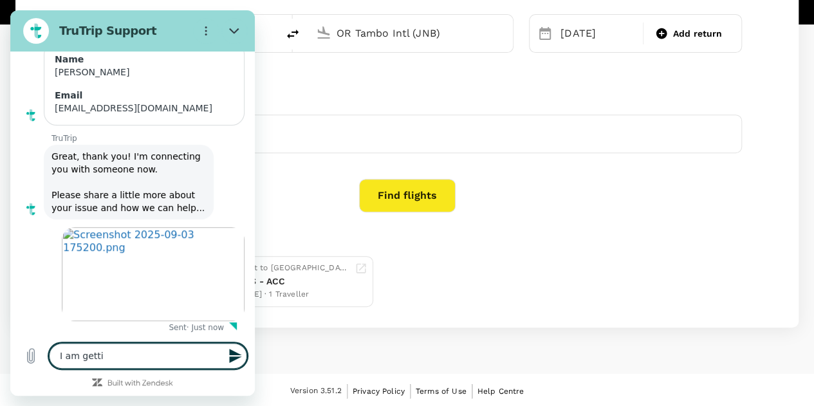
type textarea "I am gettin"
type textarea "x"
type textarea "I am getting"
type textarea "x"
type textarea "I am getting"
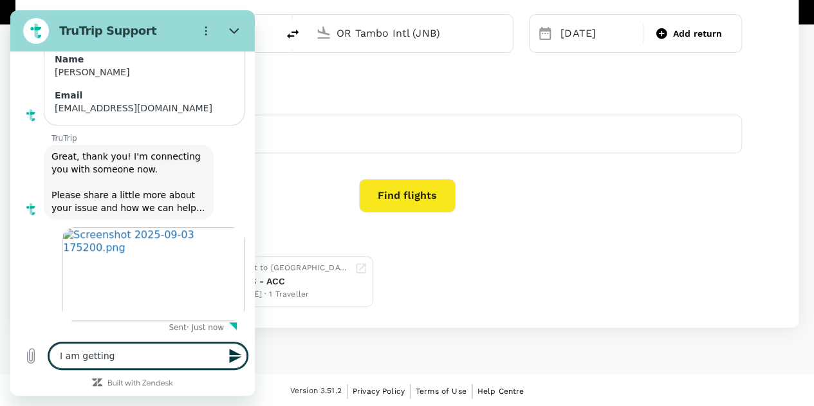
type textarea "x"
type textarea "I am getting t"
type textarea "x"
type textarea "I am getting th"
type textarea "x"
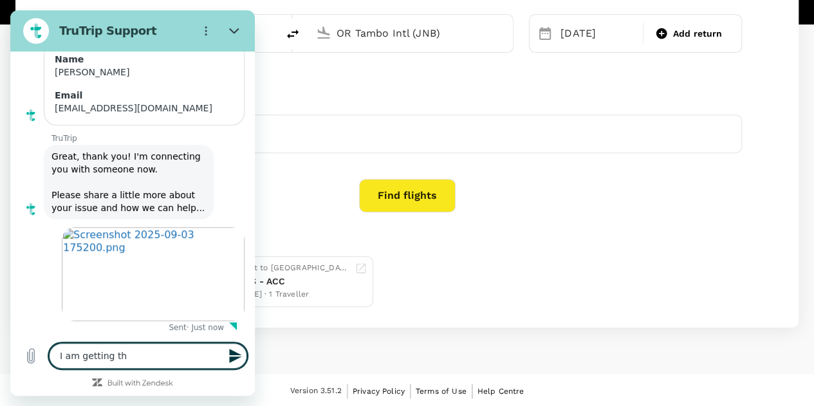
type textarea "I am getting thi"
type textarea "x"
type textarea "I am getting this"
type textarea "x"
type textarea "I am getting this"
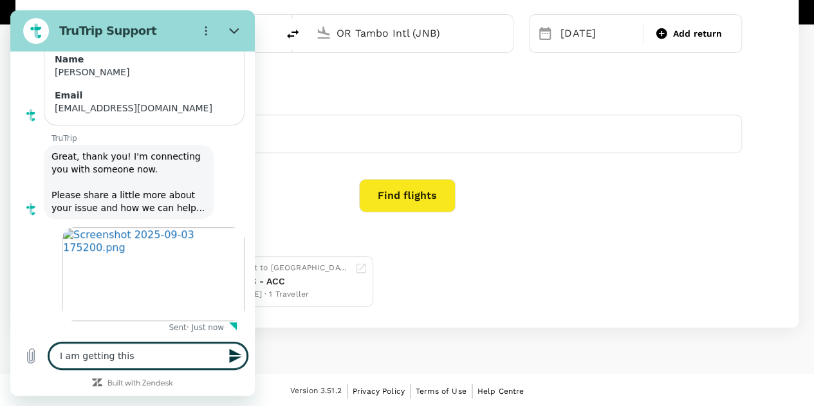
type textarea "x"
type textarea "I am getting this e"
type textarea "x"
type textarea "I am getting this er"
type textarea "x"
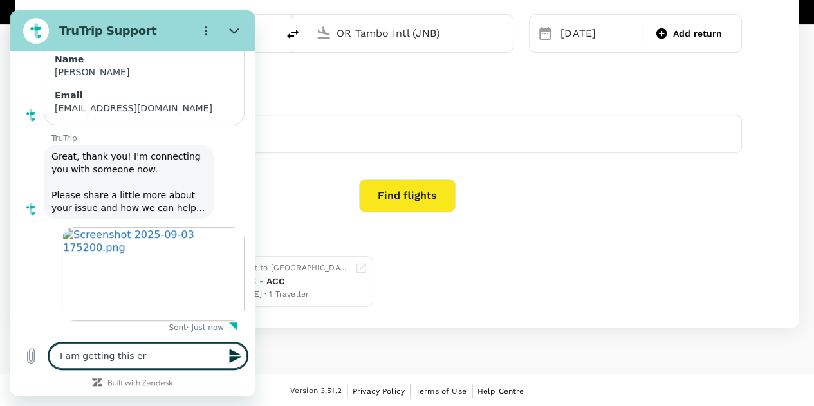
type textarea "I am getting this err"
type textarea "x"
type textarea "I am getting this erro"
type textarea "x"
type textarea "I am getting this error"
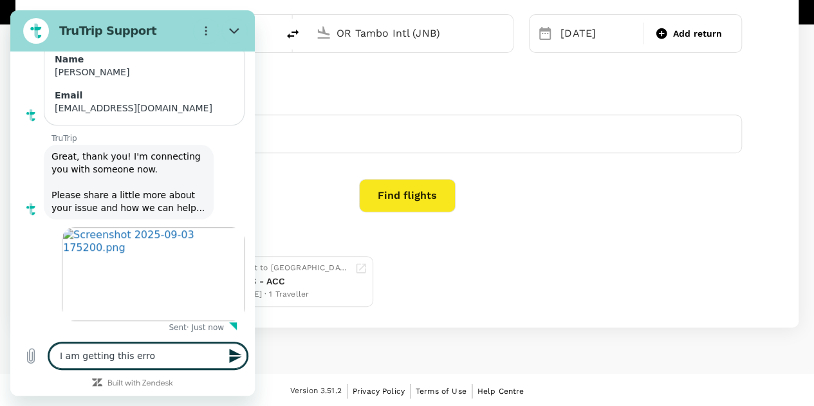
type textarea "x"
type textarea "I am getting this error"
type textarea "x"
type textarea "I am getting this error e"
type textarea "x"
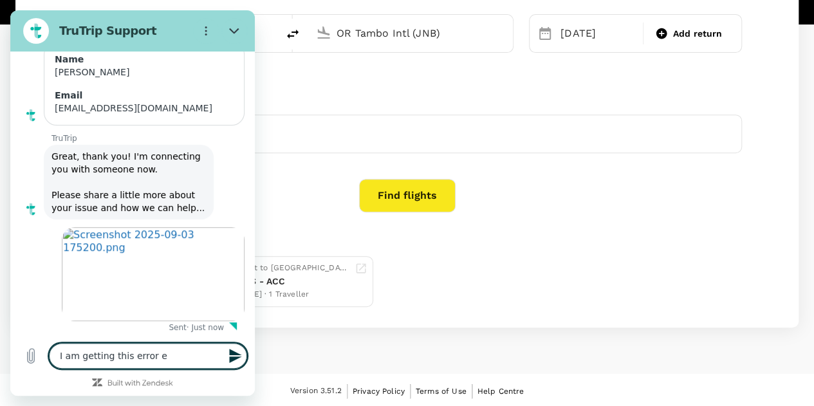
type textarea "I am getting this error ev"
type textarea "x"
type textarea "I am getting this error eve"
type textarea "x"
type textarea "I am getting this error ever"
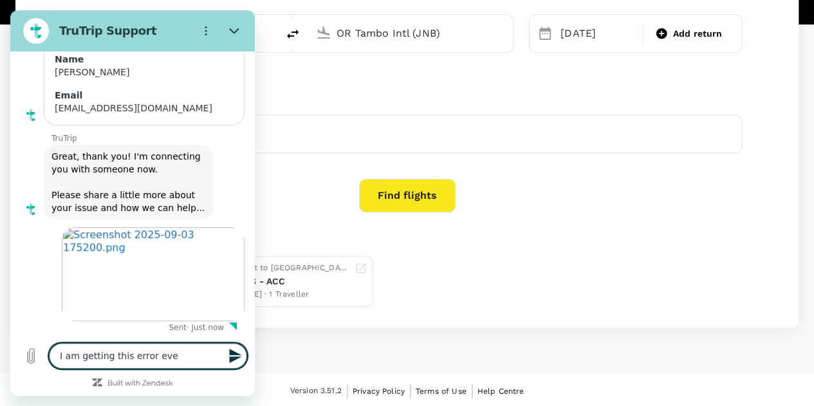
type textarea "x"
type textarea "I am getting this error every"
type textarea "x"
type textarea "I am getting this error every"
type textarea "x"
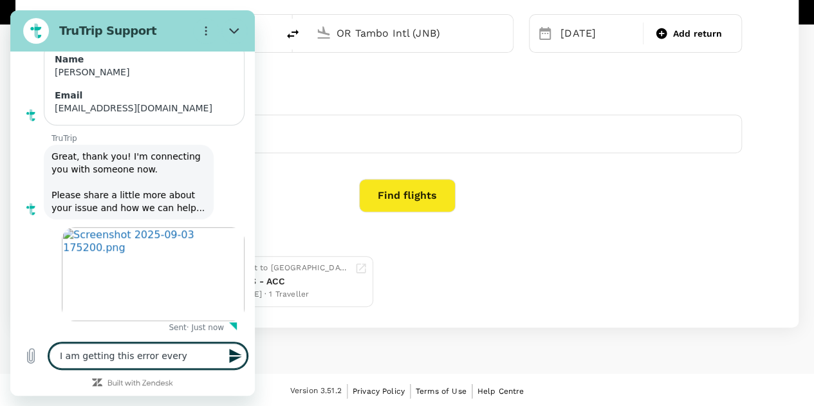
type textarea "I am getting this error every t"
type textarea "x"
type textarea "I am getting this error every ti"
type textarea "x"
type textarea "I am getting this error every [PERSON_NAME]"
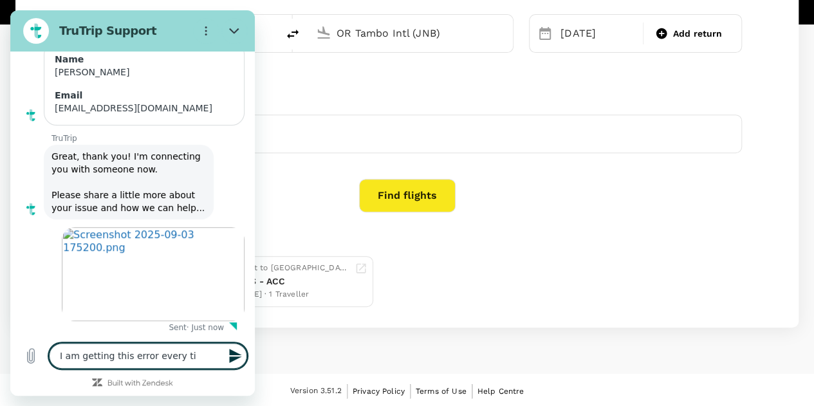
type textarea "x"
type textarea "I am getting this error every time"
type textarea "x"
type textarea "I am getting this error every time"
type textarea "x"
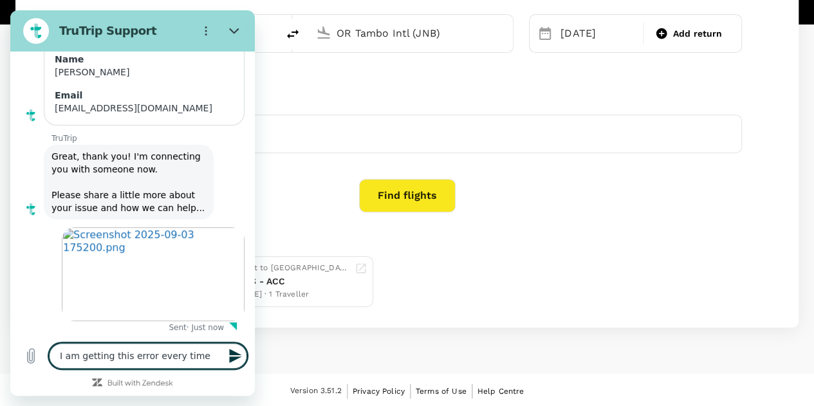
type textarea "I am getting this error every time I"
type textarea "x"
type textarea "I am getting this error every time I"
type textarea "x"
type textarea "I am getting this error every time I t"
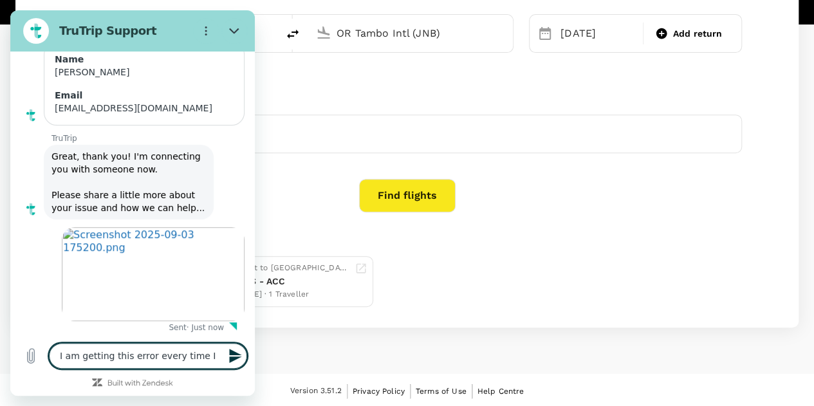
type textarea "x"
type textarea "I am getting this error every time I tr"
type textarea "x"
type textarea "I am getting this error every time I try"
type textarea "x"
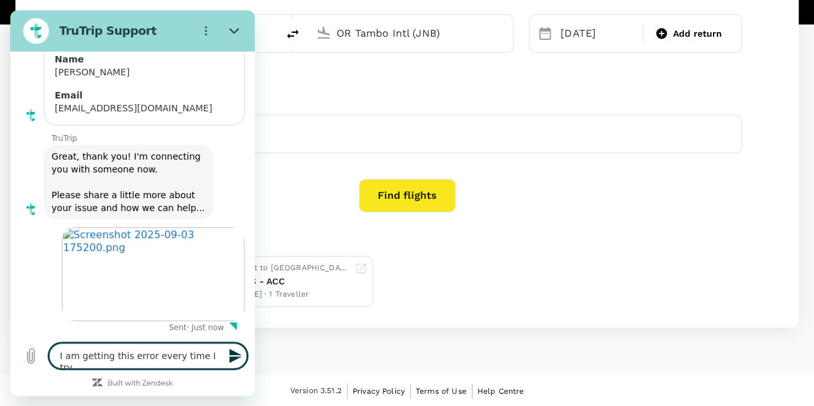
type textarea "I am getting this error every time I try"
type textarea "x"
type textarea "I am getting this error every time I try t"
type textarea "x"
type textarea "I am getting this error every time I try to"
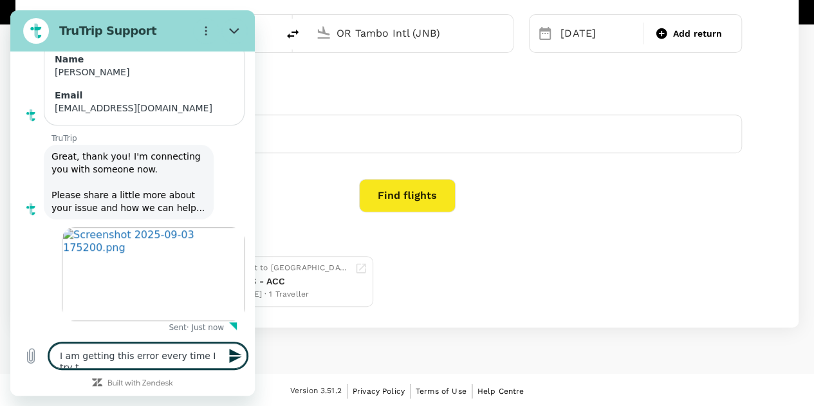
type textarea "x"
type textarea "I am getting this error every time I try to"
type textarea "x"
type textarea "I am getting this error every time I try to s"
type textarea "x"
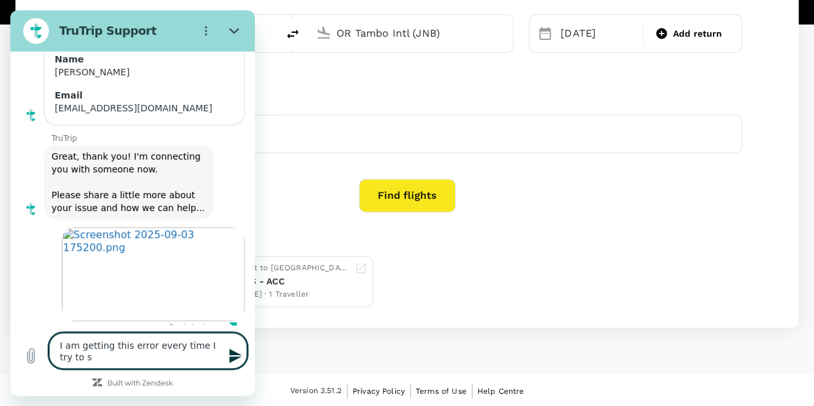
type textarea "I am getting this error every time I try to su"
type textarea "x"
type textarea "I am getting this error every time I try to sub"
type textarea "x"
type textarea "I am getting this error every time I try to subm"
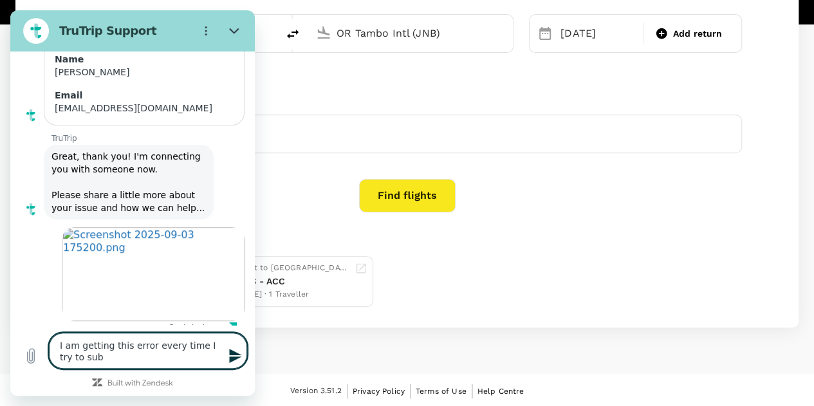
type textarea "x"
type textarea "I am getting this error every time I try to submi"
type textarea "x"
type textarea "I am getting this error every time I try to submit"
type textarea "x"
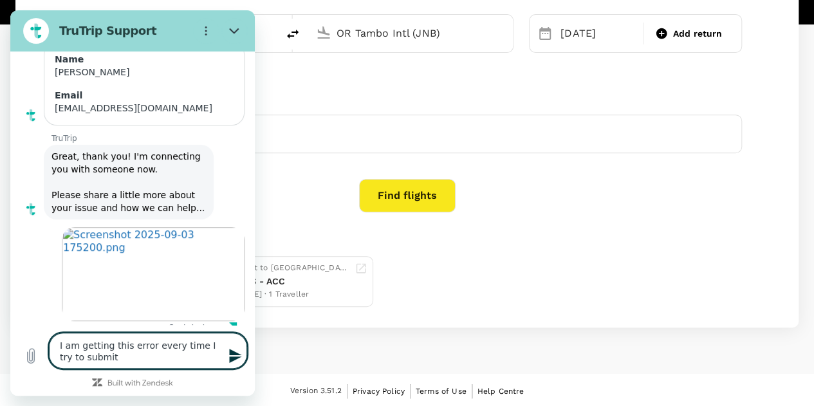
type textarea "I am getting this error every time I try to submit"
type textarea "x"
type textarea "I am getting this error every time I try to submit a"
type textarea "x"
type textarea "I am getting this error every time I try to submit a"
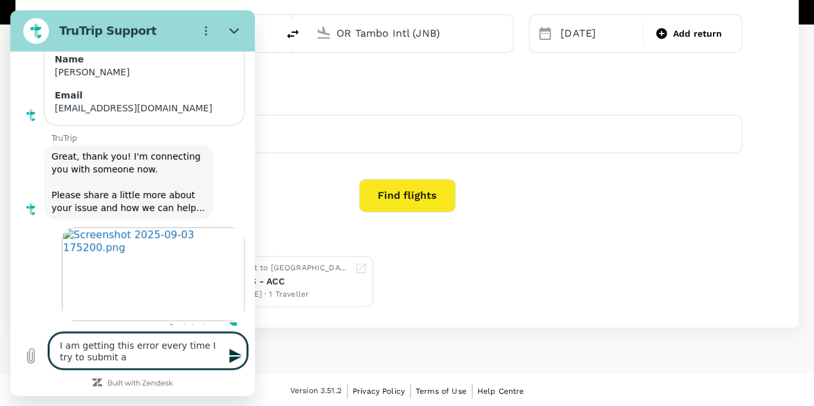
type textarea "x"
type textarea "I am getting this error every time I try to submit a b"
type textarea "x"
type textarea "I am getting this error every time I try to submit a bo"
type textarea "x"
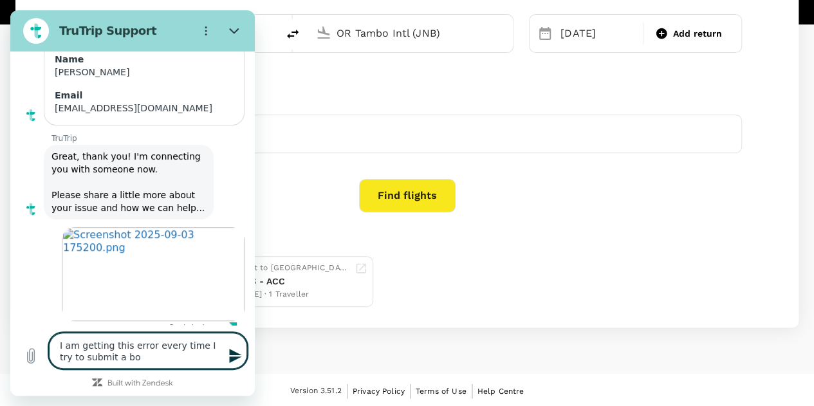
type textarea "I am getting this error every time I try to submit a boo"
type textarea "x"
type textarea "I am getting this error every time I try to submit a book"
type textarea "x"
type textarea "I am getting this error every time I try to submit a booki"
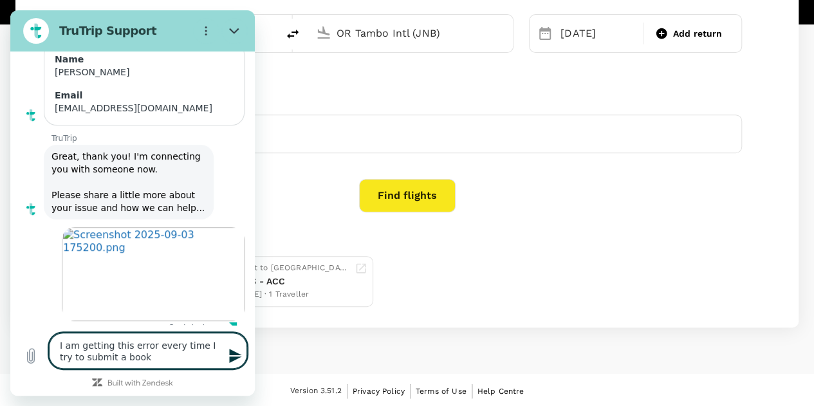
type textarea "x"
type textarea "I am getting this error every time I try to submit a bookin"
type textarea "x"
type textarea "I am getting this error every time I try to submit a booking"
type textarea "x"
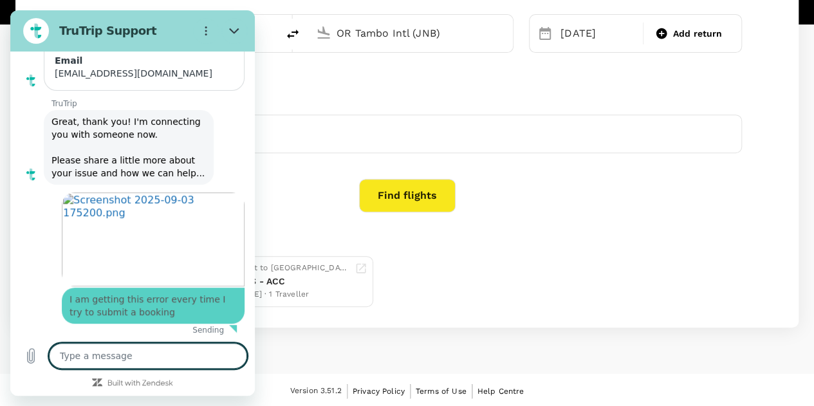
type textarea "x"
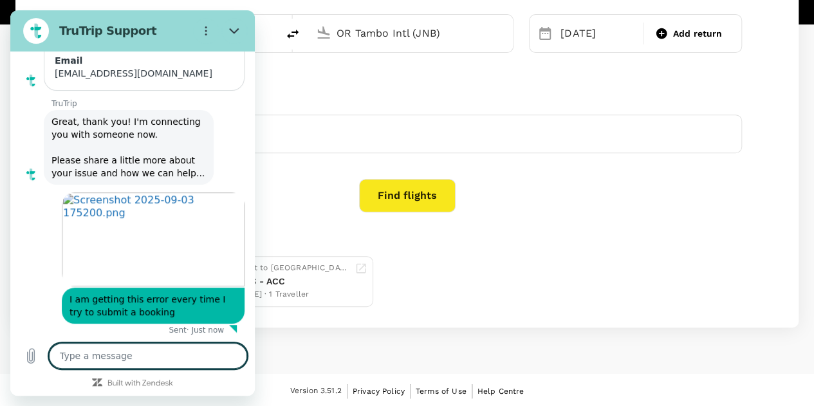
scroll to position [205, 0]
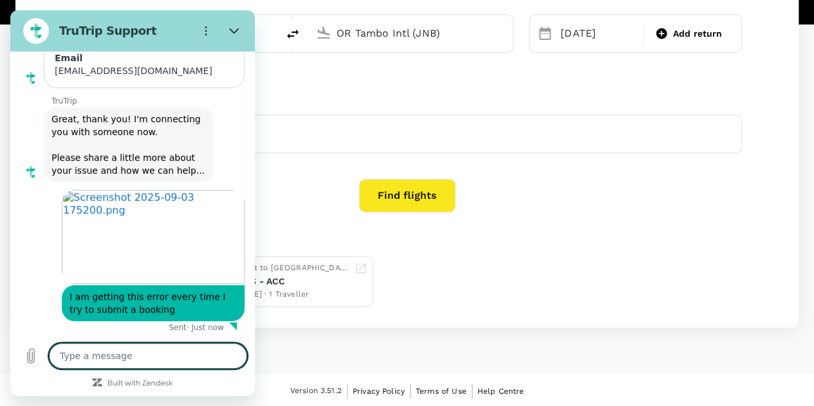
type textarea "I"
type textarea "x"
type textarea "I"
type textarea "x"
type textarea "I h"
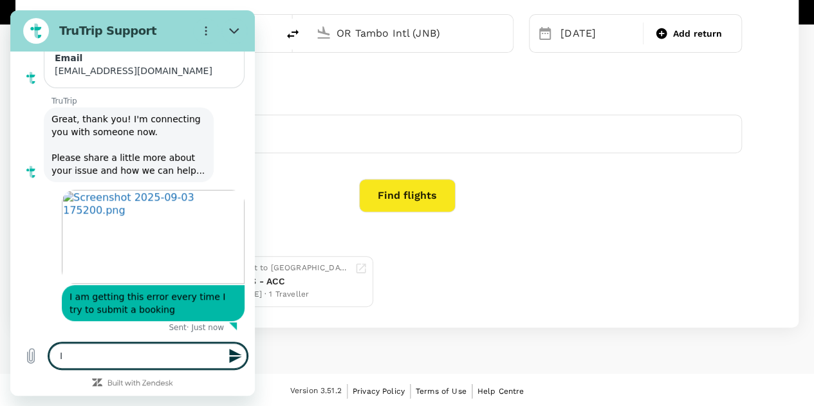
type textarea "x"
type textarea "I ha"
type textarea "x"
type textarea "I hac"
type textarea "x"
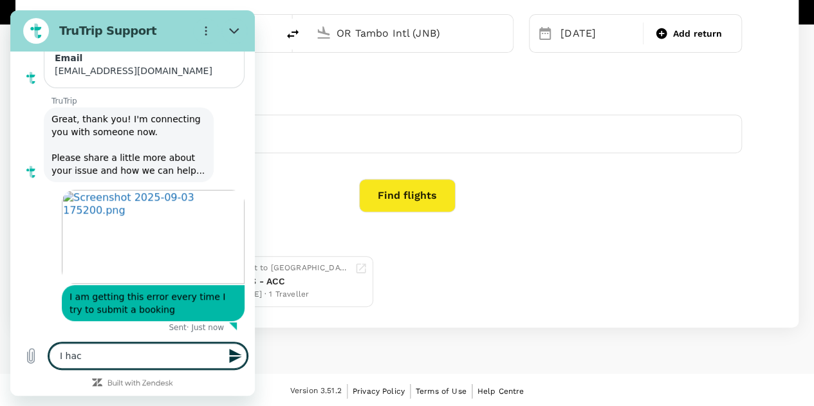
type textarea "I hace"
type textarea "x"
type textarea "I hace"
type textarea "x"
type textarea "I hace"
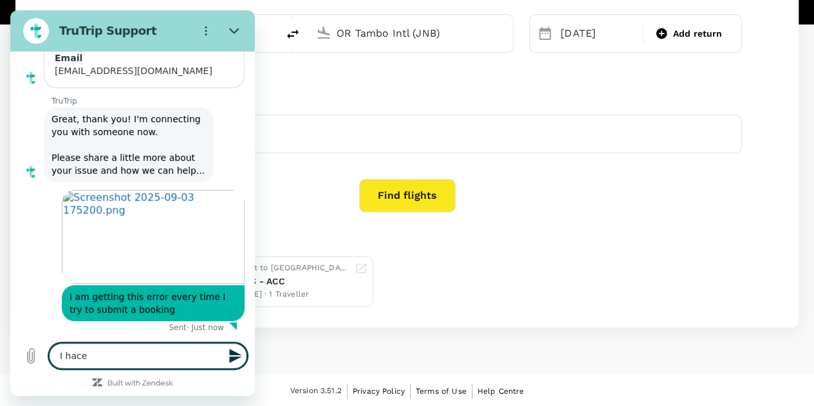
type textarea "x"
type textarea "I hac"
type textarea "x"
type textarea "I ha"
type textarea "x"
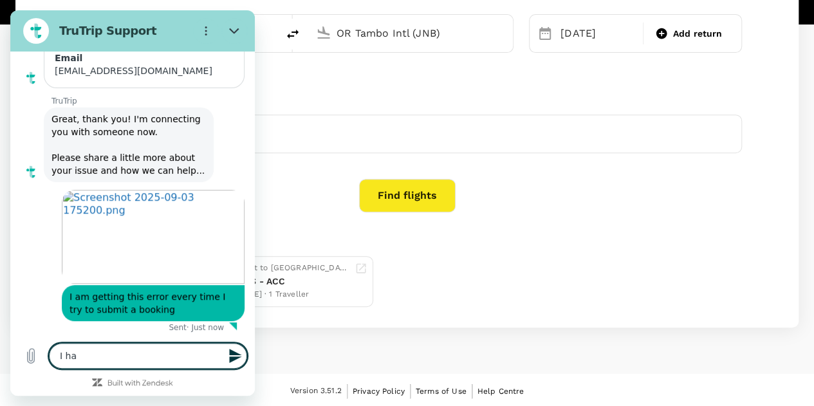
type textarea "I hav"
type textarea "x"
type textarea "I have"
type textarea "x"
type textarea "I have"
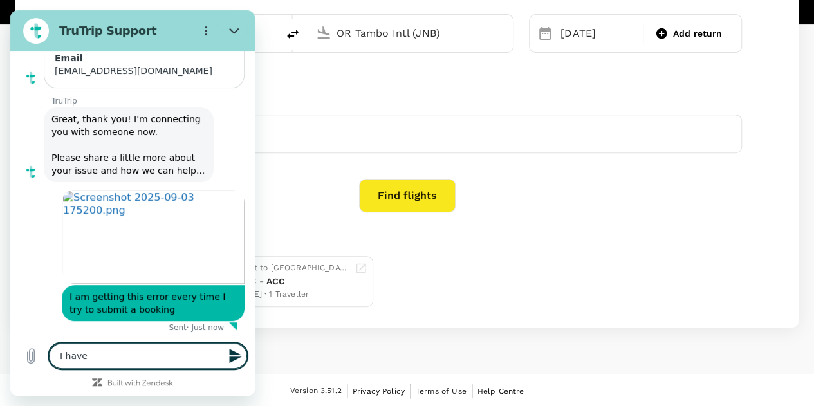
type textarea "x"
type textarea "I have t"
type textarea "x"
type textarea "I have tr"
type textarea "x"
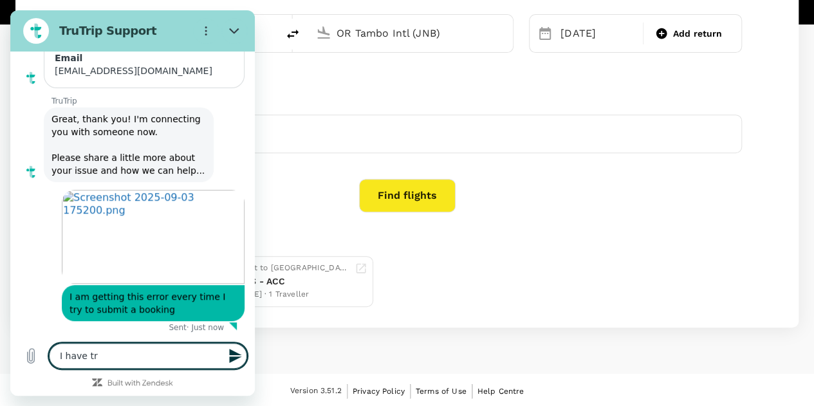
type textarea "I have tre"
type textarea "x"
type textarea "I have tred"
type textarea "x"
type textarea "I have tred"
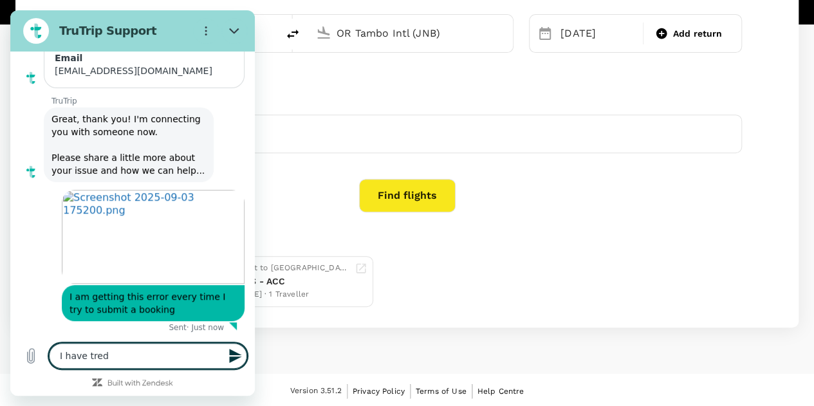
type textarea "x"
type textarea "I have tred r"
type textarea "x"
type textarea "I have tred"
type textarea "x"
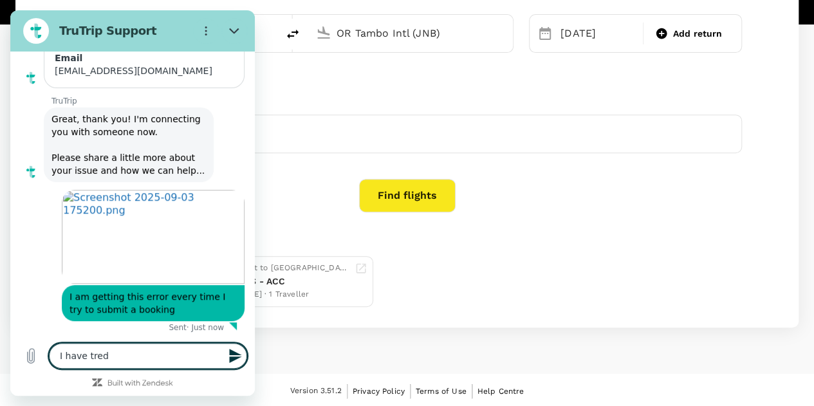
type textarea "I have tred t"
type textarea "x"
type textarea "I have tred to"
type textarea "x"
type textarea "I have tred to"
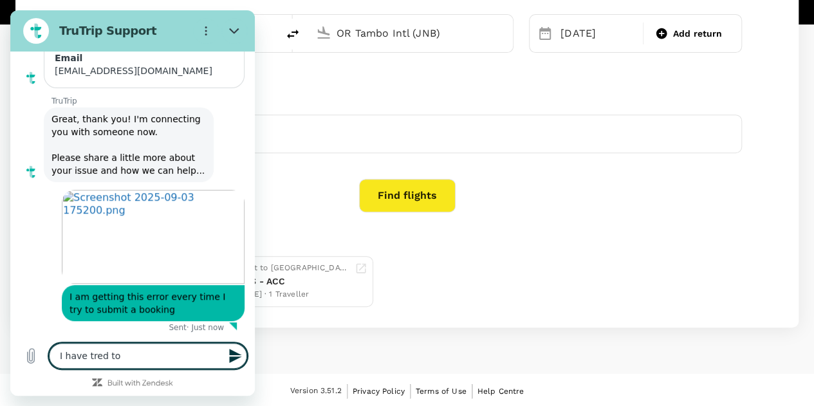
type textarea "x"
type textarea "I have tred to r"
type textarea "x"
type textarea "I have tred to re"
type textarea "x"
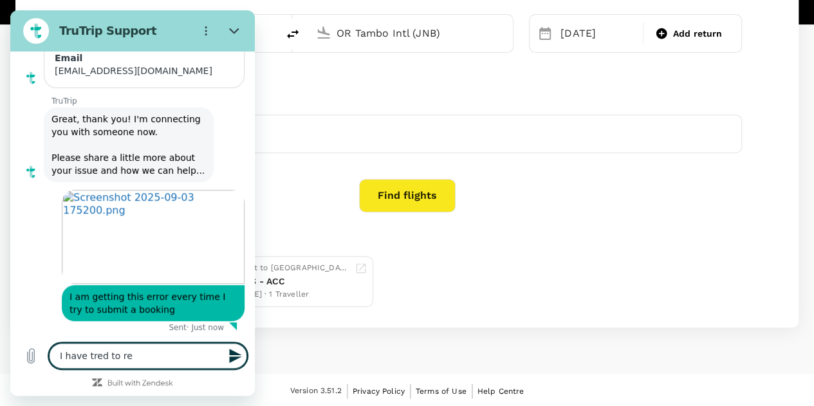
type textarea "I have tred to res"
type textarea "x"
type textarea "I have tred to rese"
type textarea "x"
type textarea "I have tred to res"
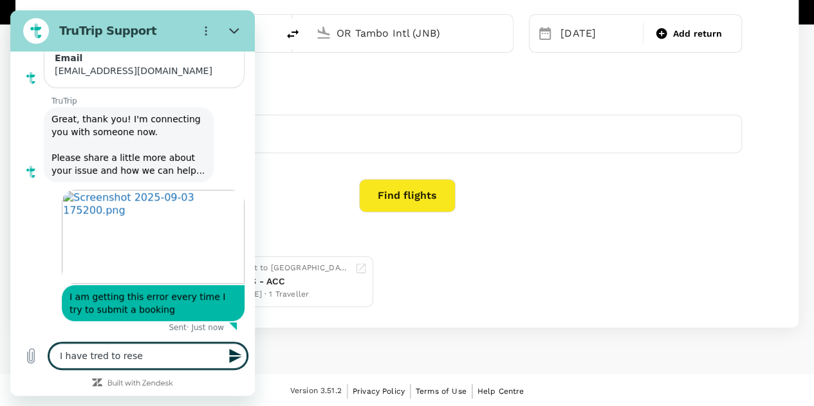
type textarea "x"
type textarea "I have tred to re"
type textarea "x"
type textarea "I have tred to r"
type textarea "x"
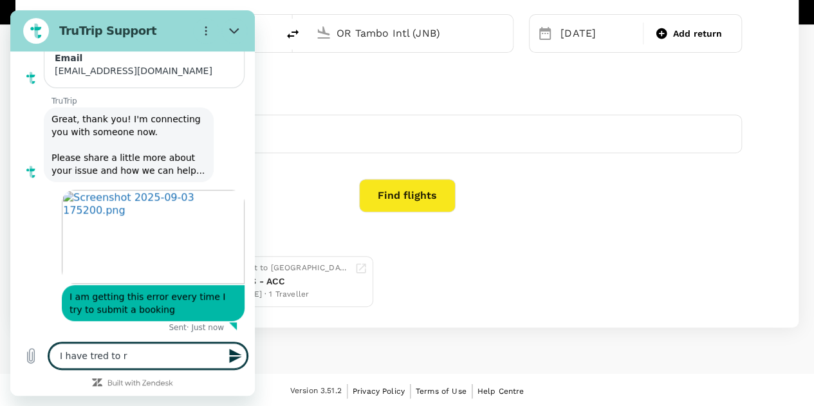
type textarea "I have tred to"
type textarea "x"
type textarea "I have tred to"
type textarea "x"
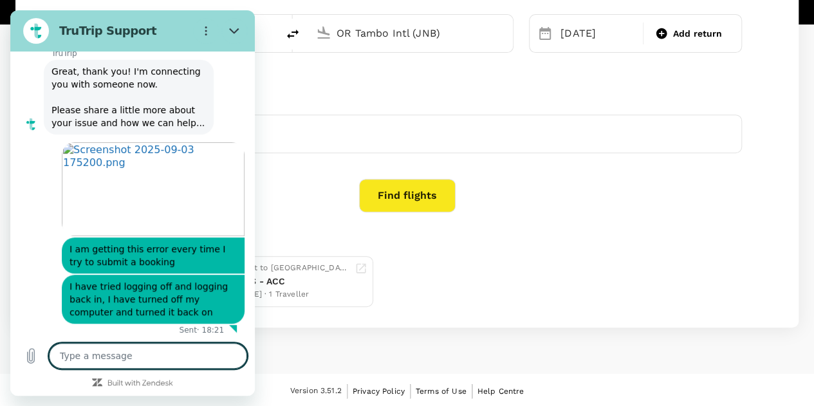
scroll to position [255, 0]
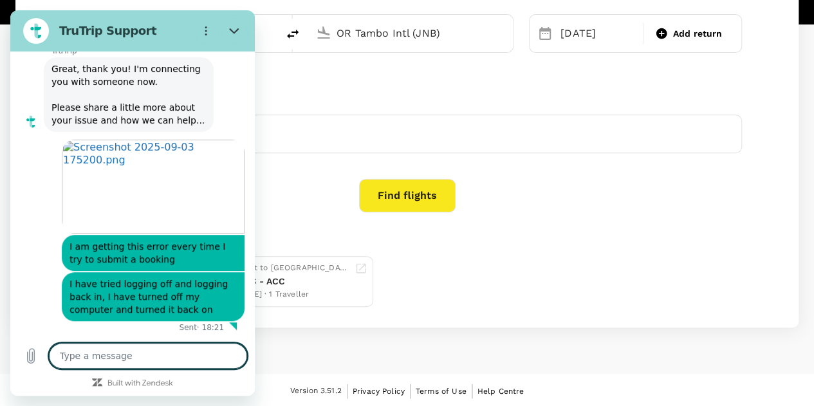
click at [131, 359] on textarea at bounding box center [148, 356] width 198 height 26
click at [119, 359] on textarea at bounding box center [148, 356] width 198 height 26
click at [128, 356] on textarea at bounding box center [148, 356] width 198 height 26
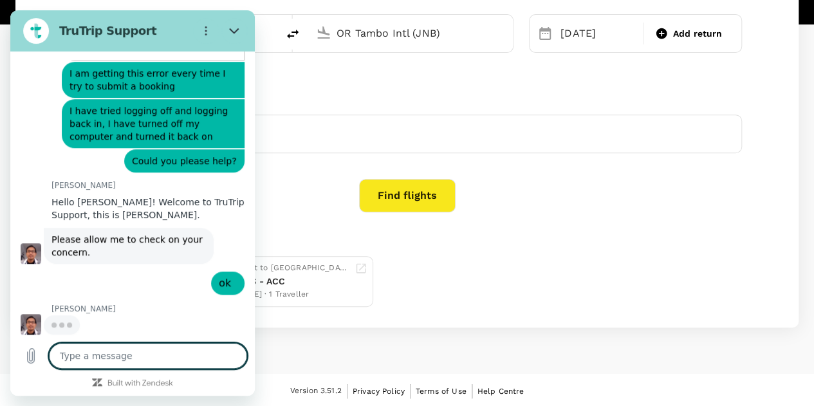
scroll to position [428, 0]
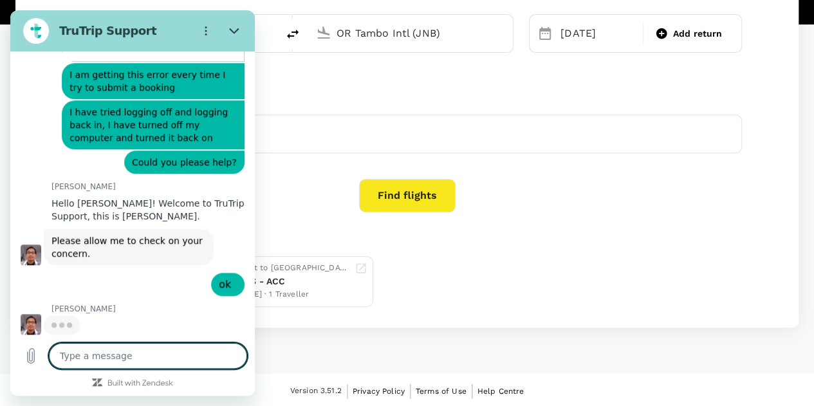
click at [133, 351] on textarea at bounding box center [148, 356] width 198 height 26
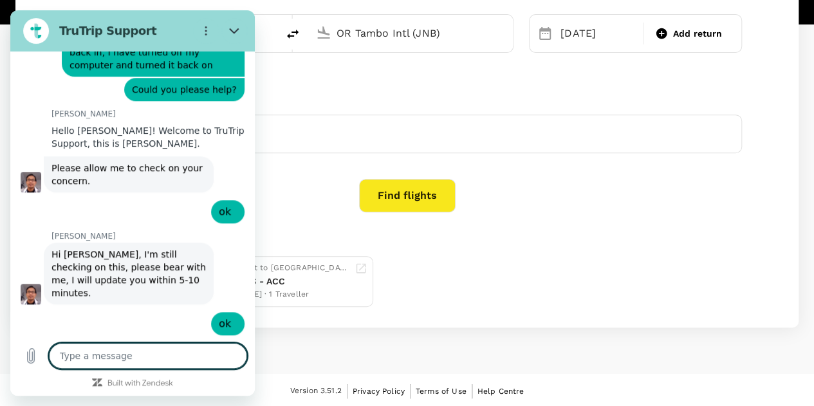
scroll to position [503, 0]
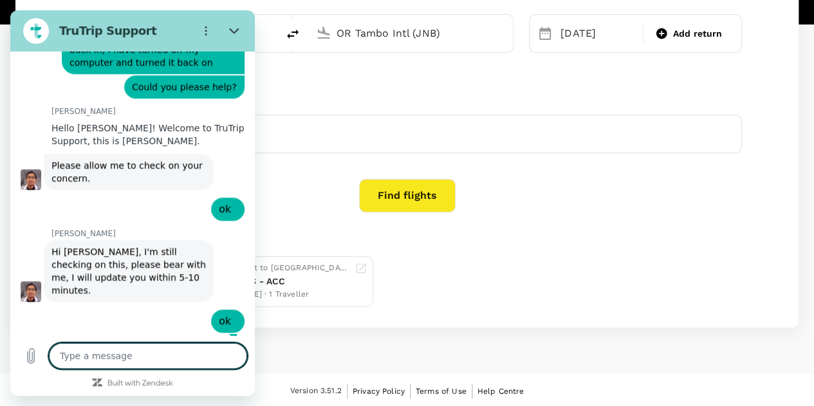
click at [120, 355] on textarea at bounding box center [148, 356] width 198 height 26
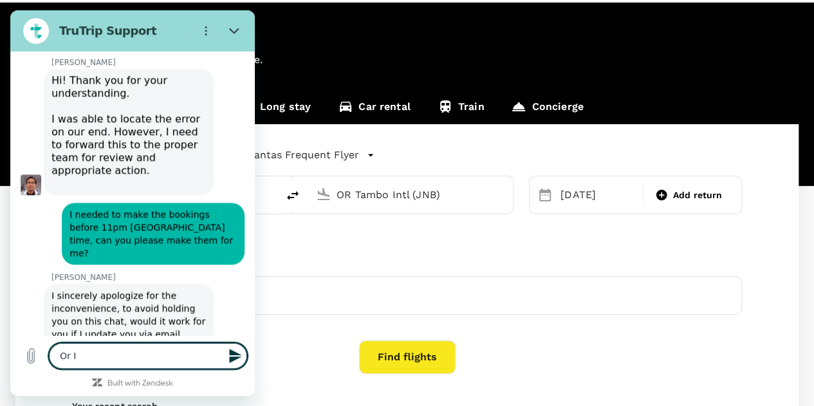
scroll to position [10, 0]
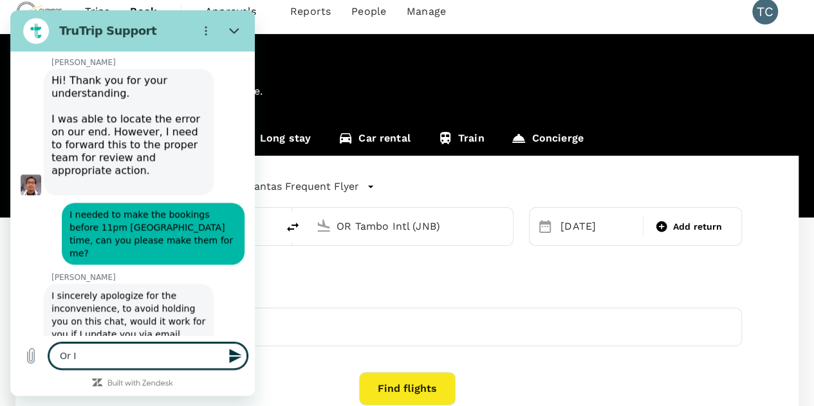
click at [547, 134] on link "Concierge" at bounding box center [546, 140] width 99 height 31
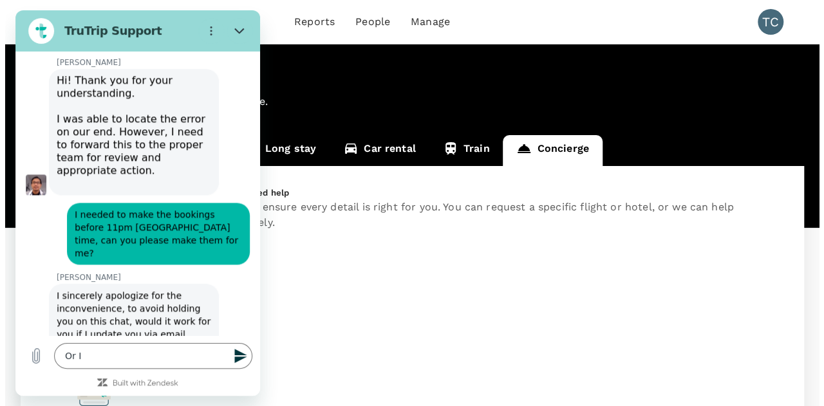
scroll to position [64, 0]
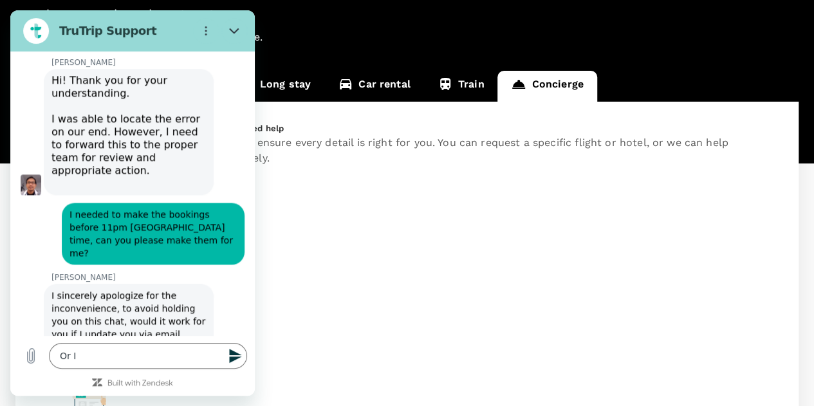
click at [508, 346] on p "Flight Booking" at bounding box center [407, 353] width 670 height 15
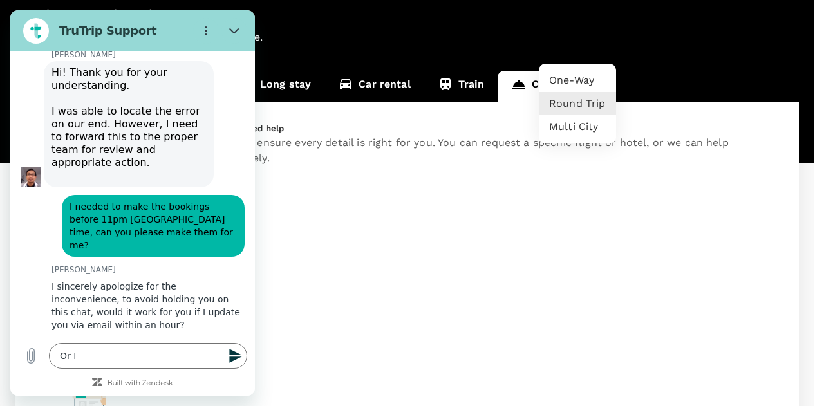
scroll to position [792, 0]
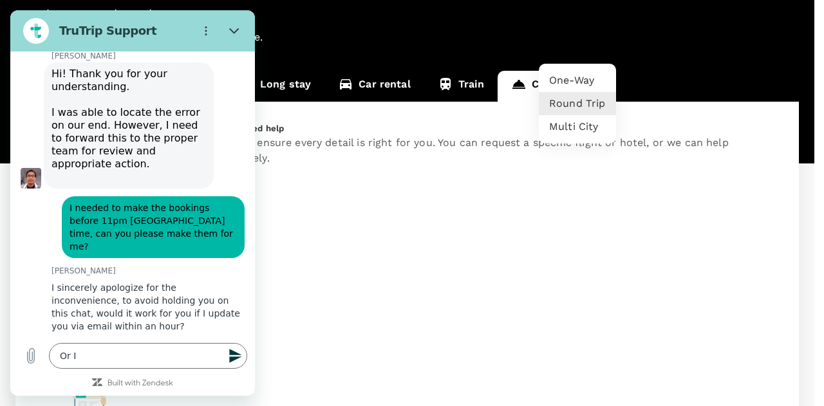
click at [577, 92] on li "One-Way" at bounding box center [577, 80] width 77 height 23
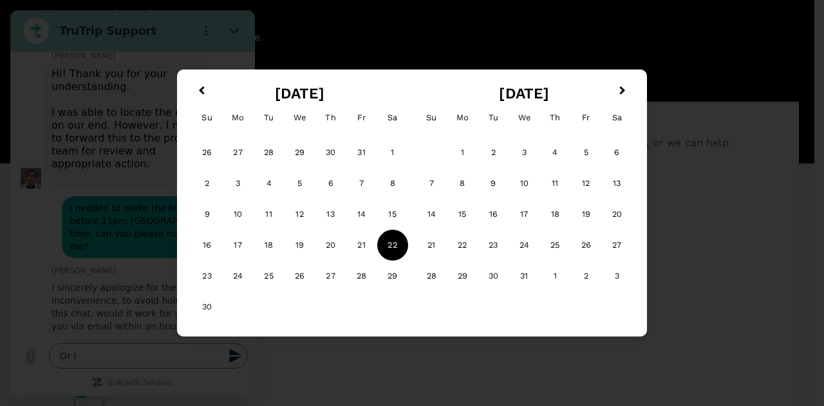
click at [389, 243] on div "22" at bounding box center [392, 245] width 31 height 31
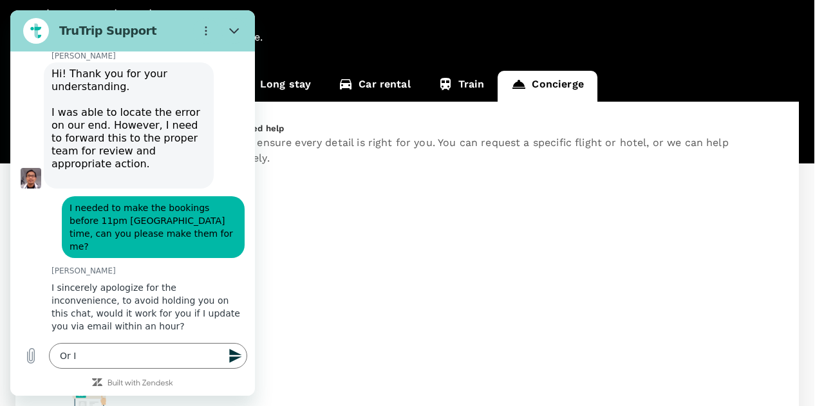
scroll to position [0, 0]
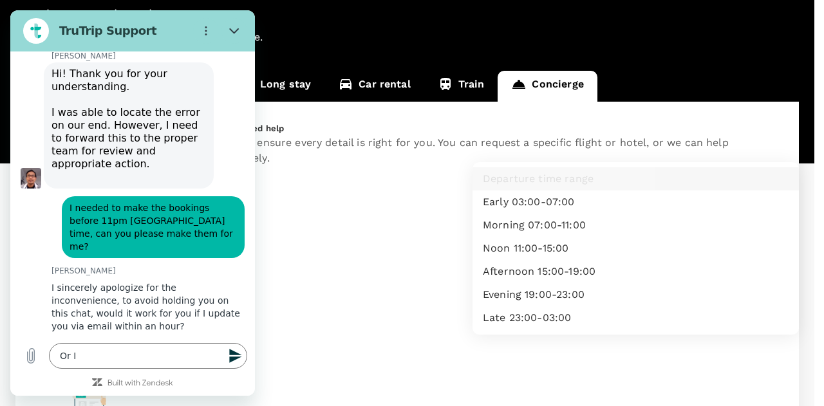
click at [547, 306] on li "Evening 19:00-23:00" at bounding box center [635, 294] width 326 height 23
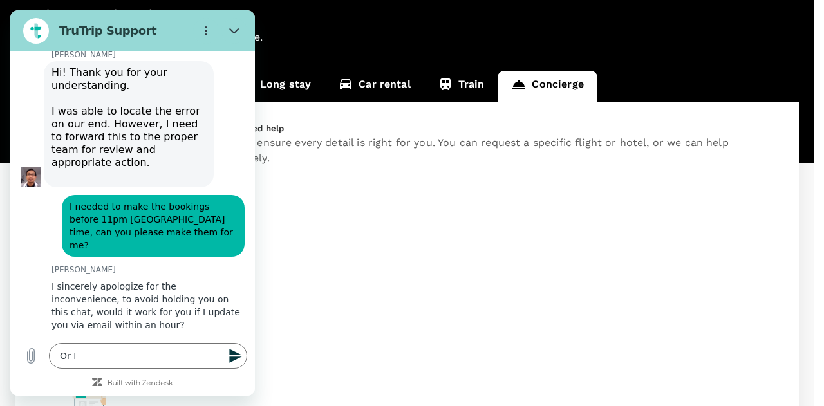
scroll to position [792, 0]
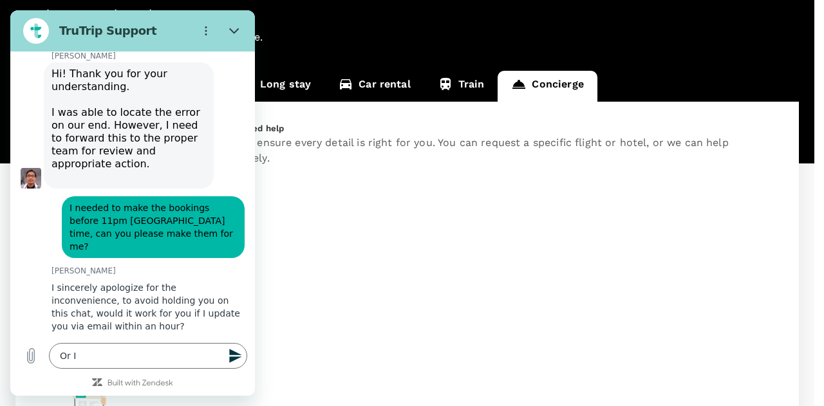
click at [202, 235] on input "text" at bounding box center [108, 245] width 188 height 21
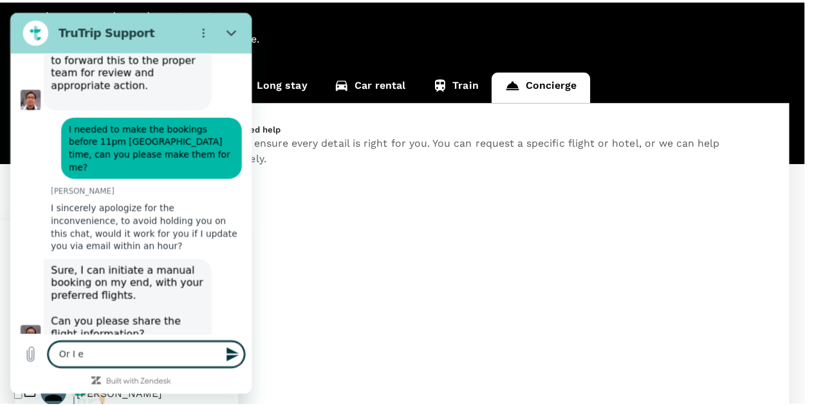
scroll to position [874, 0]
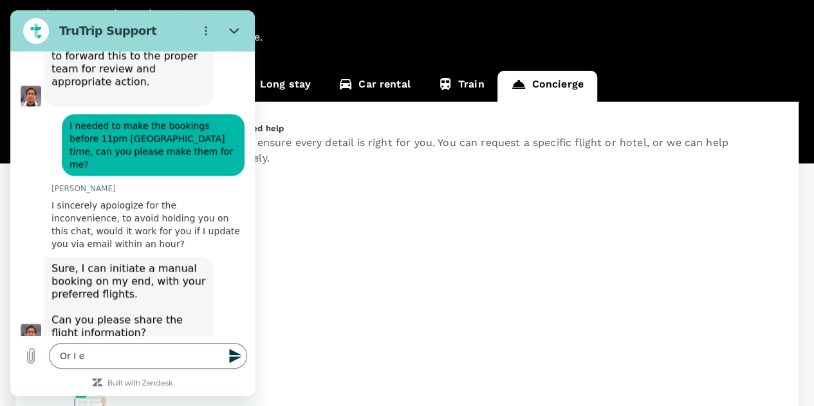
scroll to position [0, 0]
click at [91, 356] on textarea "Or I e" at bounding box center [148, 356] width 198 height 26
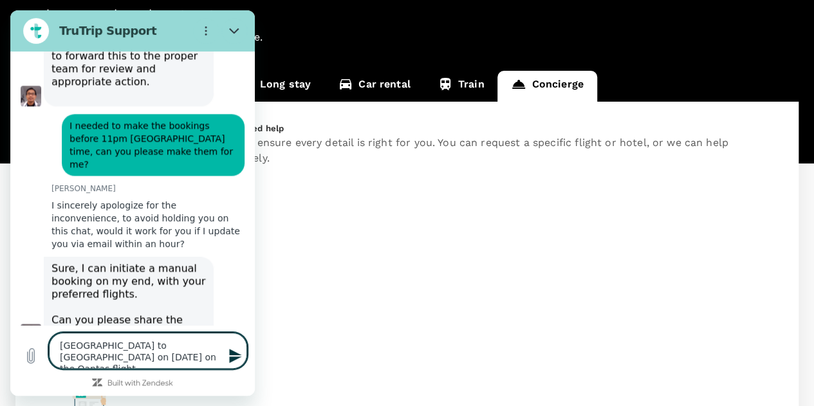
click at [85, 360] on textarea "[GEOGRAPHIC_DATA] to [GEOGRAPHIC_DATA] on [DATE] on the Qantas flight" at bounding box center [148, 351] width 198 height 36
click at [160, 357] on textarea "[GEOGRAPHIC_DATA] to [GEOGRAPHIC_DATA] on [DATE] on a Qantas flight" at bounding box center [148, 351] width 198 height 36
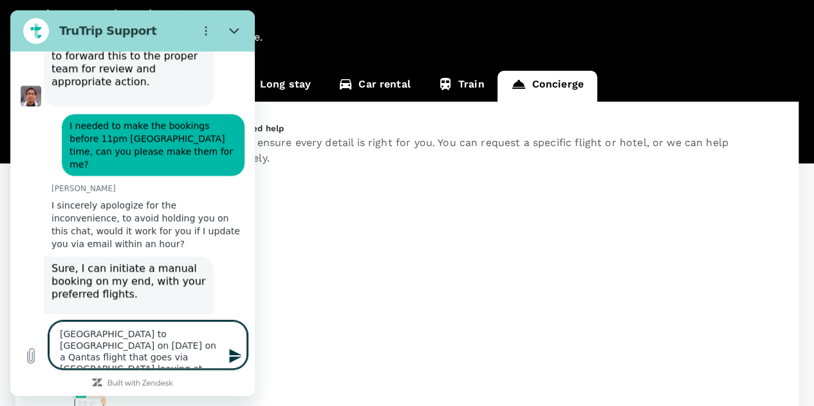
click at [57, 333] on textarea "[GEOGRAPHIC_DATA] to [GEOGRAPHIC_DATA] on [DATE] on a Qantas flight that goes v…" at bounding box center [148, 345] width 198 height 48
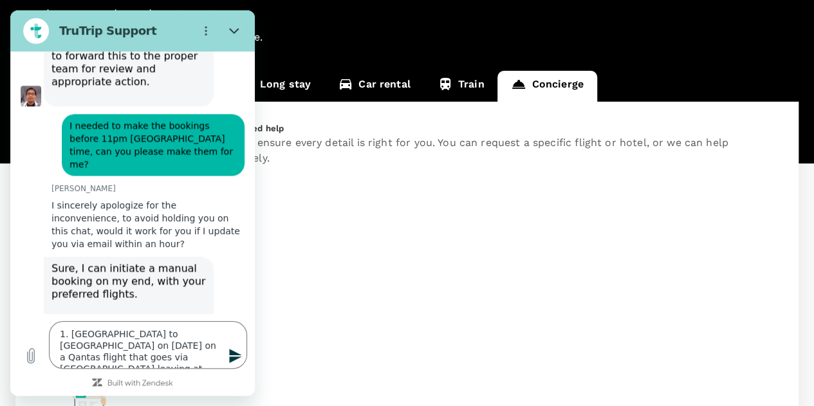
click at [237, 352] on icon "Send message" at bounding box center [235, 355] width 15 height 15
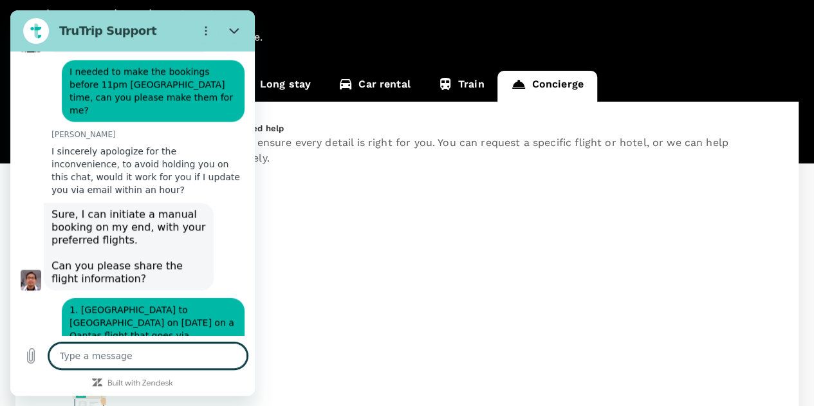
scroll to position [931, 0]
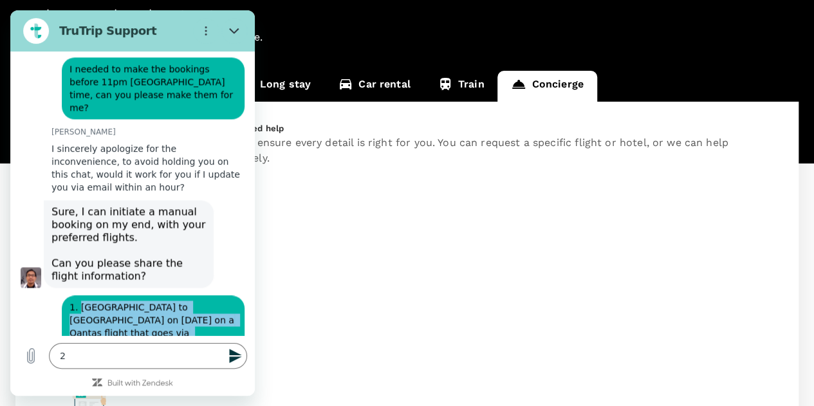
drag, startPoint x: 78, startPoint y: 284, endPoint x: 212, endPoint y: 311, distance: 136.7
click at [212, 311] on span "1. [GEOGRAPHIC_DATA] to [GEOGRAPHIC_DATA] on [DATE] on a Qantas flight that goe…" at bounding box center [152, 332] width 167 height 64
copy span "[GEOGRAPHIC_DATA] to [GEOGRAPHIC_DATA] on [DATE] on a Qantas flight that goes v…"
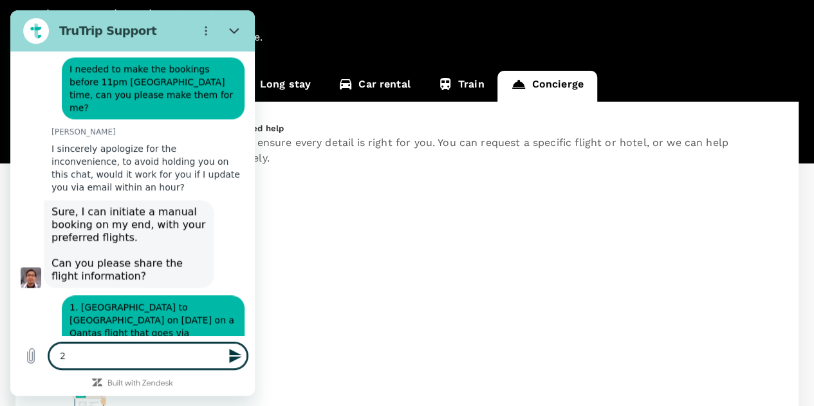
click at [112, 355] on textarea "2" at bounding box center [148, 356] width 198 height 26
click at [106, 356] on textarea "2." at bounding box center [148, 356] width 198 height 26
paste textarea "[GEOGRAPHIC_DATA] to [GEOGRAPHIC_DATA] on [DATE] on a Qantas flight that goes v…"
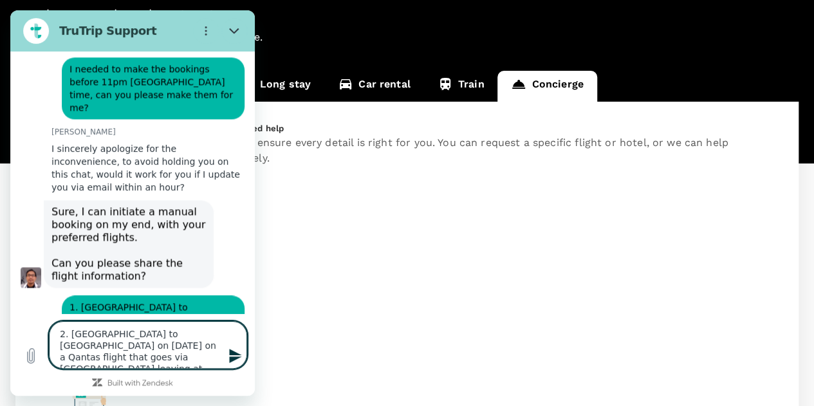
scroll to position [953, 0]
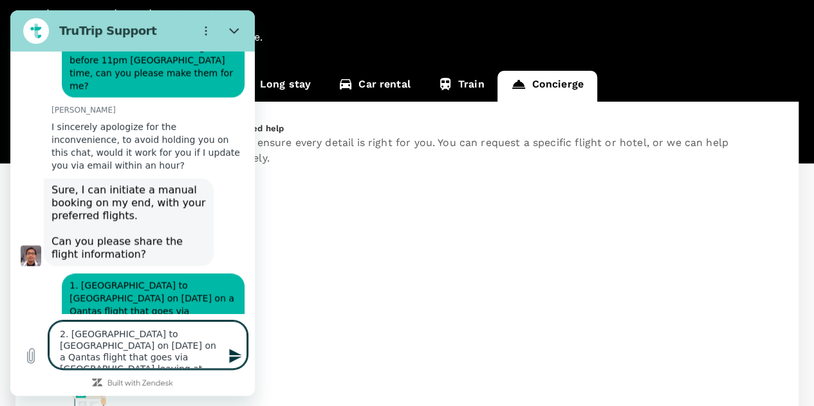
click at [70, 333] on textarea "2. [GEOGRAPHIC_DATA] to [GEOGRAPHIC_DATA] on [DATE] on a Qantas flight that goe…" at bounding box center [148, 345] width 198 height 48
click at [203, 330] on textarea "2. [GEOGRAPHIC_DATA] to [GEOGRAPHIC_DATA] to [GEOGRAPHIC_DATA] on [DATE] on a Q…" at bounding box center [148, 345] width 198 height 48
click at [157, 336] on textarea "2. [GEOGRAPHIC_DATA] to [GEOGRAPHIC_DATA] on [DATE] on a Qantas flight that goe…" at bounding box center [148, 345] width 198 height 48
click at [171, 330] on textarea "2. [GEOGRAPHIC_DATA] to [GEOGRAPHIC_DATA] on [DATE] on a Qantas flight that goe…" at bounding box center [148, 345] width 198 height 48
click at [194, 328] on textarea "2. [GEOGRAPHIC_DATA] to [GEOGRAPHIC_DATA] on [DATE] on a Qantas flight that goe…" at bounding box center [148, 345] width 198 height 48
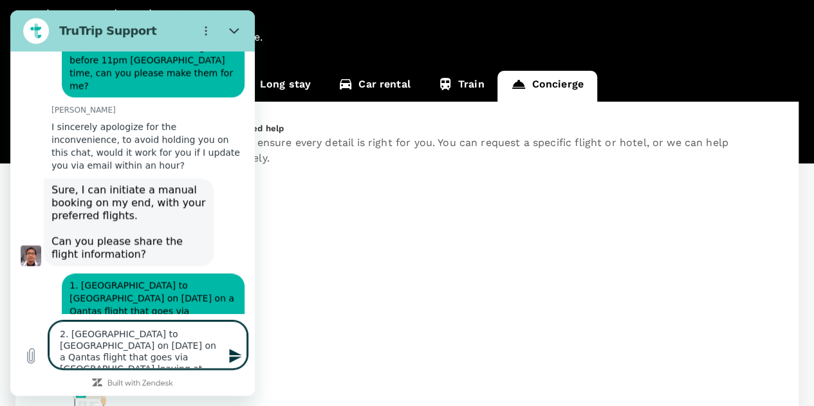
click at [127, 357] on textarea "2. [GEOGRAPHIC_DATA] to [GEOGRAPHIC_DATA] on [DATE] on a Qantas flight that goe…" at bounding box center [148, 345] width 198 height 48
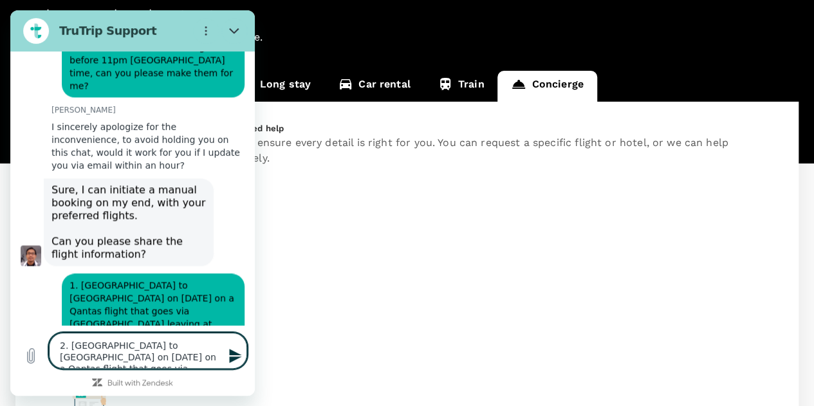
scroll to position [941, 0]
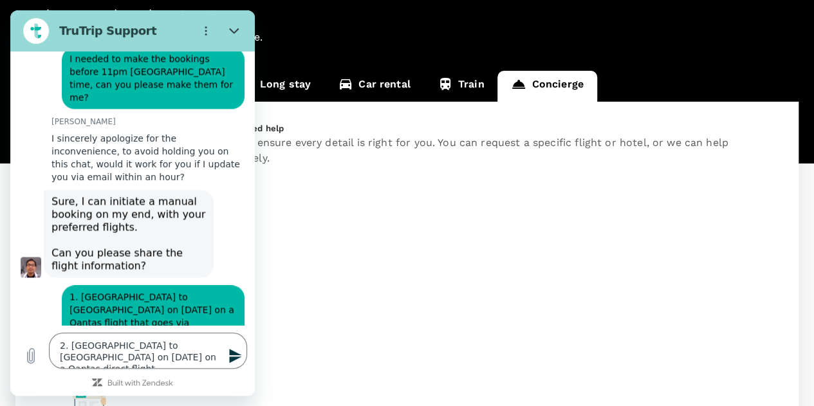
click at [234, 352] on icon "Send message" at bounding box center [235, 356] width 12 height 14
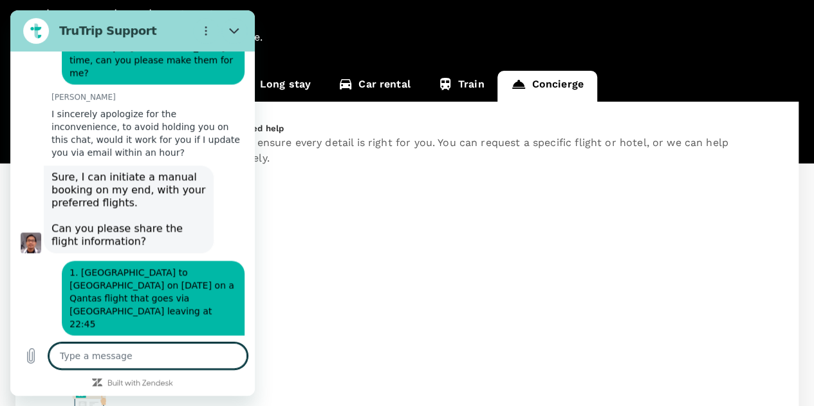
scroll to position [968, 0]
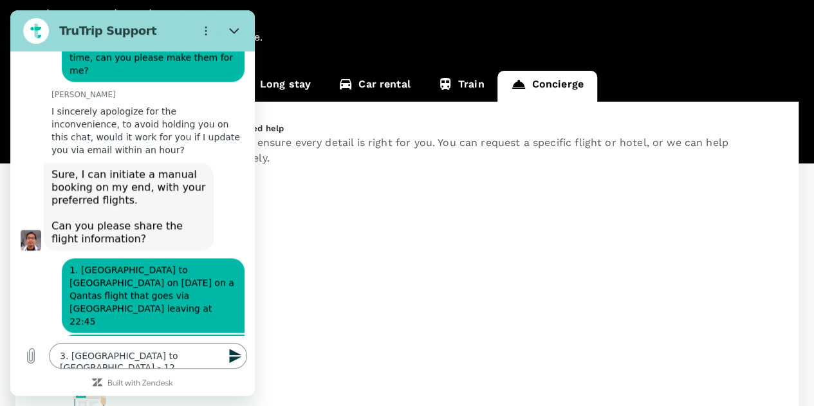
click at [152, 358] on textarea "3. [GEOGRAPHIC_DATA] to [GEOGRAPHIC_DATA] - 12" at bounding box center [148, 356] width 198 height 26
click at [232, 354] on icon "Send message" at bounding box center [235, 356] width 12 height 14
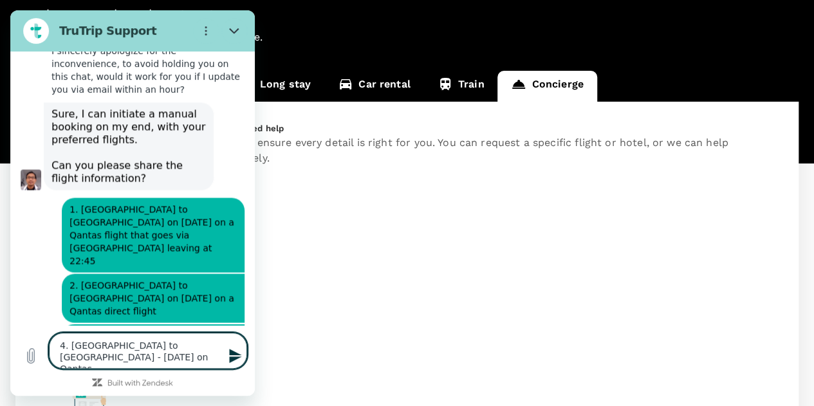
scroll to position [1028, 0]
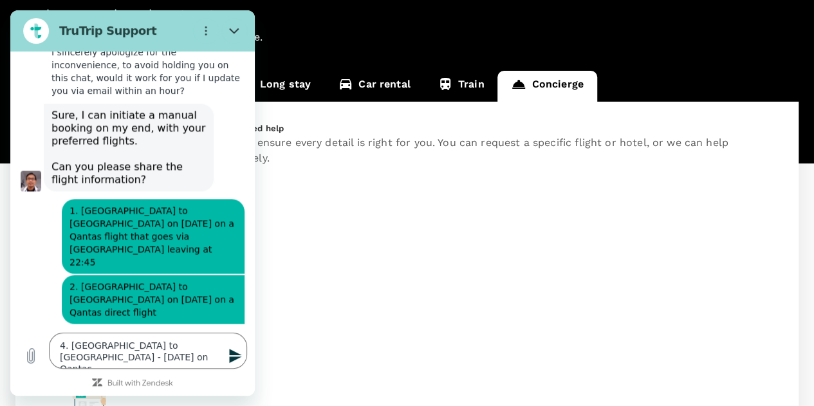
click at [237, 353] on icon "Send message" at bounding box center [235, 356] width 12 height 14
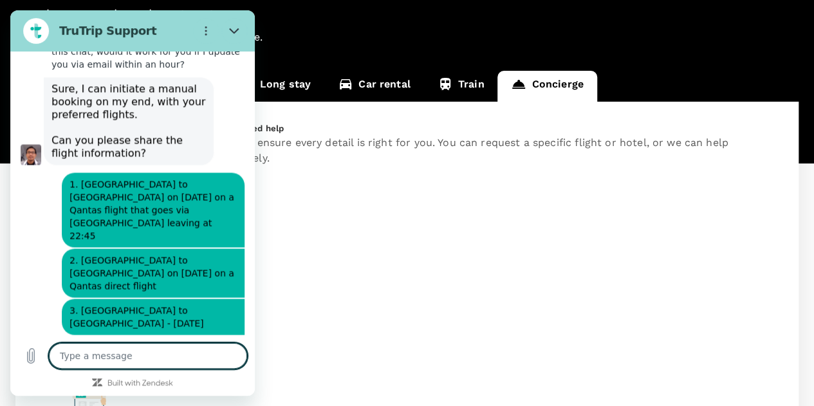
scroll to position [1055, 0]
click at [120, 358] on textarea at bounding box center [148, 356] width 198 height 26
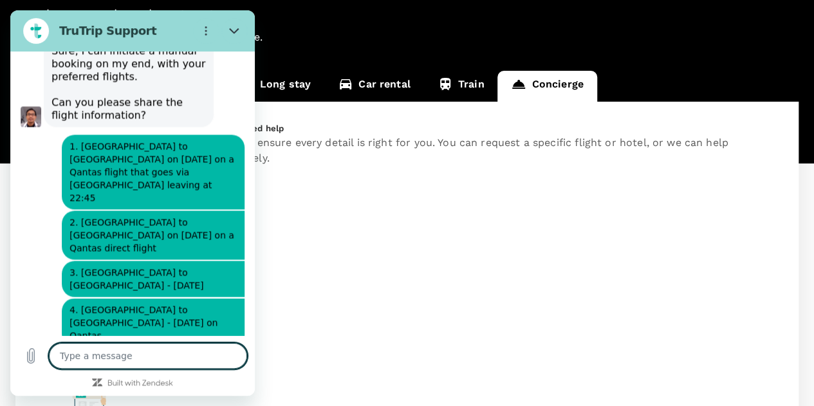
scroll to position [1161, 0]
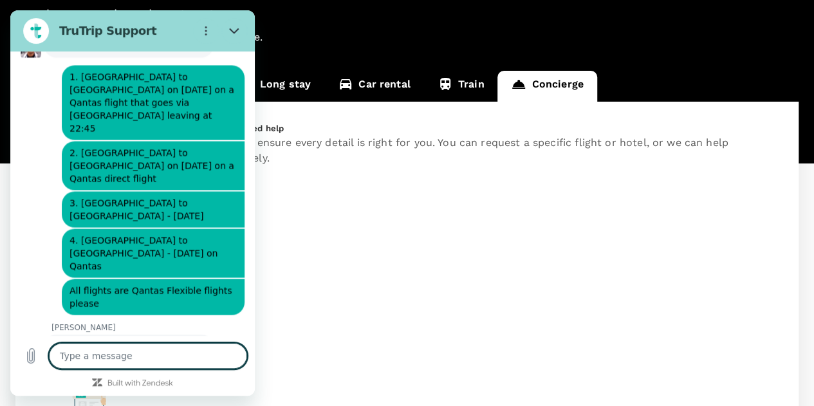
click at [129, 358] on textarea at bounding box center [148, 356] width 198 height 26
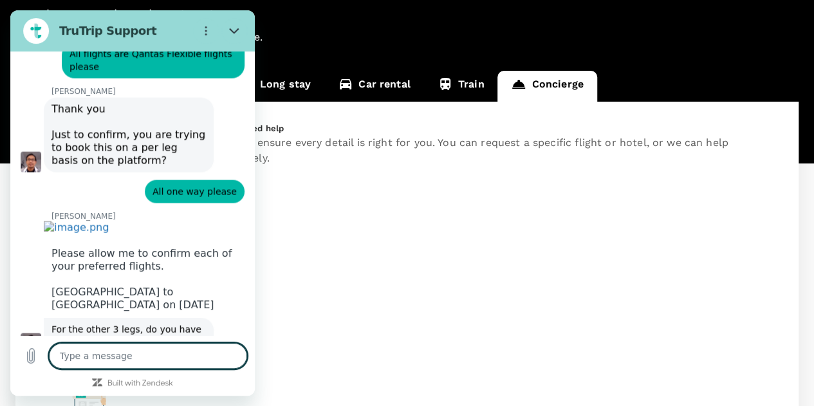
scroll to position [1419, 0]
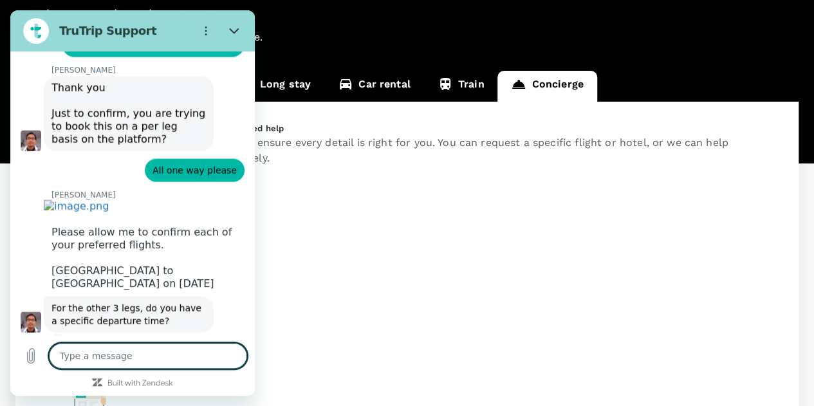
click at [116, 351] on textarea at bounding box center [148, 356] width 198 height 26
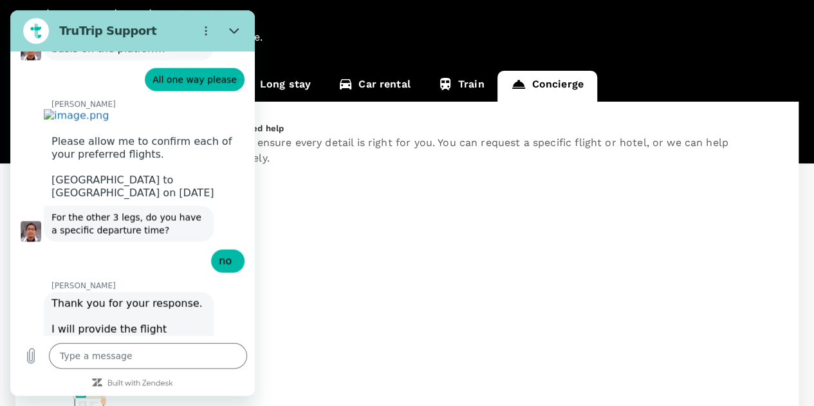
scroll to position [1544, 0]
